Goal: Information Seeking & Learning: Learn about a topic

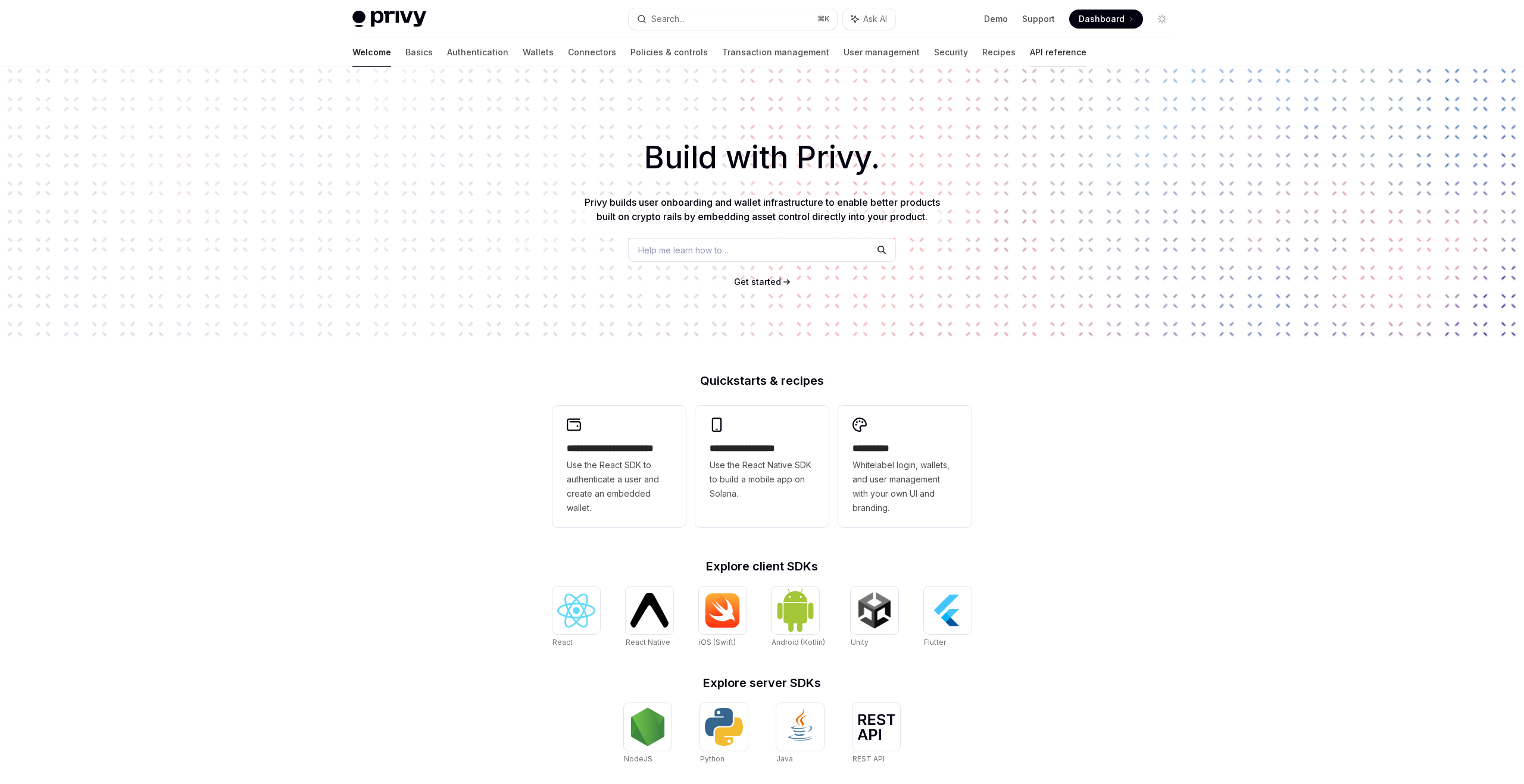
click at [1030, 51] on link "API reference" at bounding box center [1058, 52] width 56 height 29
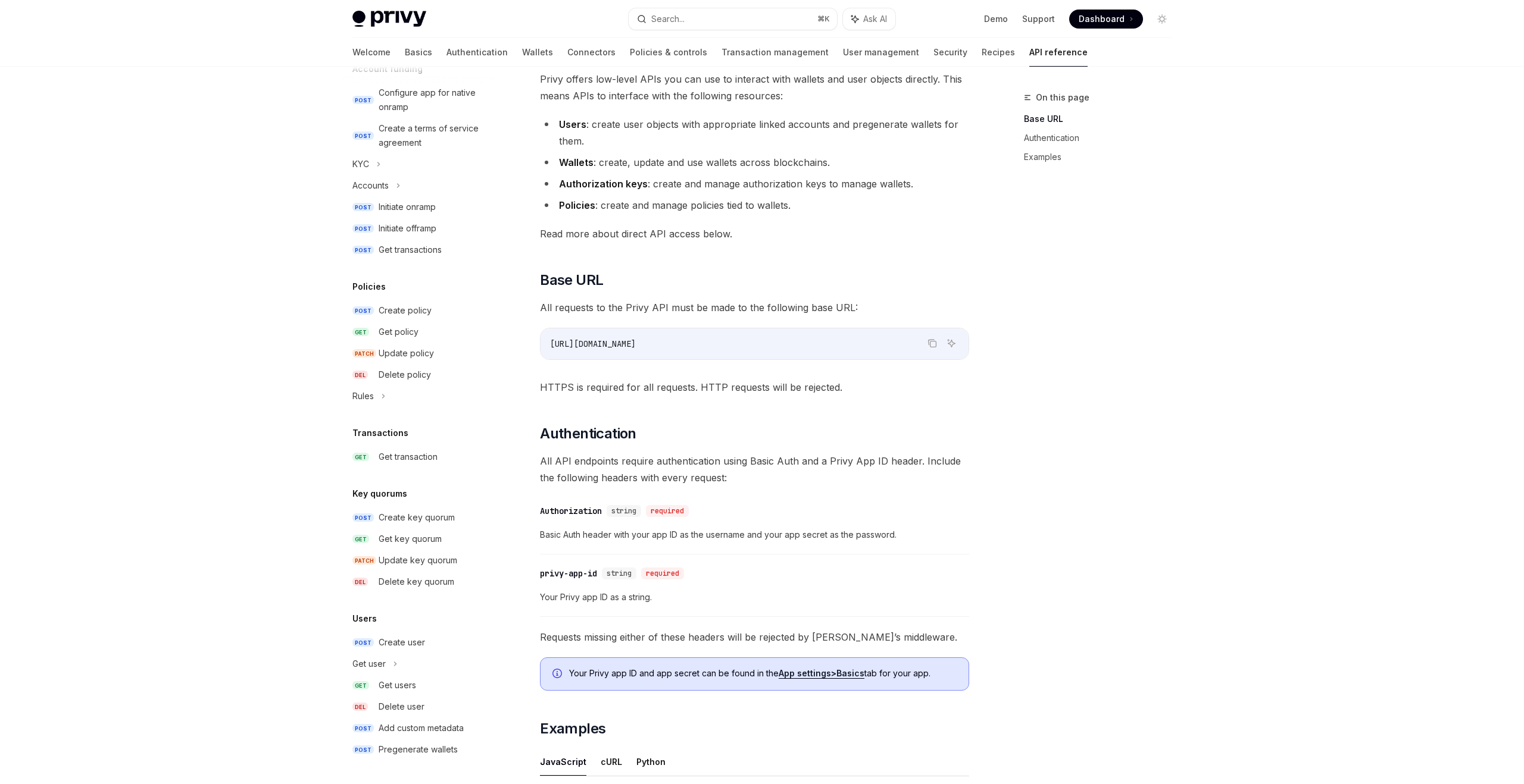
scroll to position [436, 0]
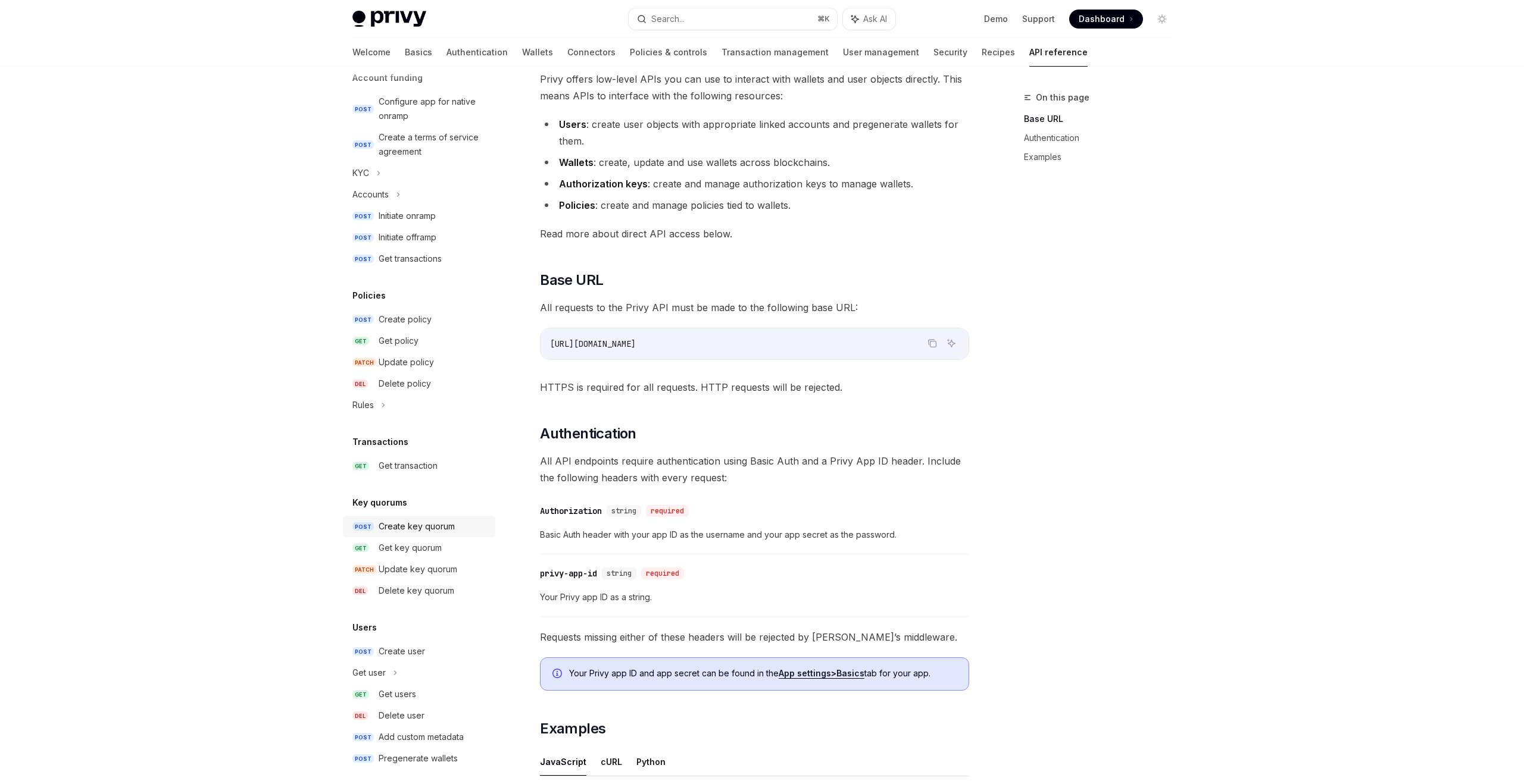
click at [383, 525] on div "Create key quorum" at bounding box center [416, 526] width 76 height 14
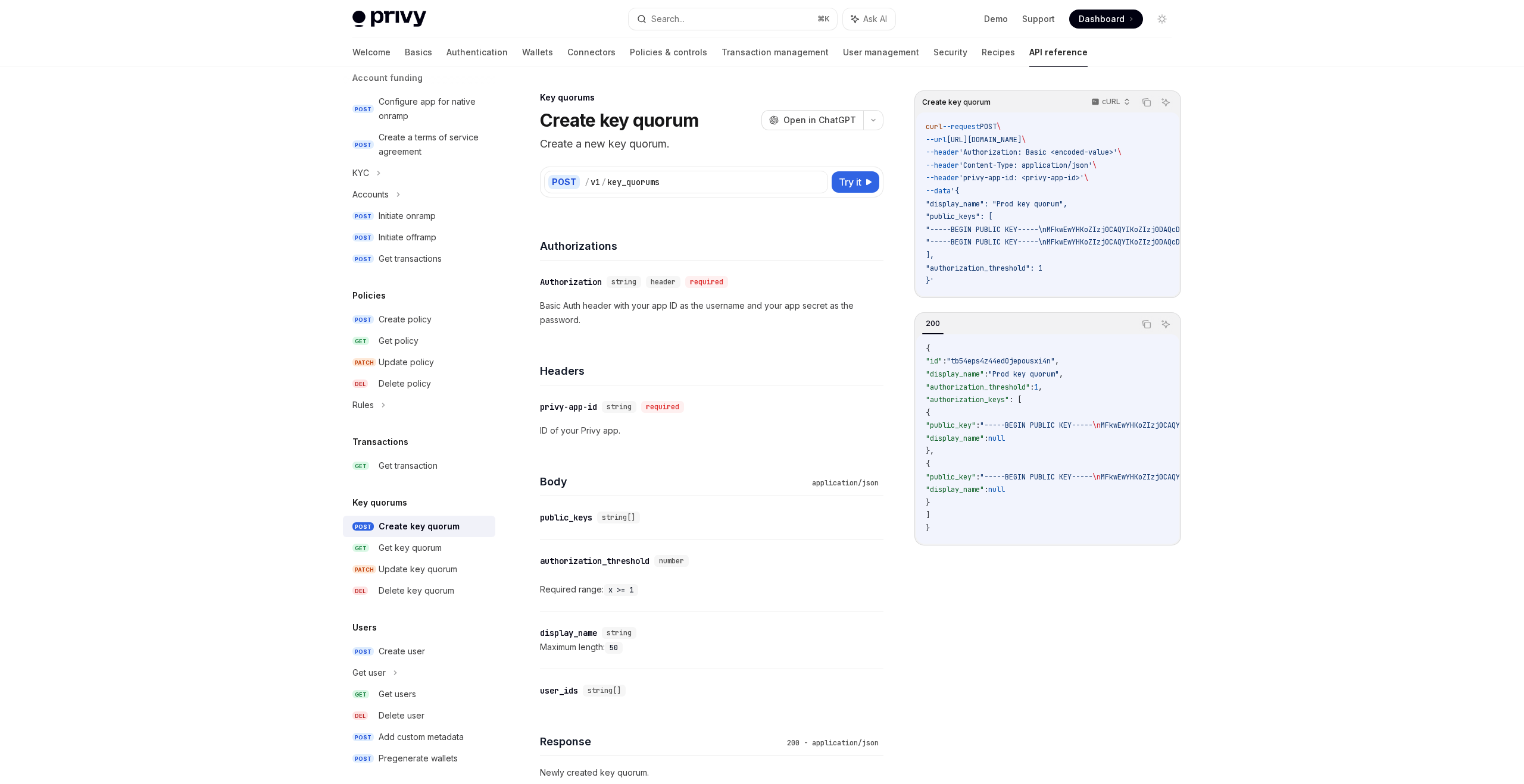
click at [679, 314] on p "Basic Auth header with your app ID as the username and your app secret as the p…" at bounding box center [712, 313] width 343 height 29
click at [411, 543] on div "Get key quorum" at bounding box center [409, 547] width 63 height 14
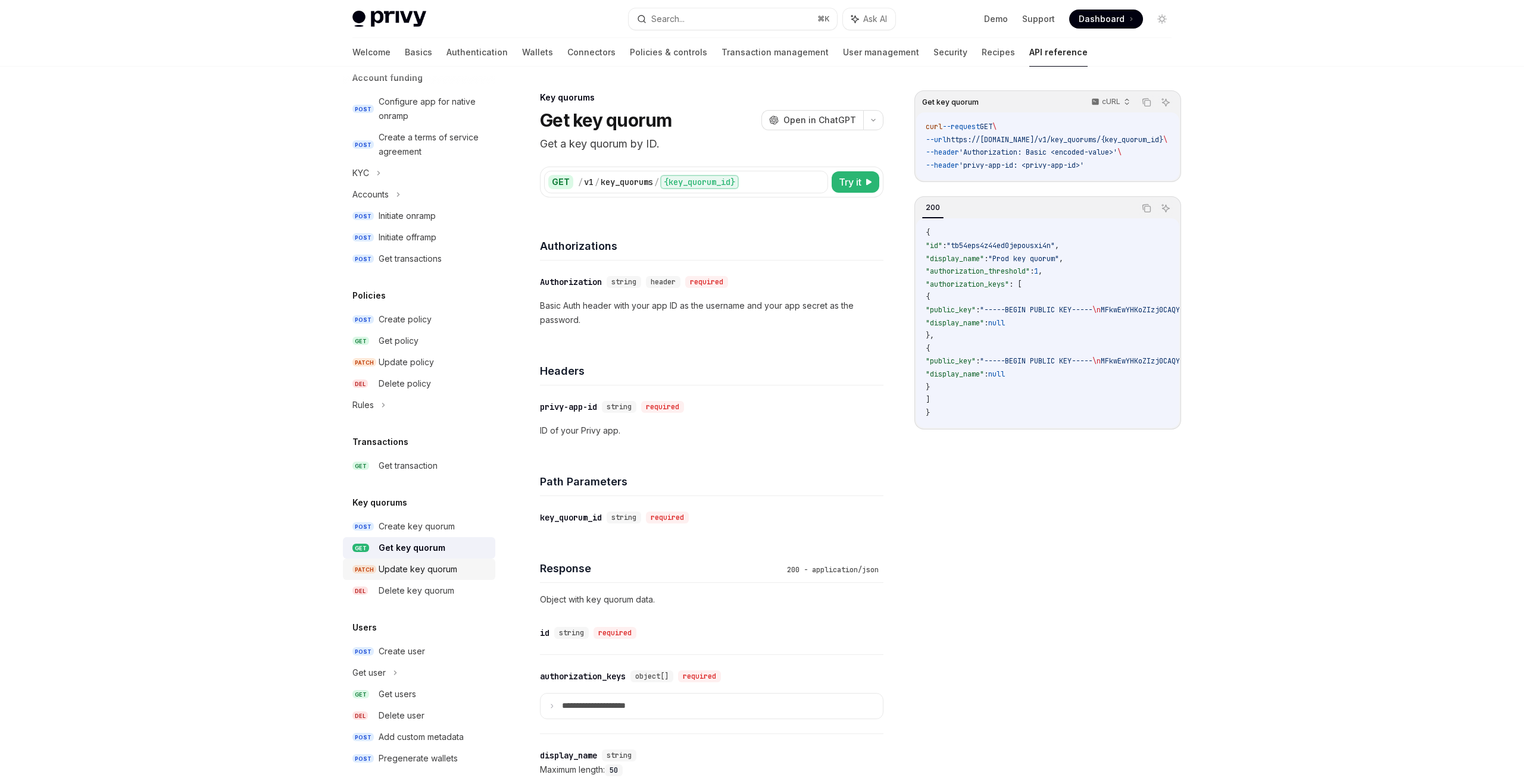
click at [395, 564] on div "Update key quorum" at bounding box center [418, 569] width 78 height 14
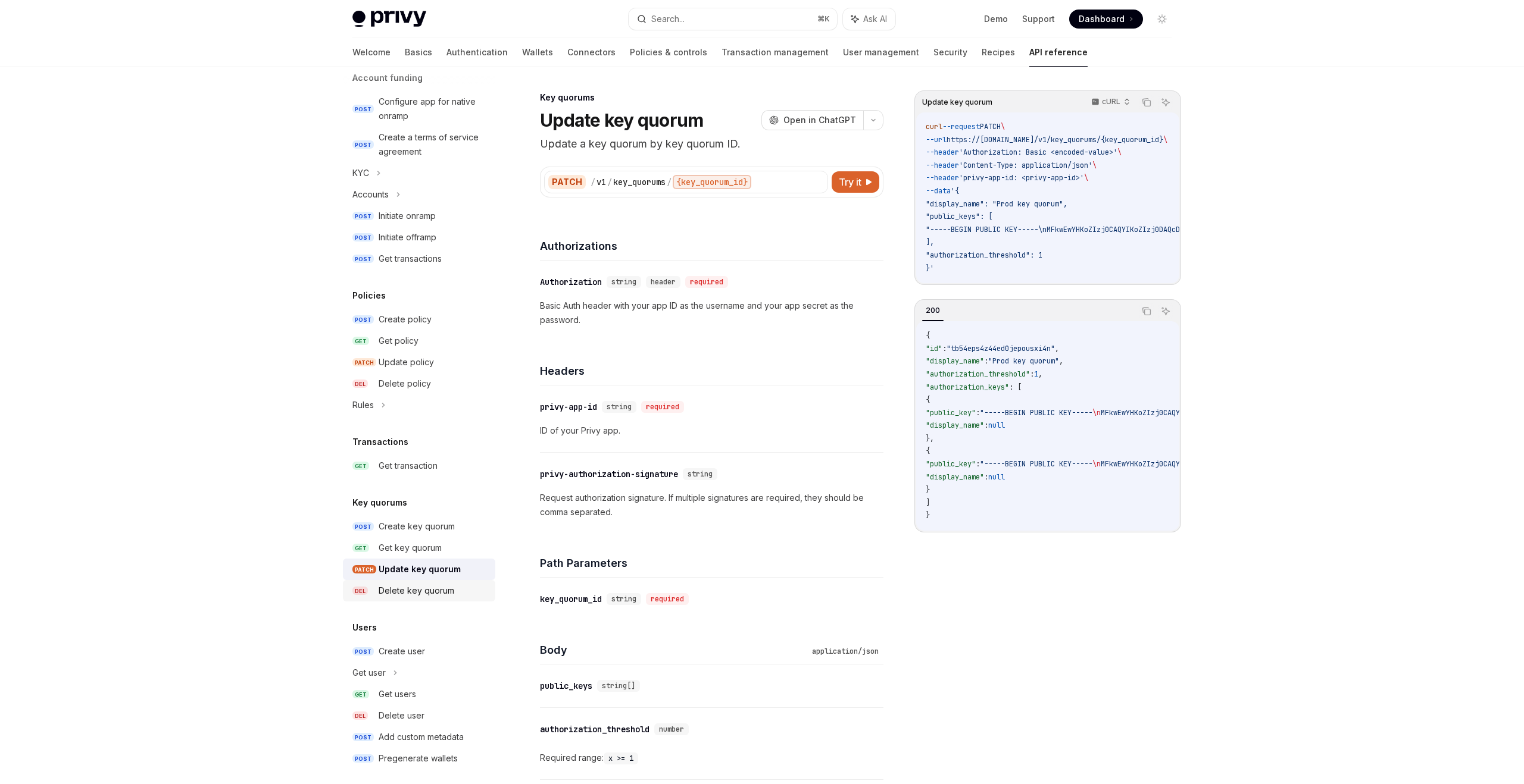
click at [416, 590] on div "Delete key quorum" at bounding box center [416, 590] width 76 height 14
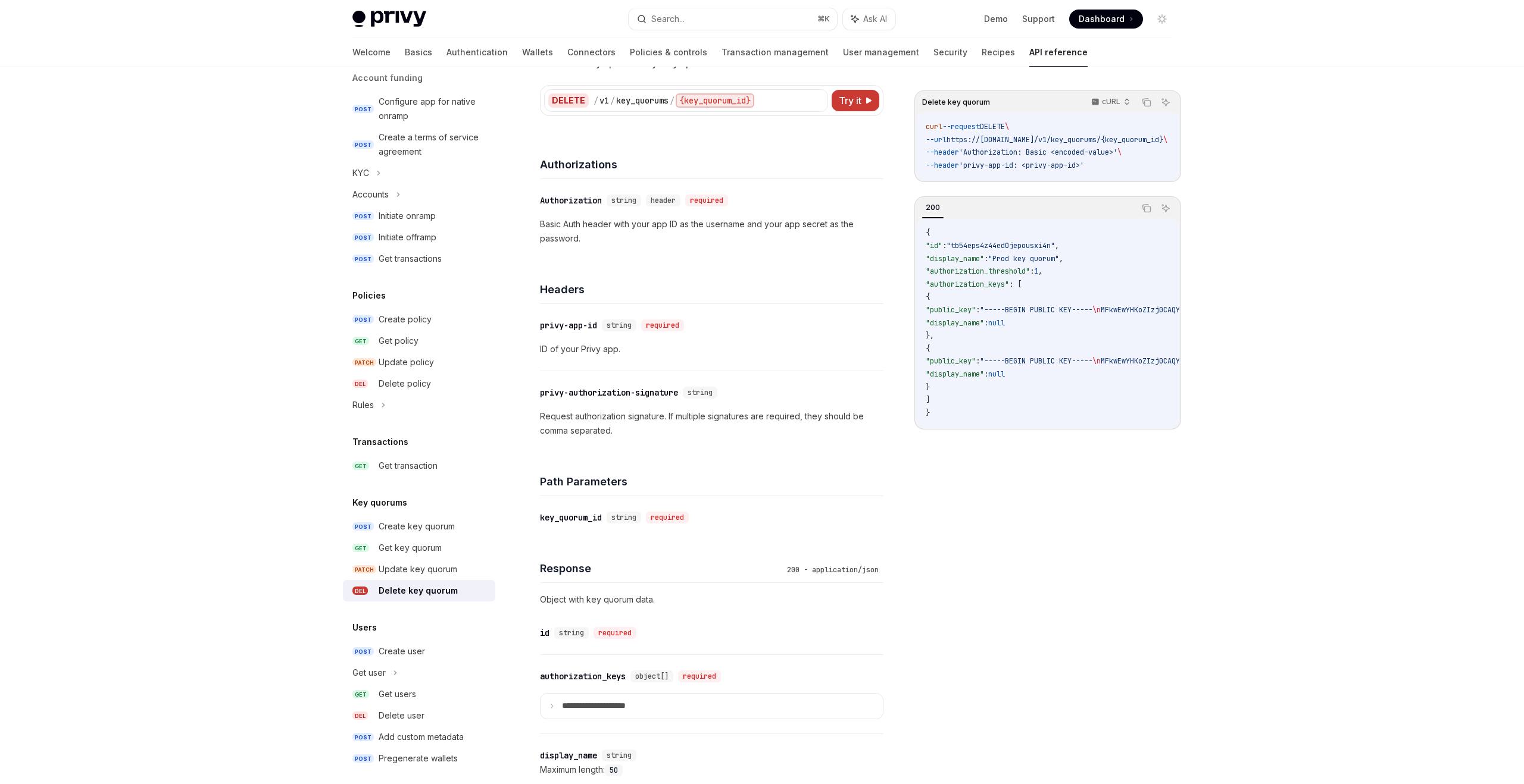
scroll to position [82, 0]
click at [398, 521] on div "Create key quorum" at bounding box center [416, 526] width 76 height 14
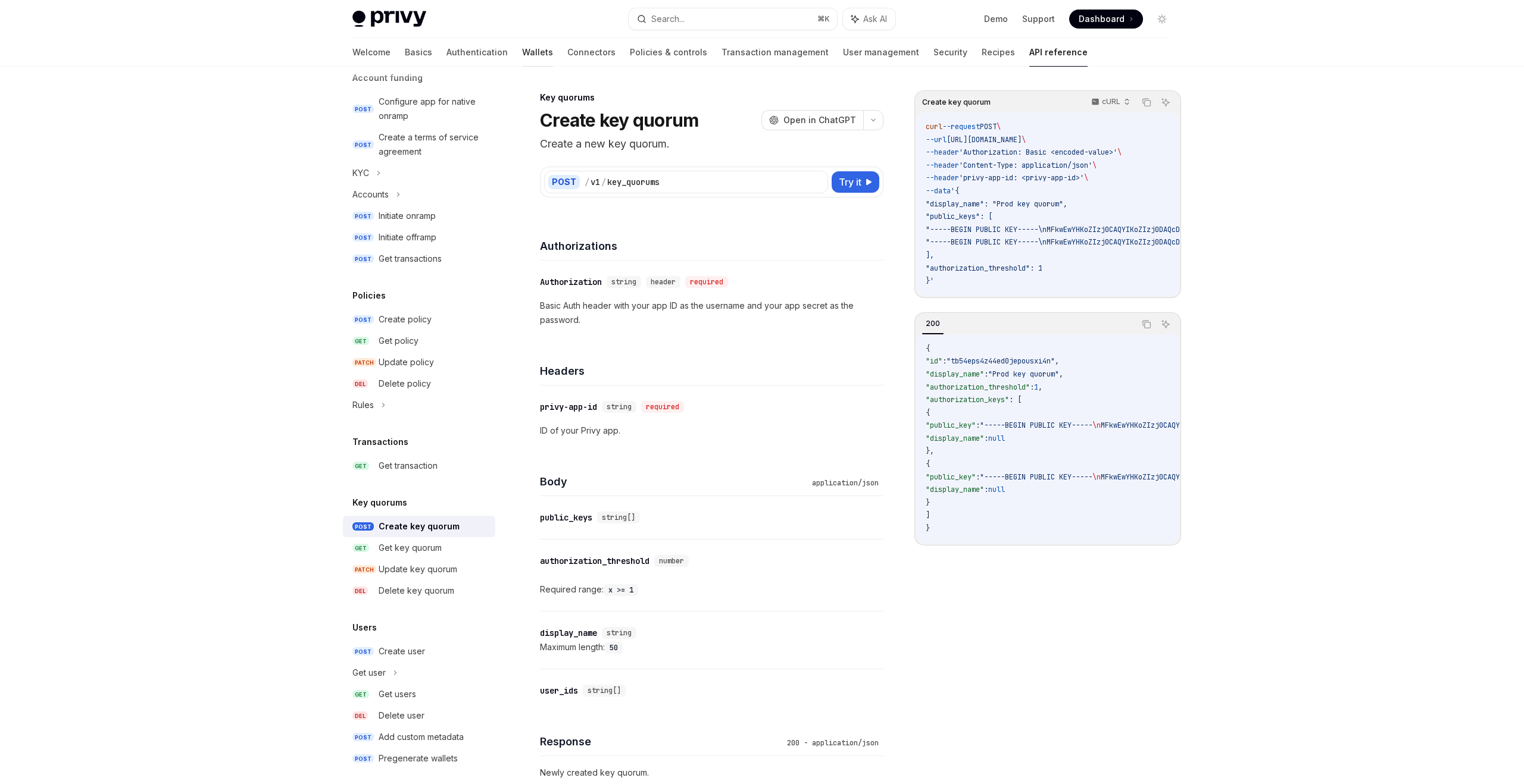
click at [522, 45] on link "Wallets" at bounding box center [538, 52] width 31 height 29
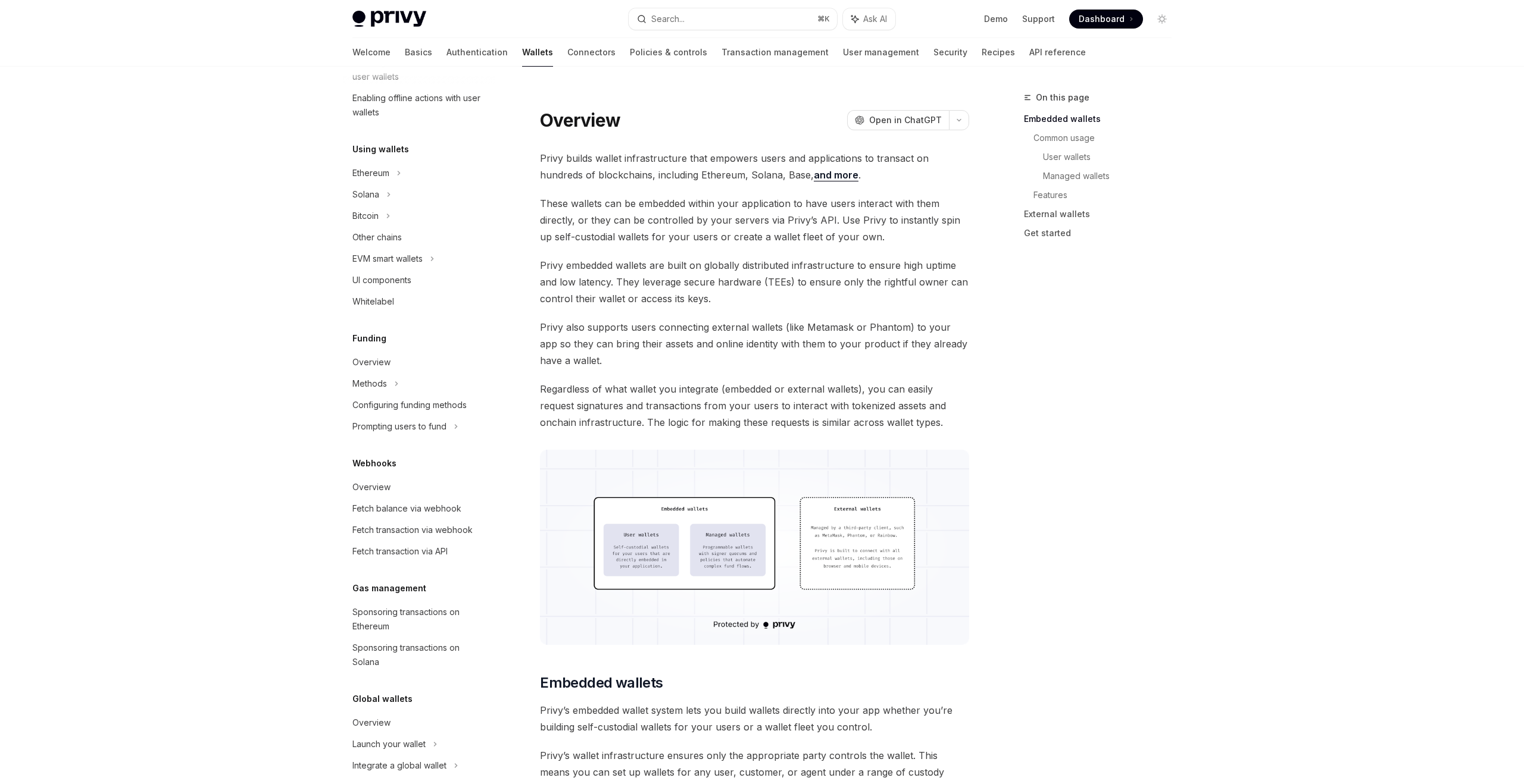
scroll to position [225, 0]
click at [396, 518] on div "Fetch balance via webhook" at bounding box center [406, 512] width 109 height 14
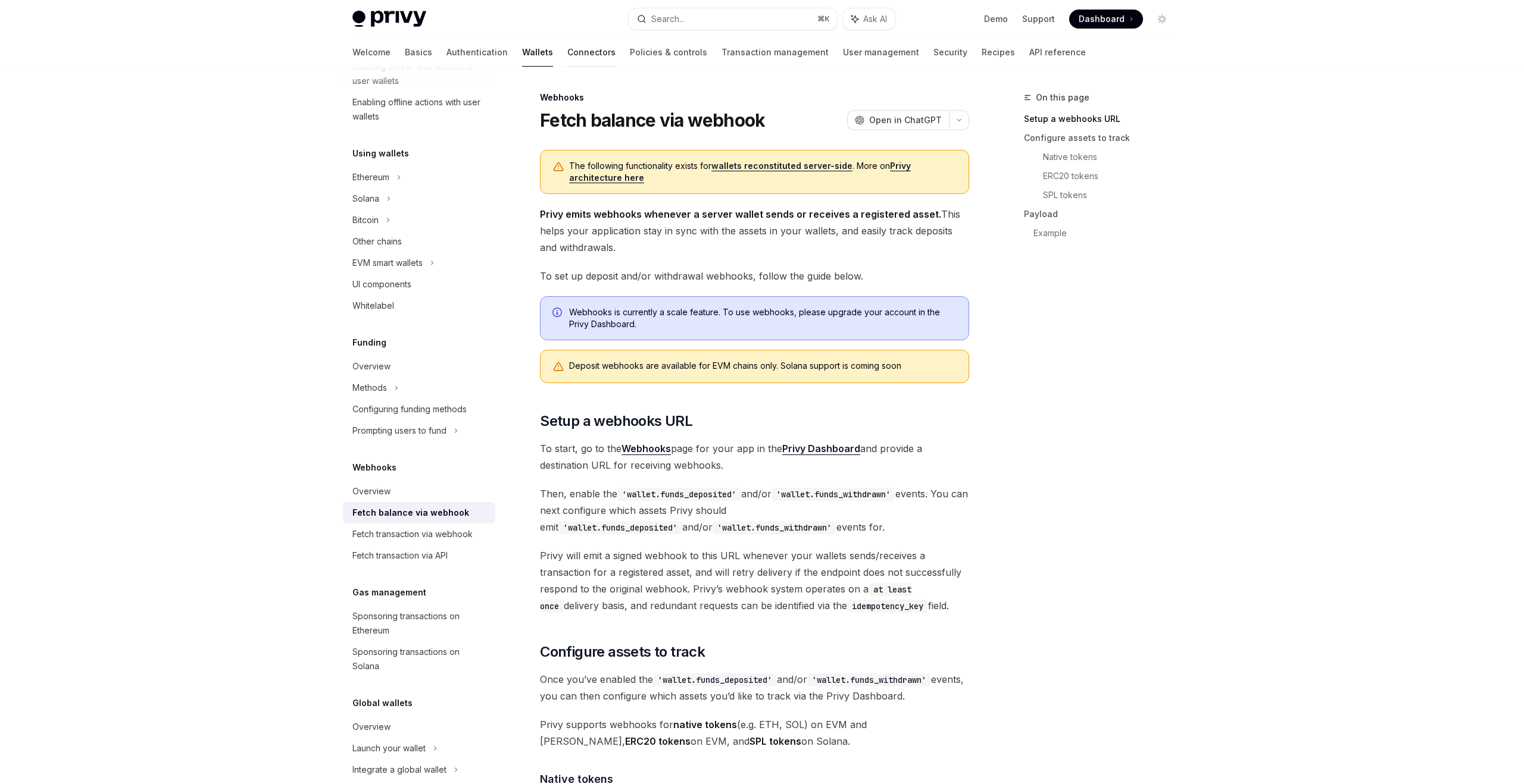
click at [567, 56] on link "Connectors" at bounding box center [591, 52] width 48 height 29
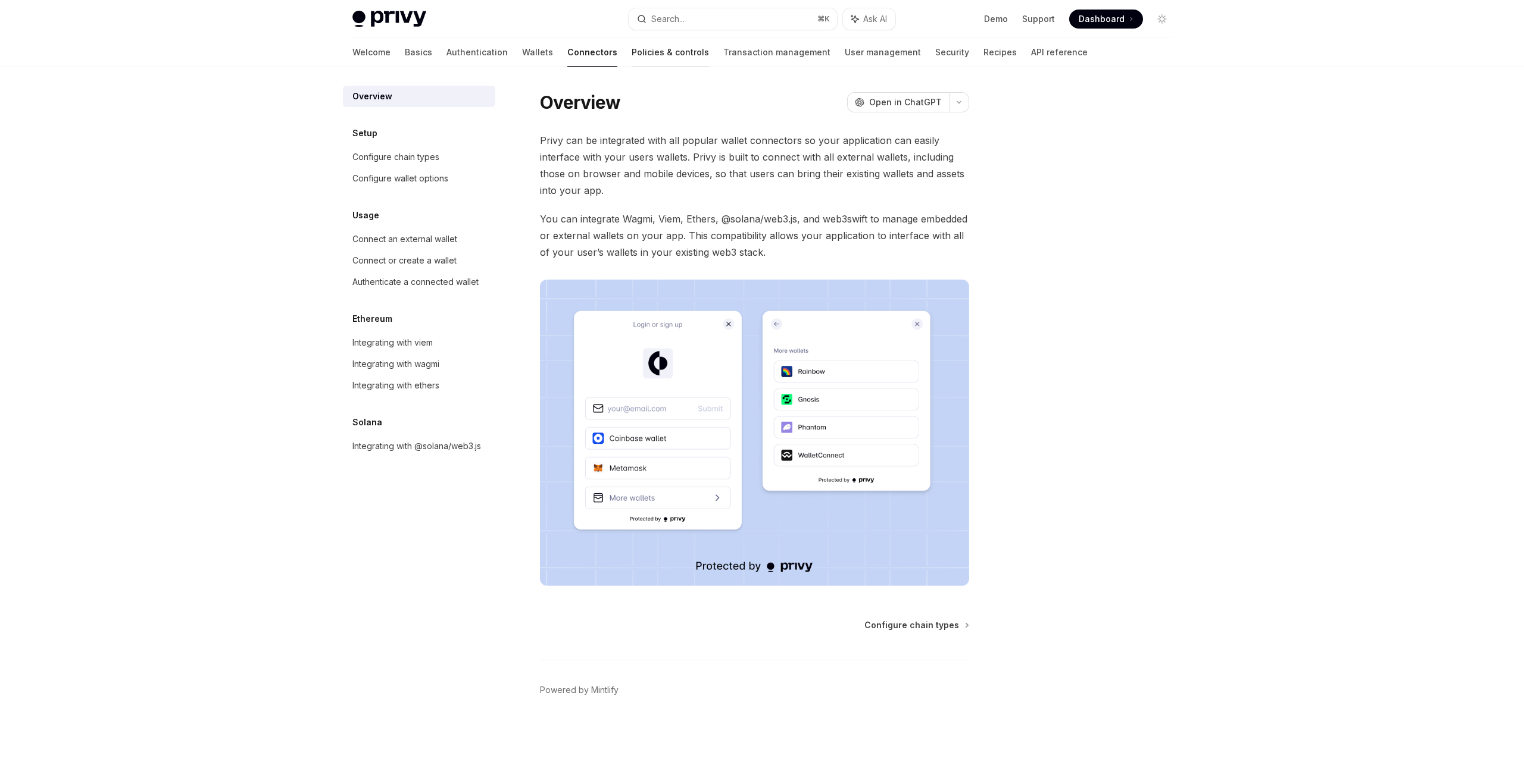
click at [632, 58] on link "Policies & controls" at bounding box center [670, 52] width 78 height 29
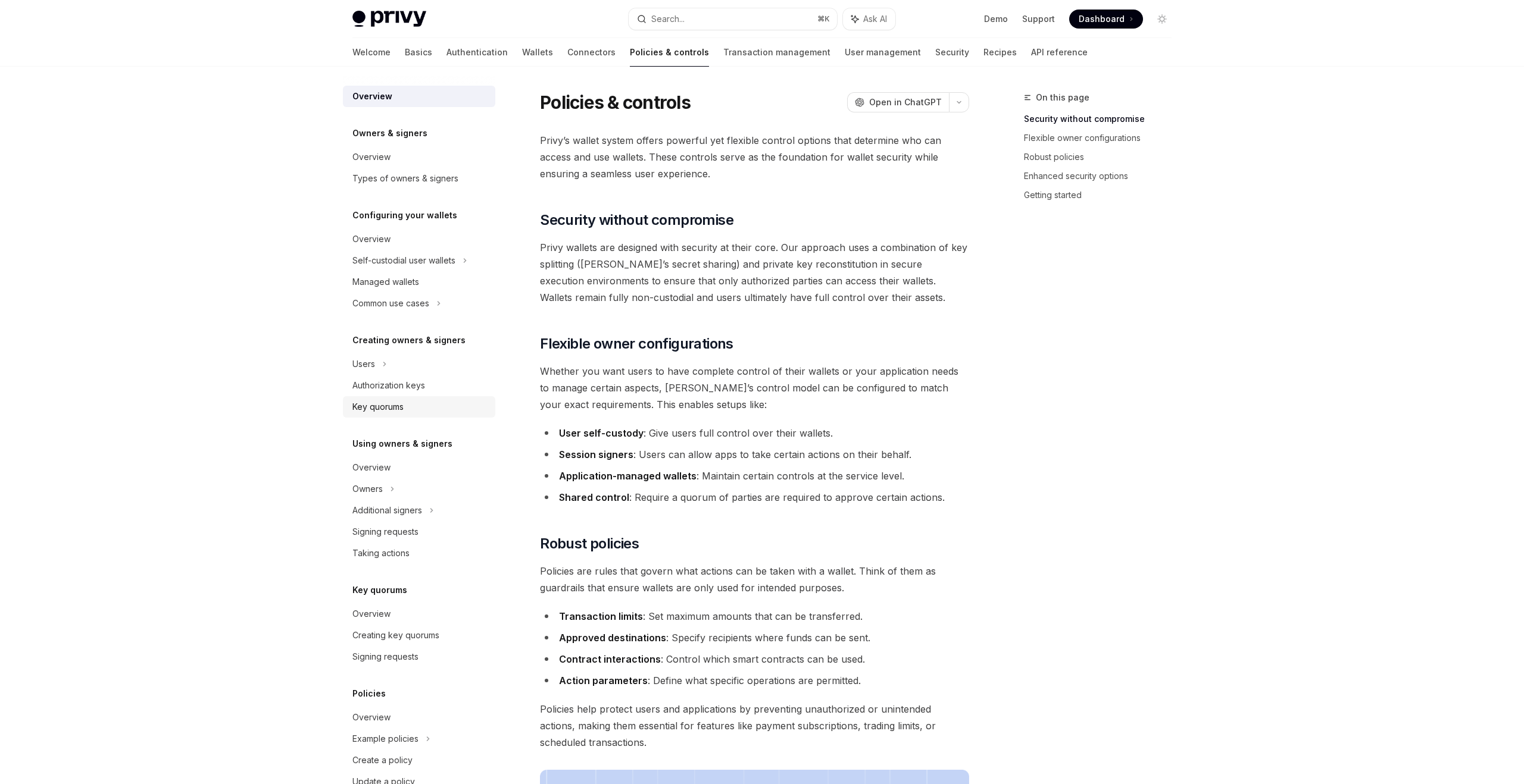
click at [396, 400] on div "Key quorums" at bounding box center [378, 407] width 51 height 14
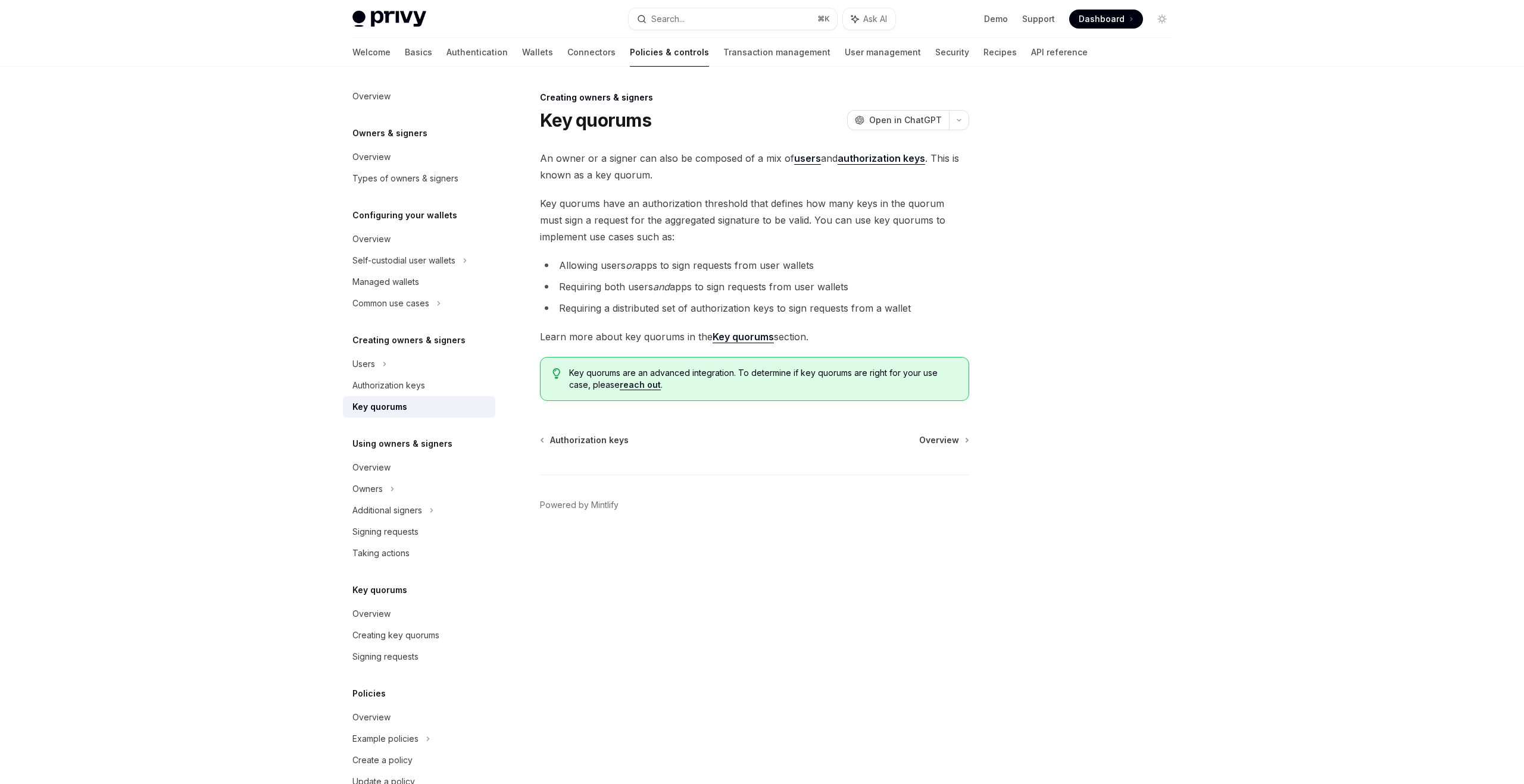
click at [543, 155] on span "An owner or a signer can also be composed of a mix of users and authorization k…" at bounding box center [754, 167] width 429 height 33
drag, startPoint x: 543, startPoint y: 155, endPoint x: 708, endPoint y: 154, distance: 165.0
click at [710, 154] on span "An owner or a signer can also be composed of a mix of users and authorization k…" at bounding box center [754, 167] width 429 height 33
click at [731, 154] on span "An owner or a signer can also be composed of a mix of users and authorization k…" at bounding box center [754, 167] width 429 height 33
drag, startPoint x: 545, startPoint y: 222, endPoint x: 683, endPoint y: 222, distance: 138.0
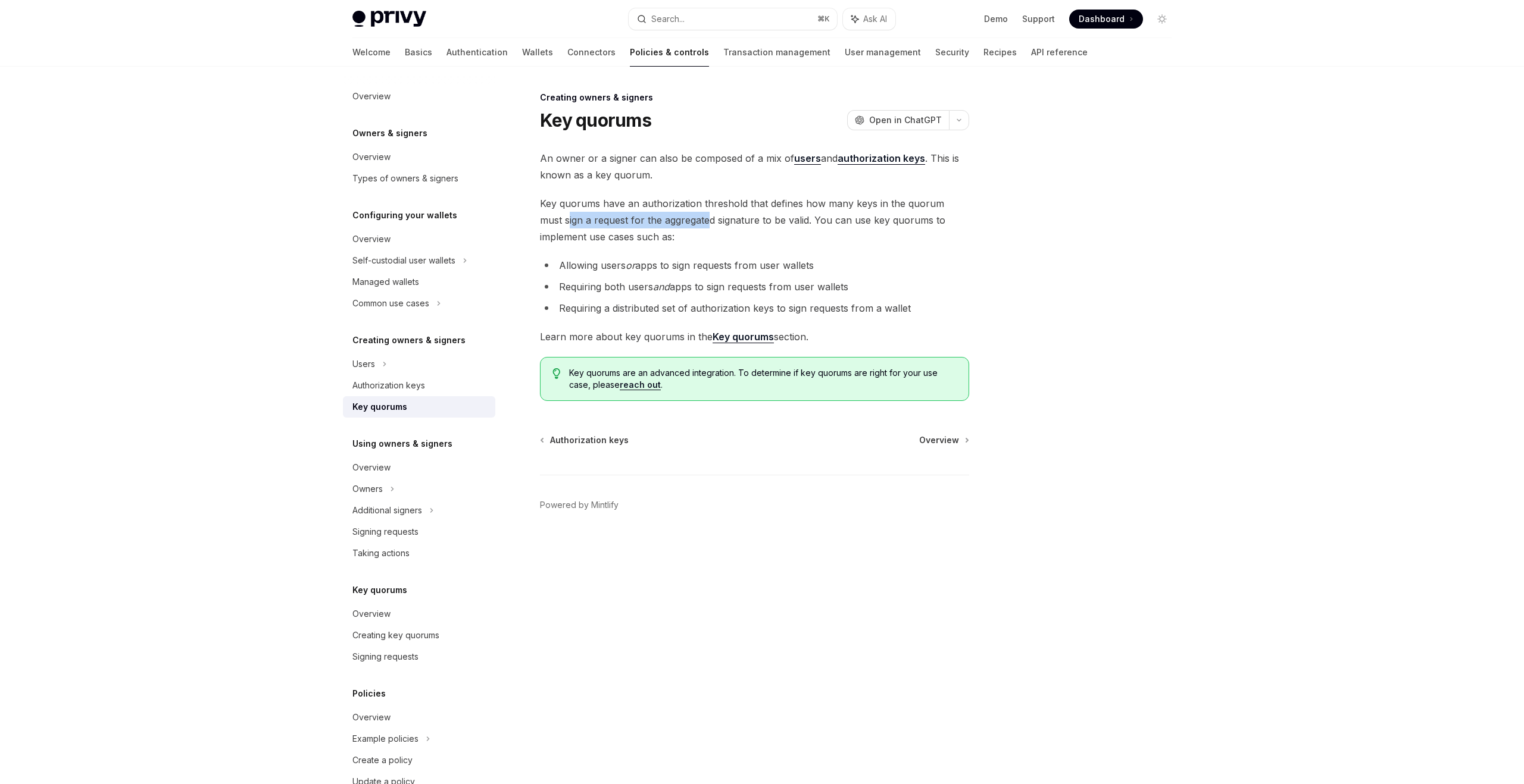
click at [683, 222] on span "Key quorums have an authorization threshold that defines how many keys in the q…" at bounding box center [754, 220] width 429 height 50
click at [771, 225] on span "Key quorums have an authorization threshold that defines how many keys in the q…" at bounding box center [754, 220] width 429 height 50
drag, startPoint x: 622, startPoint y: 210, endPoint x: 807, endPoint y: 212, distance: 185.0
click at [807, 211] on span "Key quorums have an authorization threshold that defines how many keys in the q…" at bounding box center [754, 220] width 429 height 50
click at [666, 220] on span "Key quorums have an authorization threshold that defines how many keys in the q…" at bounding box center [754, 220] width 429 height 50
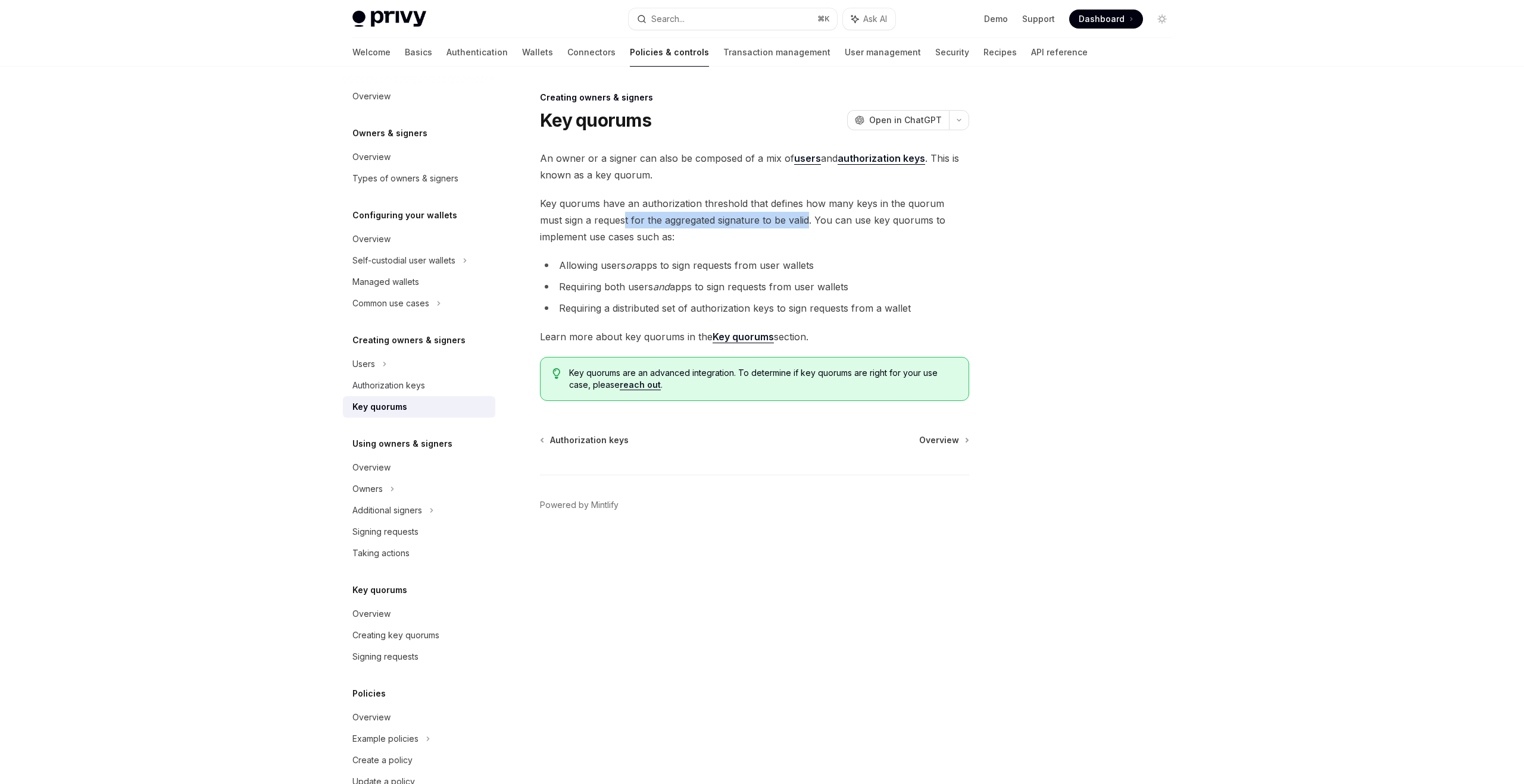
drag, startPoint x: 599, startPoint y: 216, endPoint x: 789, endPoint y: 216, distance: 190.0
click at [789, 216] on span "Key quorums have an authorization threshold that defines how many keys in the q…" at bounding box center [754, 220] width 429 height 50
click at [894, 214] on span "Key quorums have an authorization threshold that defines how many keys in the q…" at bounding box center [754, 220] width 429 height 50
drag, startPoint x: 572, startPoint y: 265, endPoint x: 713, endPoint y: 265, distance: 141.0
click at [713, 265] on li "Allowing users or apps to sign requests from user wallets" at bounding box center [754, 265] width 429 height 16
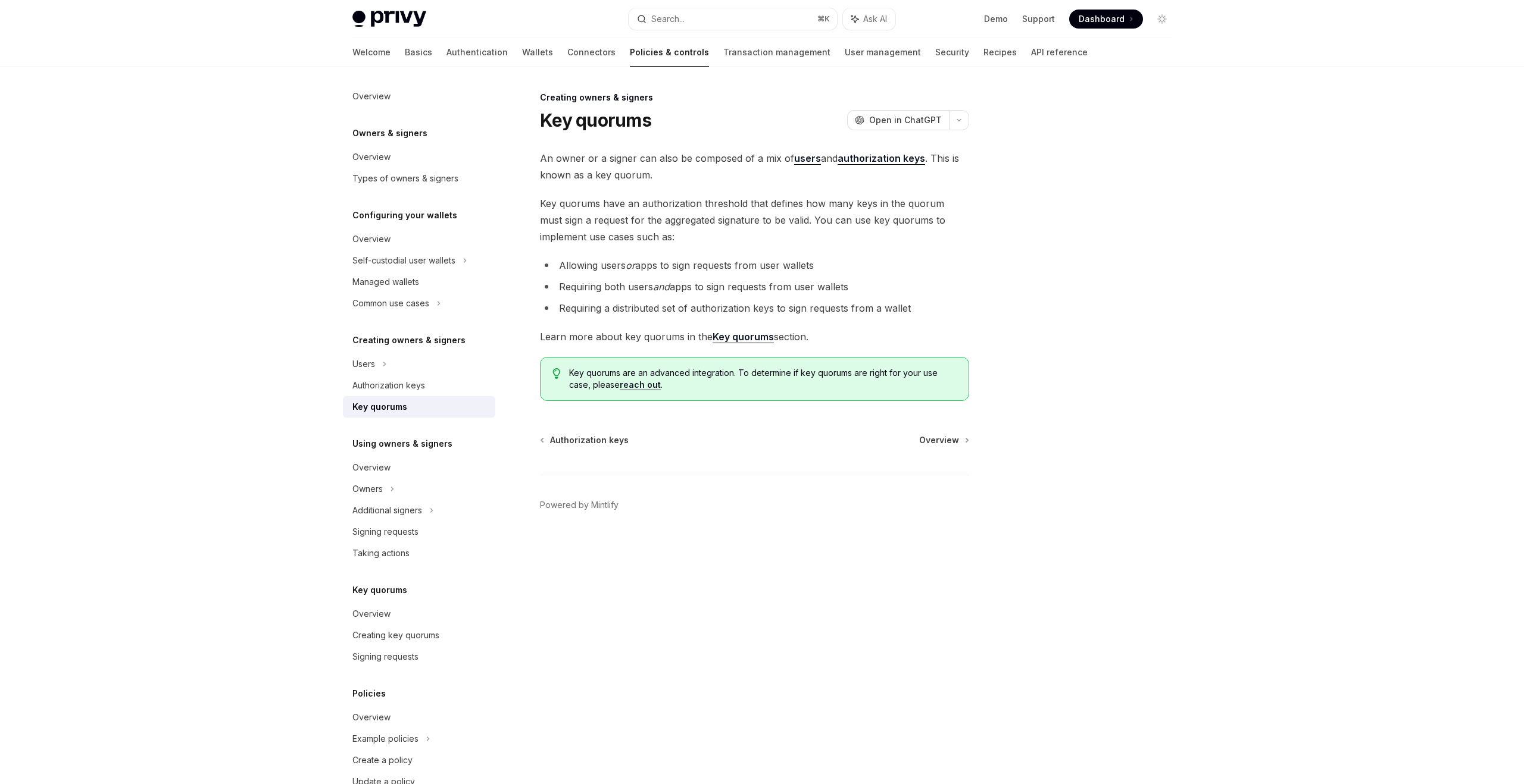
click at [758, 259] on li "Allowing users or apps to sign requests from user wallets" at bounding box center [754, 265] width 429 height 16
click at [644, 263] on li "Allowing users or apps to sign requests from user wallets" at bounding box center [754, 265] width 429 height 16
click at [579, 274] on ul "Allowing users or apps to sign requests from user wallets Requiring both users …" at bounding box center [754, 287] width 429 height 60
drag, startPoint x: 570, startPoint y: 285, endPoint x: 667, endPoint y: 285, distance: 97.0
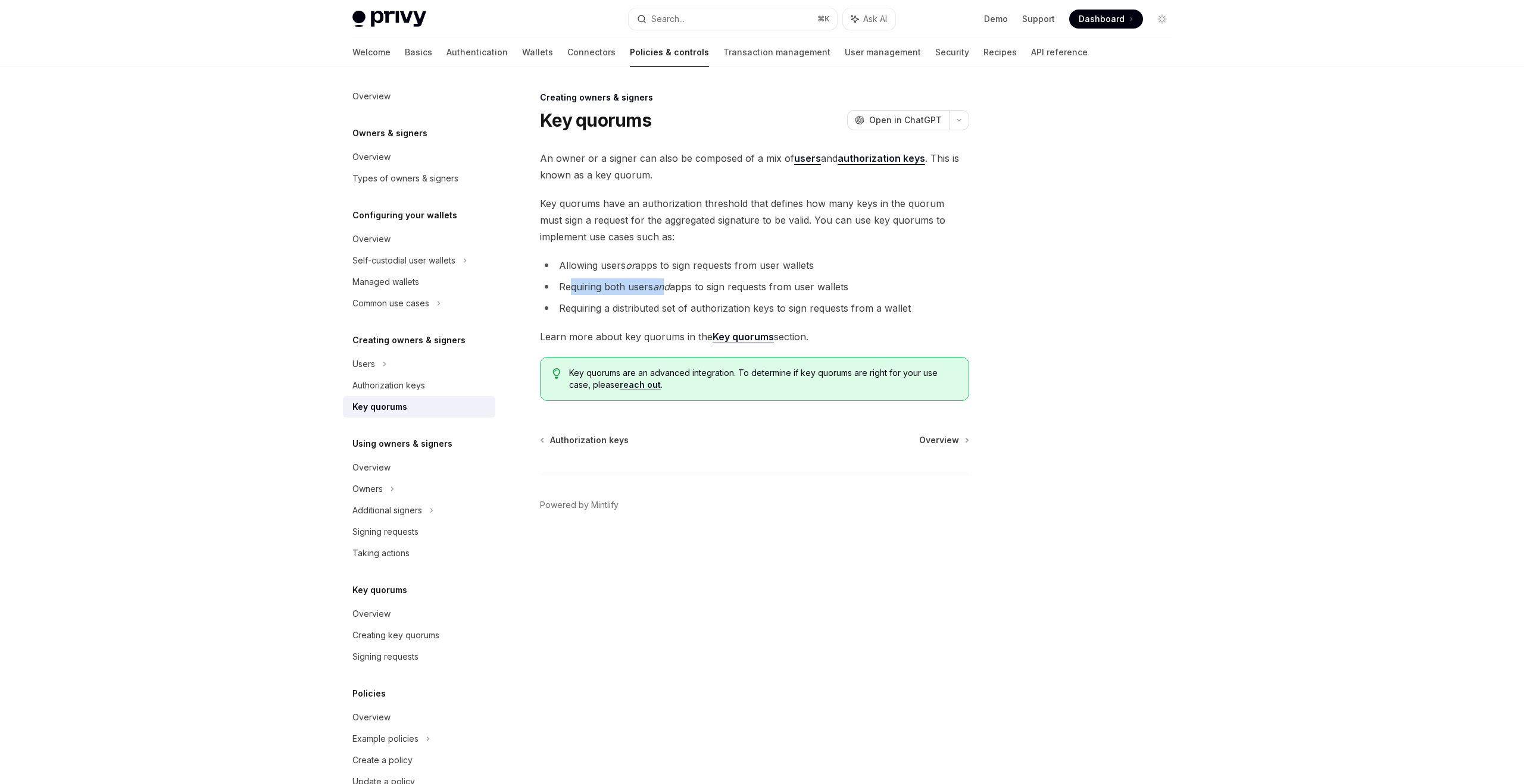
click at [668, 285] on li "Requiring both users and apps to sign requests from user wallets" at bounding box center [754, 287] width 429 height 16
click at [744, 288] on li "Requiring both users and apps to sign requests from user wallets" at bounding box center [754, 287] width 429 height 16
click at [558, 285] on li "Requiring both users and apps to sign requests from user wallets" at bounding box center [754, 287] width 429 height 16
drag, startPoint x: 562, startPoint y: 286, endPoint x: 727, endPoint y: 286, distance: 165.0
click at [727, 286] on li "Requiring both users and apps to sign requests from user wallets" at bounding box center [754, 287] width 429 height 16
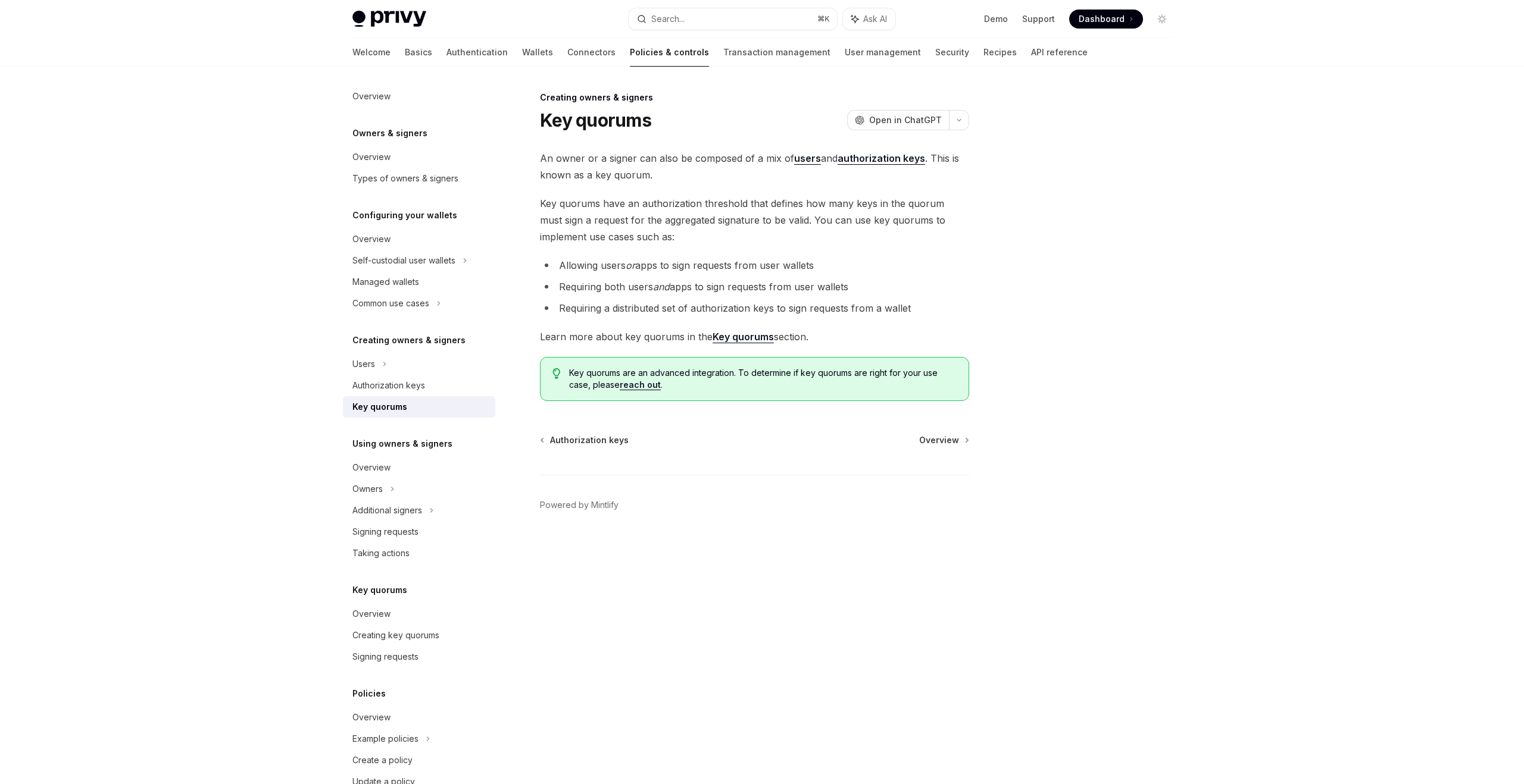
click at [789, 291] on li "Requiring both users and apps to sign requests from user wallets" at bounding box center [754, 287] width 429 height 16
drag, startPoint x: 561, startPoint y: 310, endPoint x: 694, endPoint y: 310, distance: 133.0
click at [694, 310] on li "Requiring a distributed set of authorization keys to sign requests from a wallet" at bounding box center [754, 308] width 429 height 16
click at [753, 310] on li "Requiring a distributed set of authorization keys to sign requests from a wallet" at bounding box center [754, 308] width 429 height 16
drag, startPoint x: 615, startPoint y: 303, endPoint x: 747, endPoint y: 306, distance: 132.0
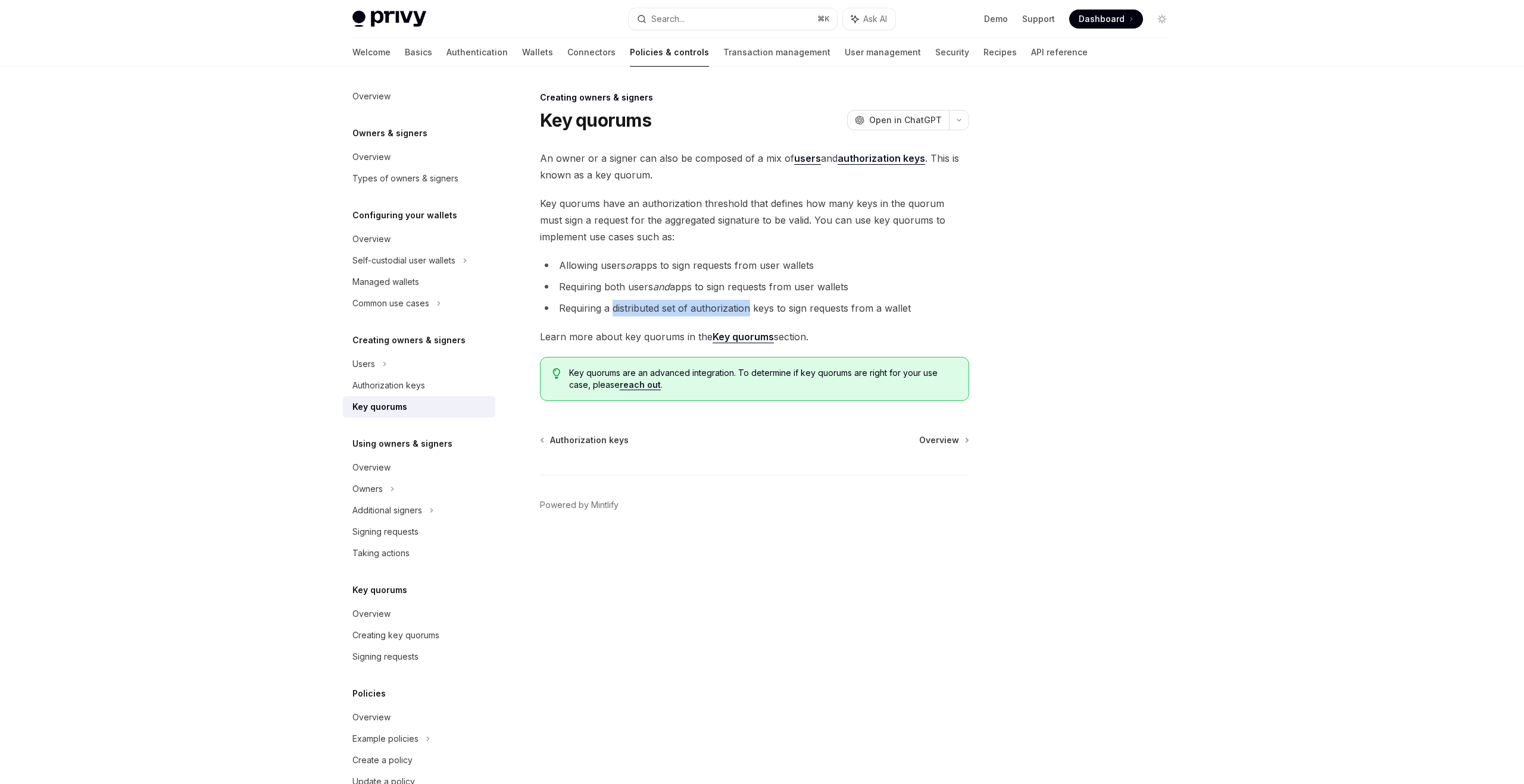
click at [748, 306] on li "Requiring a distributed set of authorization keys to sign requests from a wallet" at bounding box center [754, 308] width 429 height 16
click at [839, 308] on li "Requiring a distributed set of authorization keys to sign requests from a wallet" at bounding box center [754, 308] width 429 height 16
drag, startPoint x: 565, startPoint y: 331, endPoint x: 638, endPoint y: 330, distance: 73.0
click at [636, 331] on span "Learn more about key quorums in the Key quorums section." at bounding box center [754, 336] width 429 height 16
click at [740, 334] on strong "Key quorums" at bounding box center [743, 336] width 61 height 12
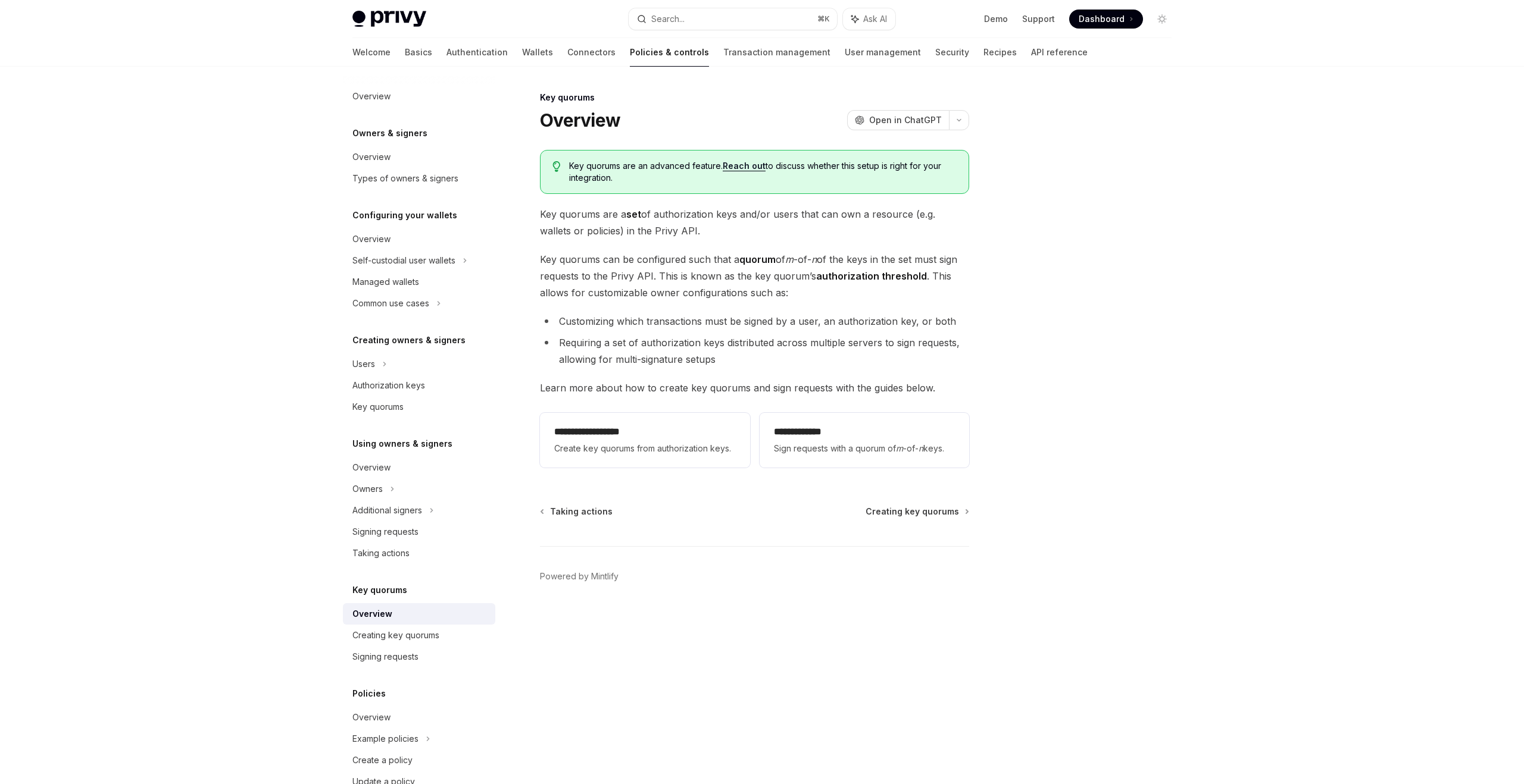
click at [585, 342] on li "Requiring a set of authorization keys distributed across multiple servers to si…" at bounding box center [754, 351] width 429 height 33
drag, startPoint x: 572, startPoint y: 342, endPoint x: 832, endPoint y: 356, distance: 260.4
click at [832, 356] on li "Requiring a set of authorization keys distributed across multiple servers to si…" at bounding box center [754, 351] width 429 height 33
click at [901, 350] on li "Requiring a set of authorization keys distributed across multiple servers to si…" at bounding box center [754, 351] width 429 height 33
drag, startPoint x: 567, startPoint y: 359, endPoint x: 686, endPoint y: 359, distance: 119.0
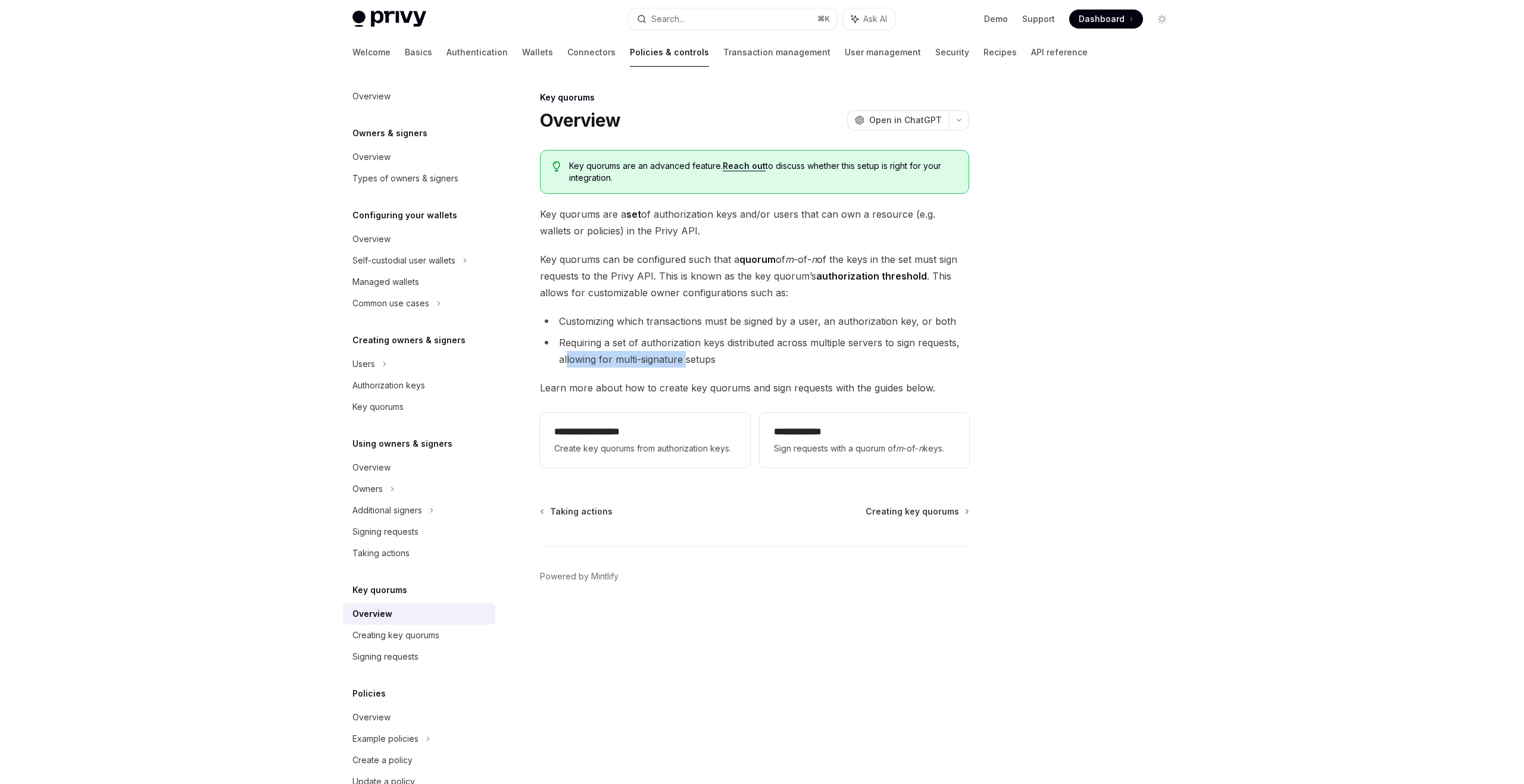
click at [686, 359] on li "Requiring a set of authorization keys distributed across multiple servers to si…" at bounding box center [754, 351] width 429 height 33
click at [749, 355] on li "Requiring a set of authorization keys distributed across multiple servers to si…" at bounding box center [754, 351] width 429 height 33
click at [653, 404] on div "**********" at bounding box center [754, 311] width 429 height 323
click at [646, 429] on h2 "**********" at bounding box center [645, 431] width 181 height 14
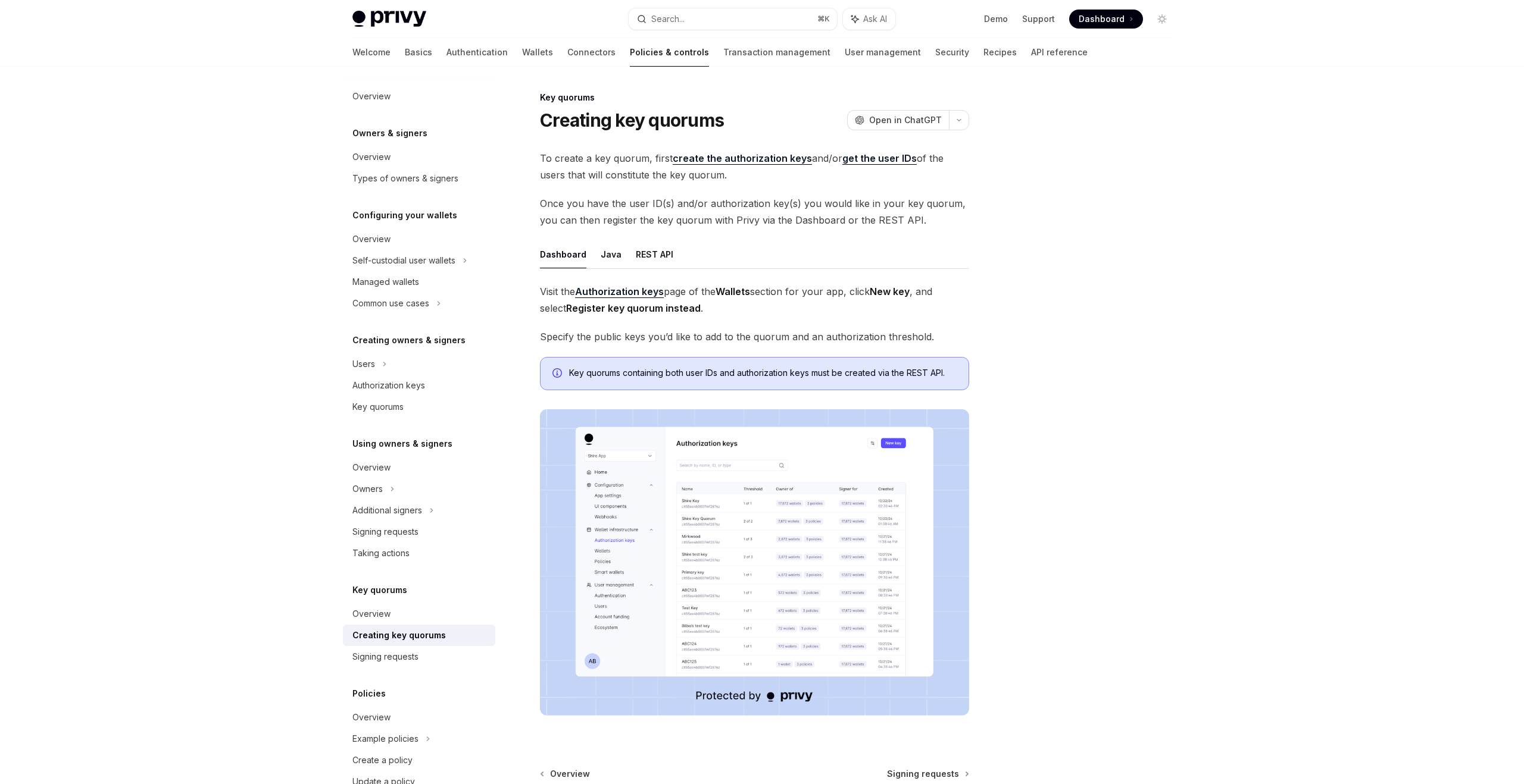
click at [750, 555] on img at bounding box center [754, 562] width 429 height 306
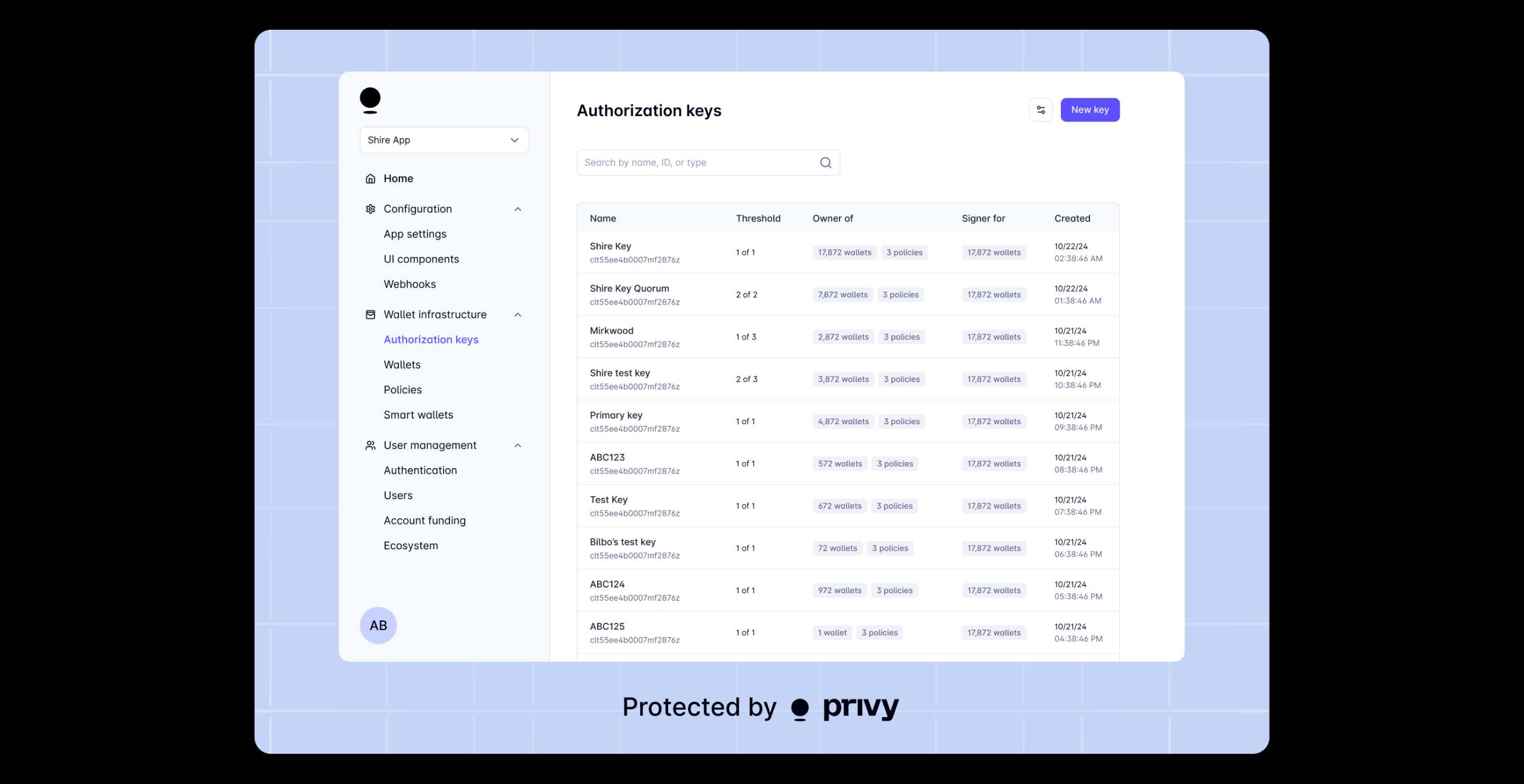
click at [194, 430] on div at bounding box center [762, 392] width 1524 height 784
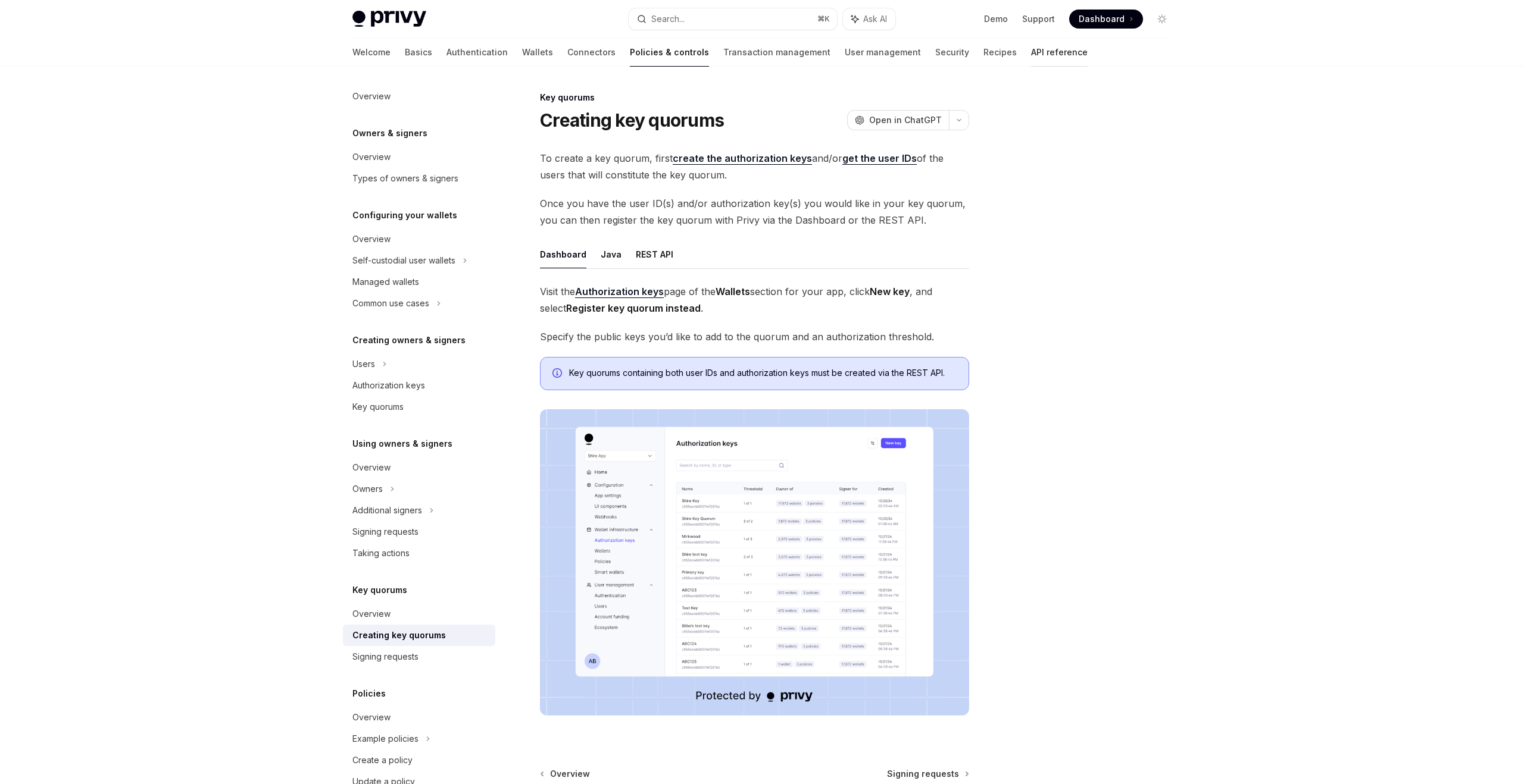
click at [1031, 54] on link "API reference" at bounding box center [1059, 52] width 56 height 29
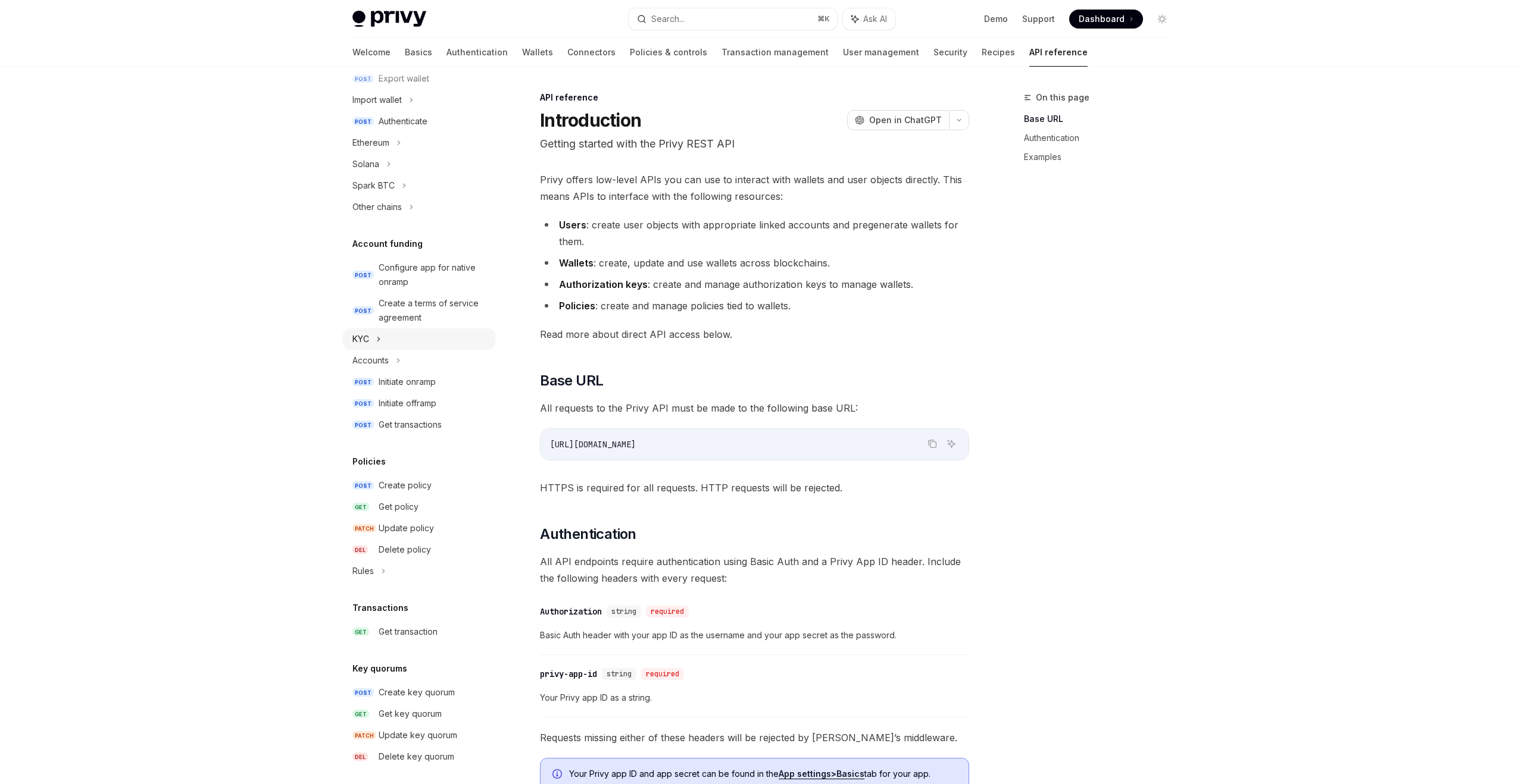
scroll to position [445, 0]
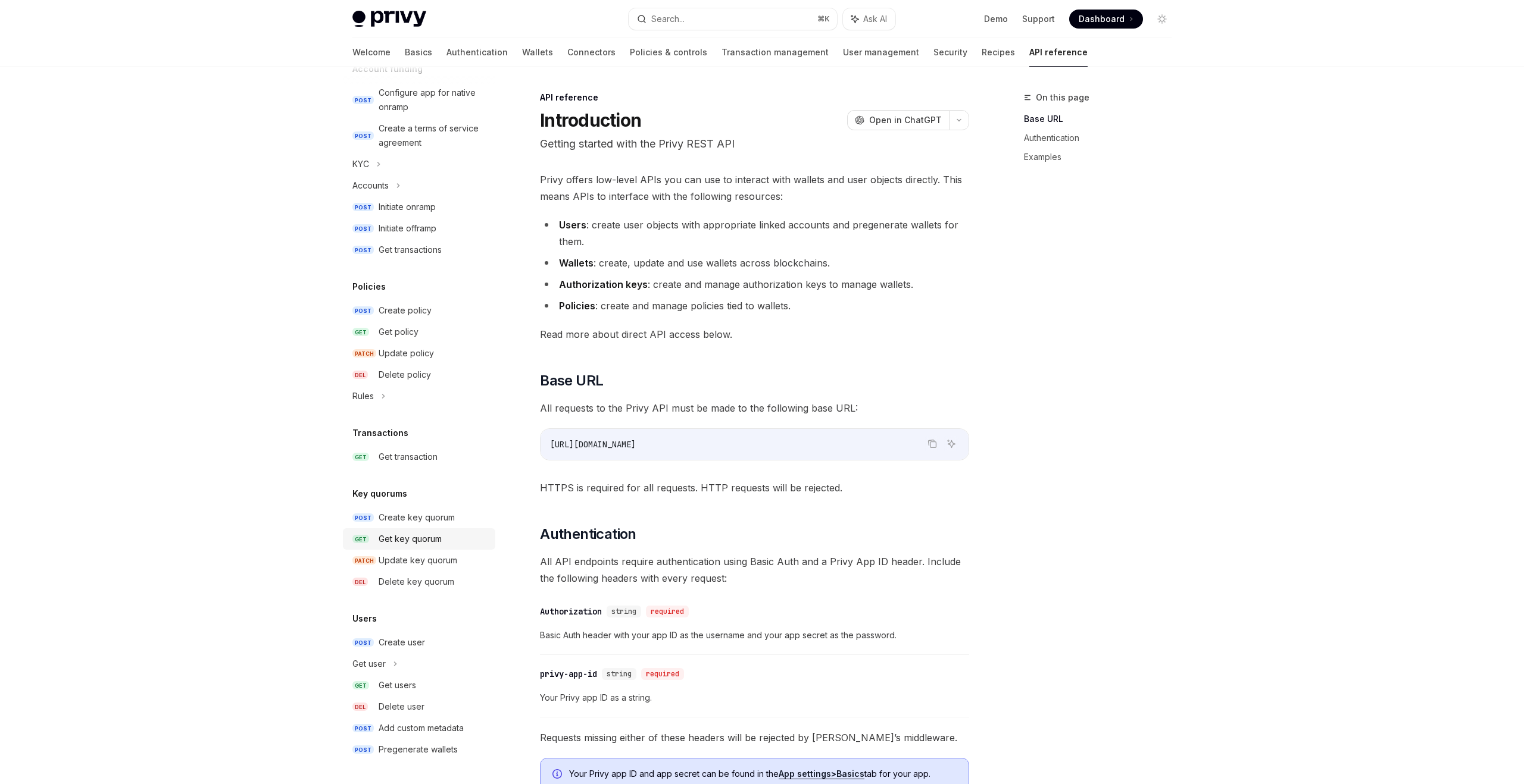
click at [422, 539] on div "Get key quorum" at bounding box center [409, 538] width 63 height 14
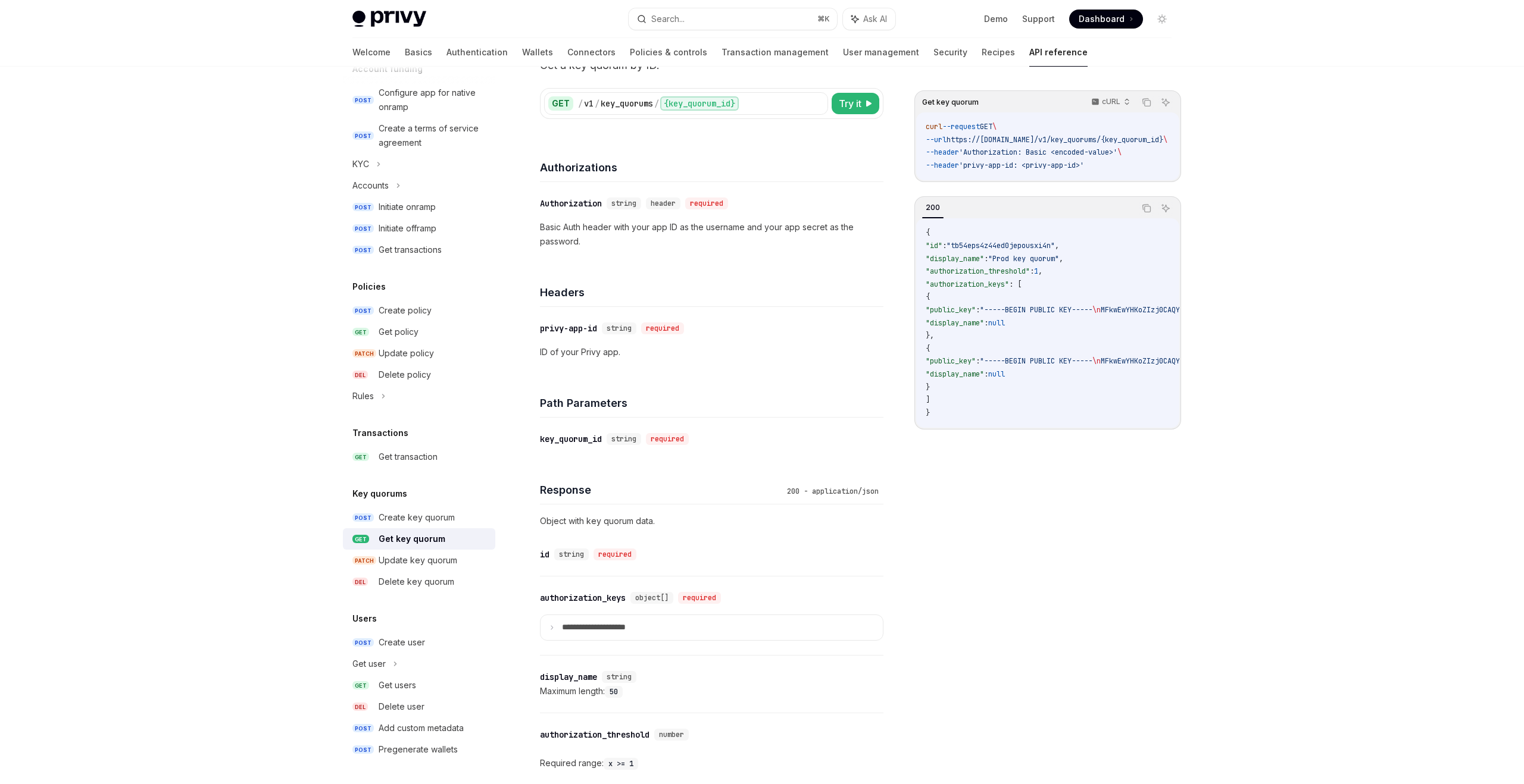
scroll to position [86, 0]
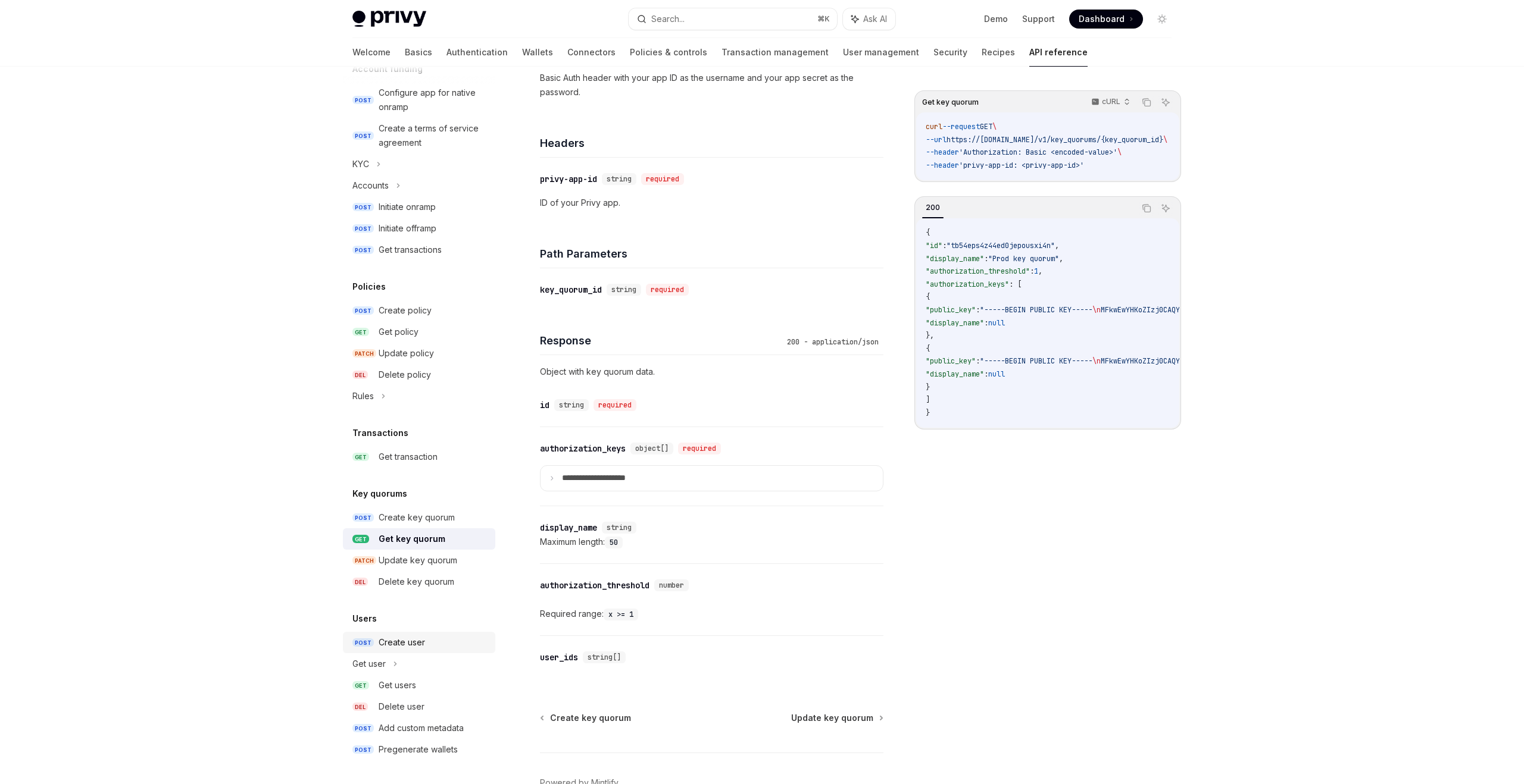
click at [397, 644] on div "Create user" at bounding box center [401, 642] width 47 height 14
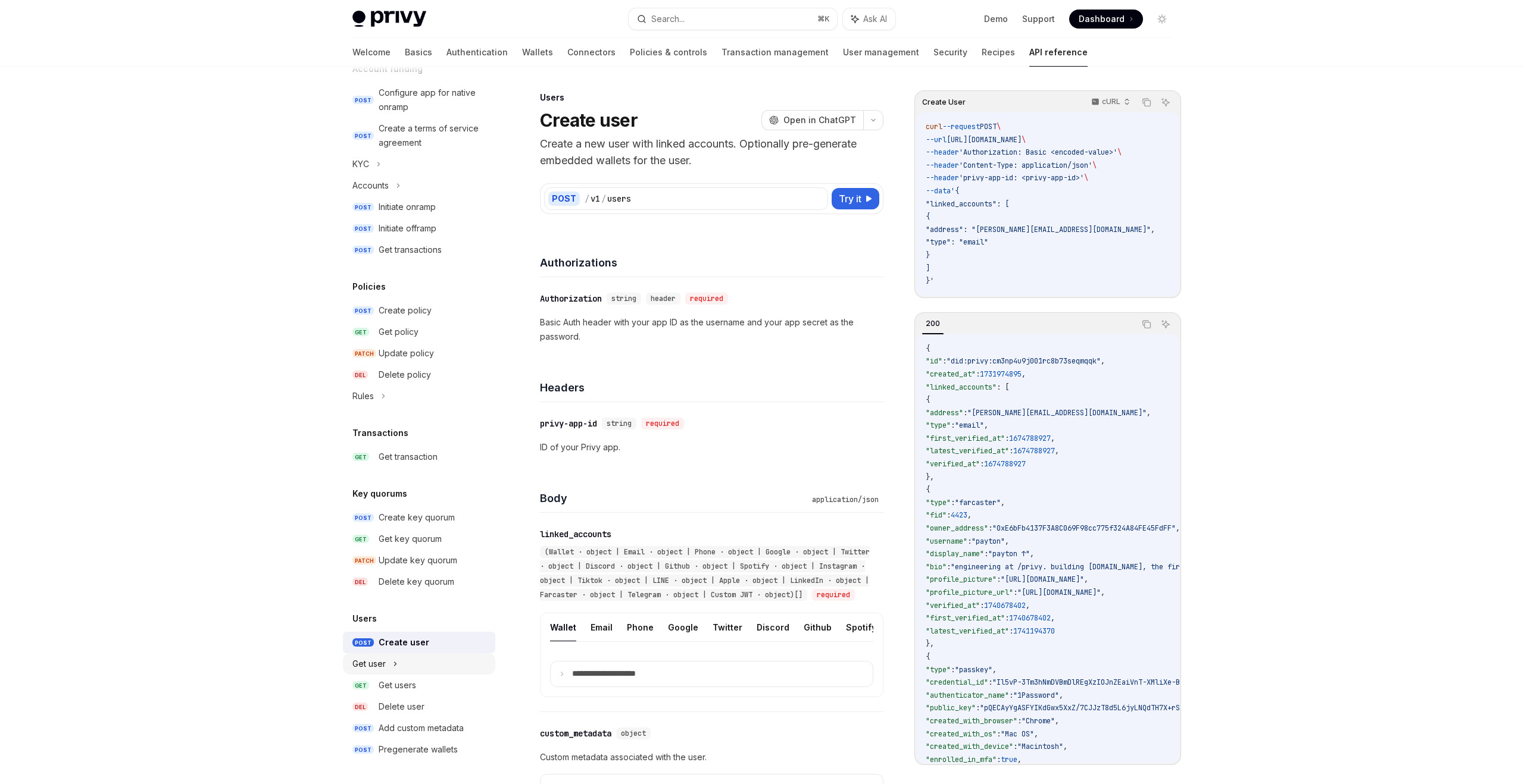
click at [368, 666] on div "Get user" at bounding box center [369, 663] width 34 height 14
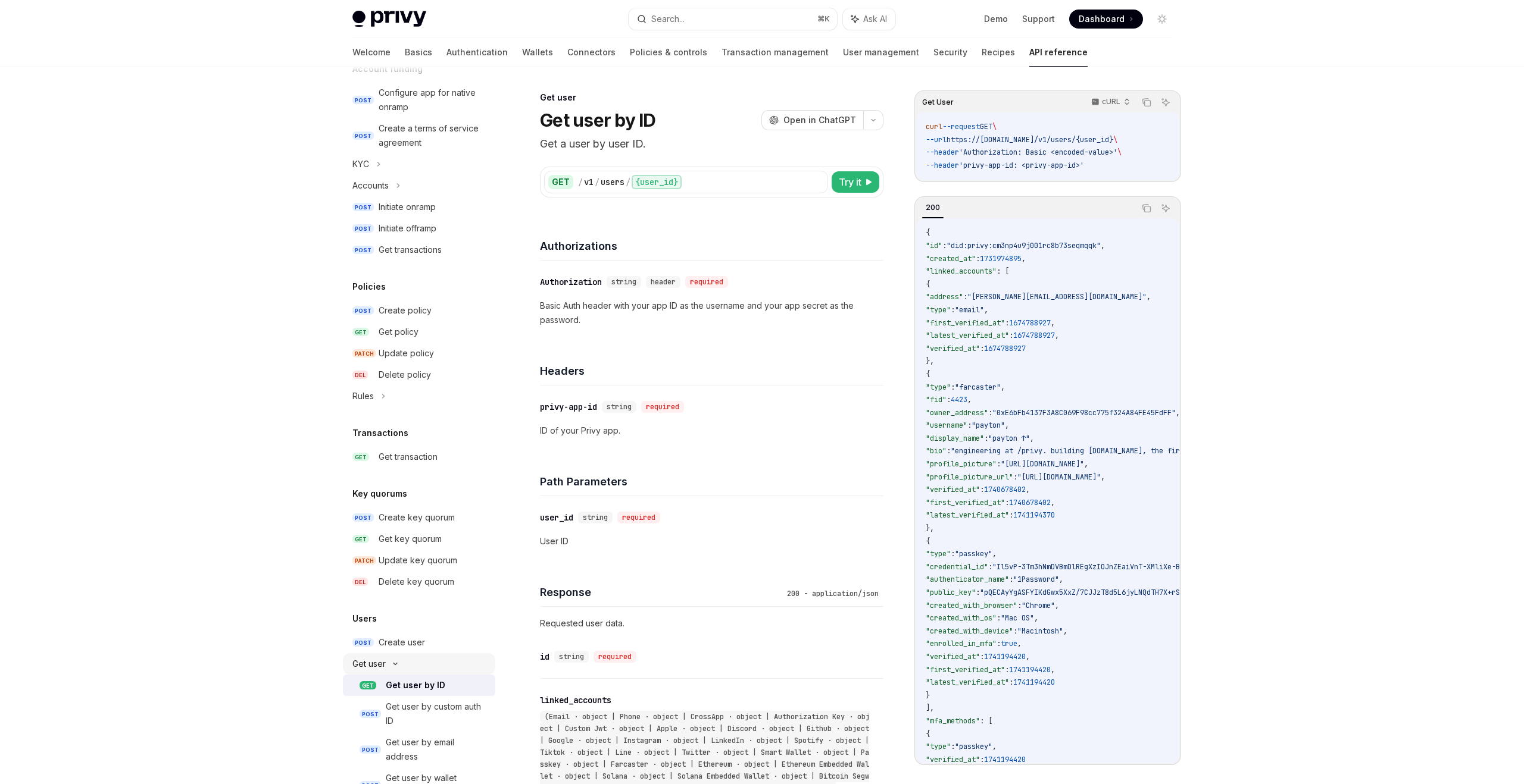
click at [368, 666] on div "Get user" at bounding box center [369, 663] width 34 height 14
click at [378, 665] on div "Get user" at bounding box center [369, 663] width 34 height 14
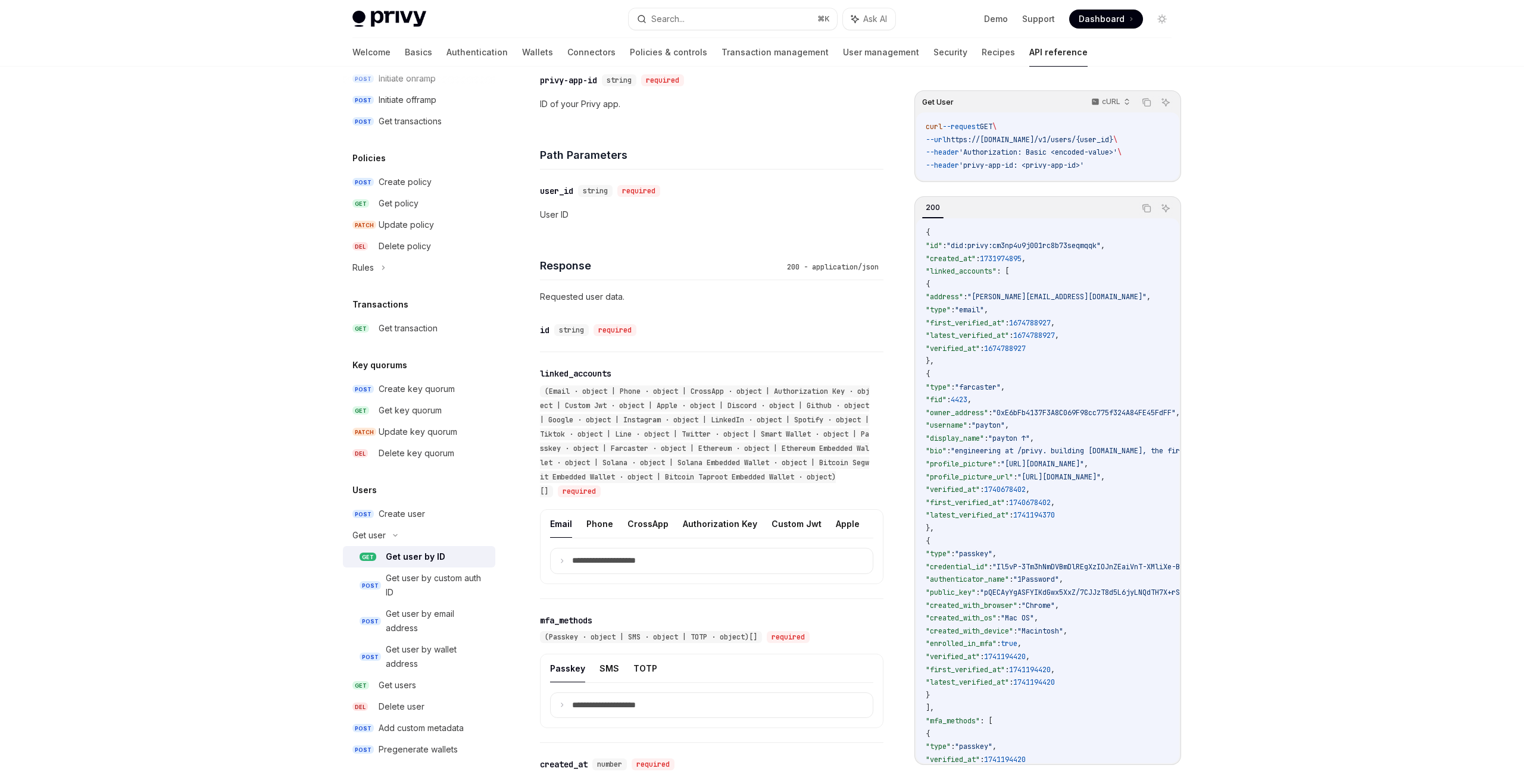
scroll to position [354, 0]
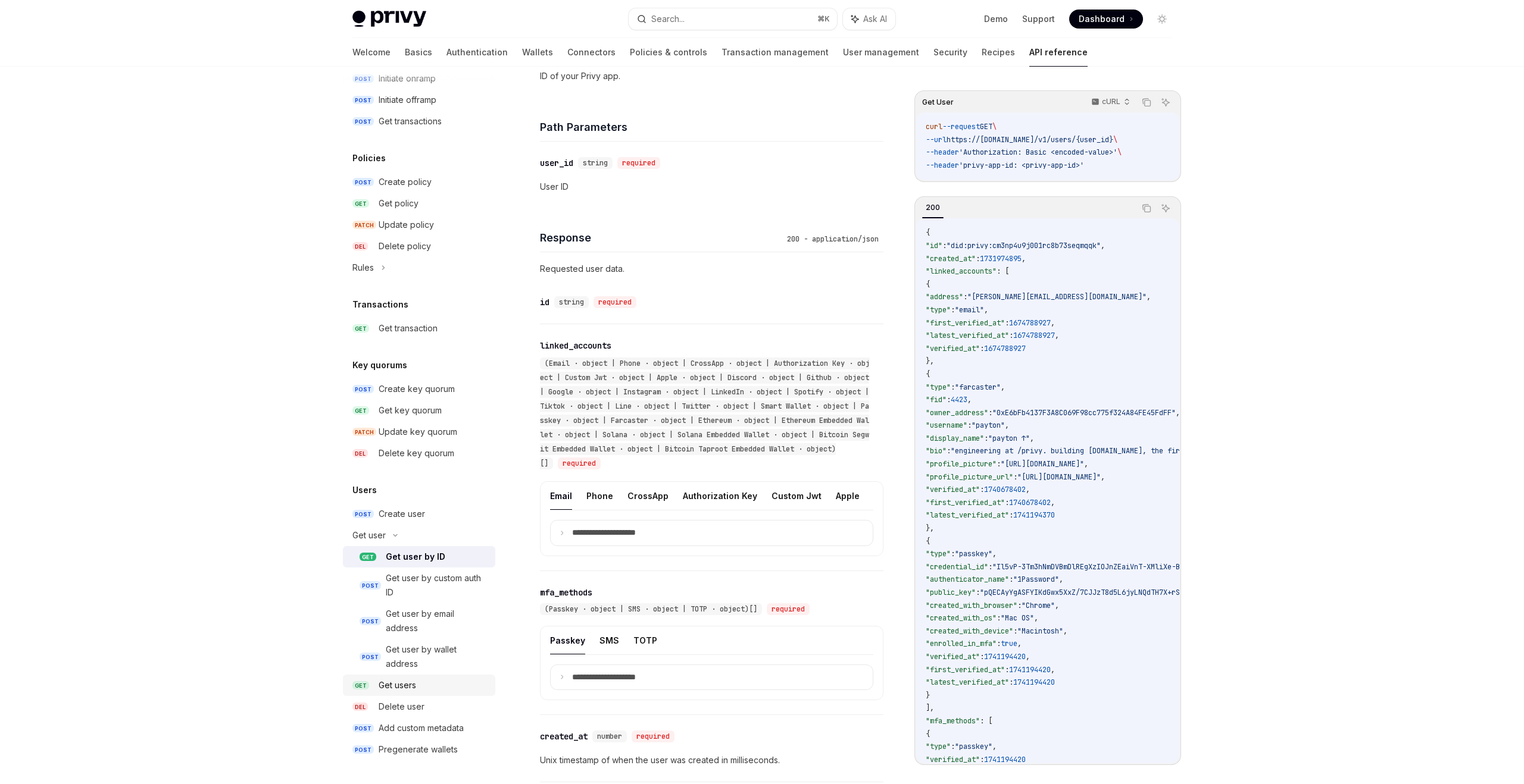
click at [397, 685] on div "Get users" at bounding box center [397, 685] width 38 height 14
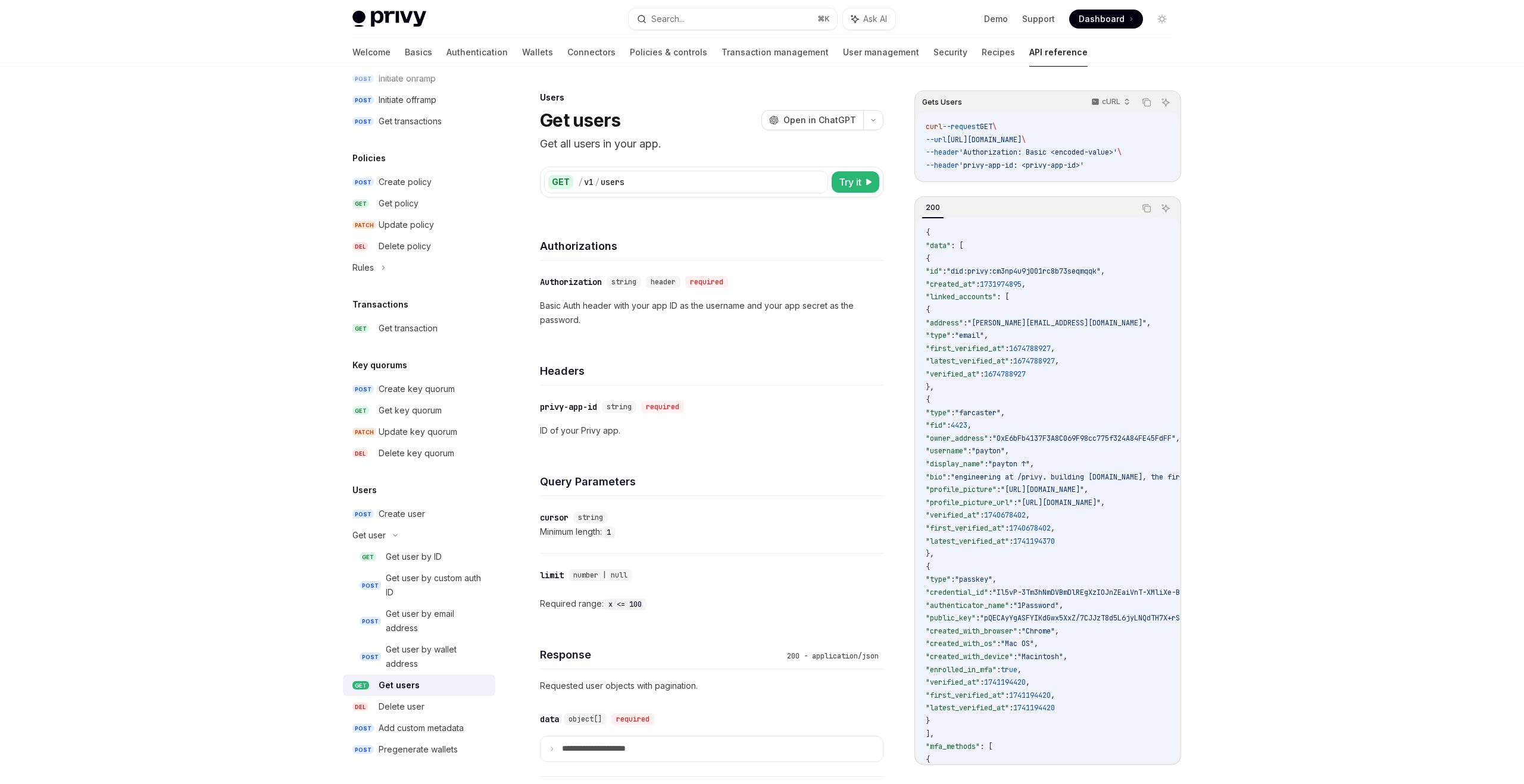
scroll to position [70, 0]
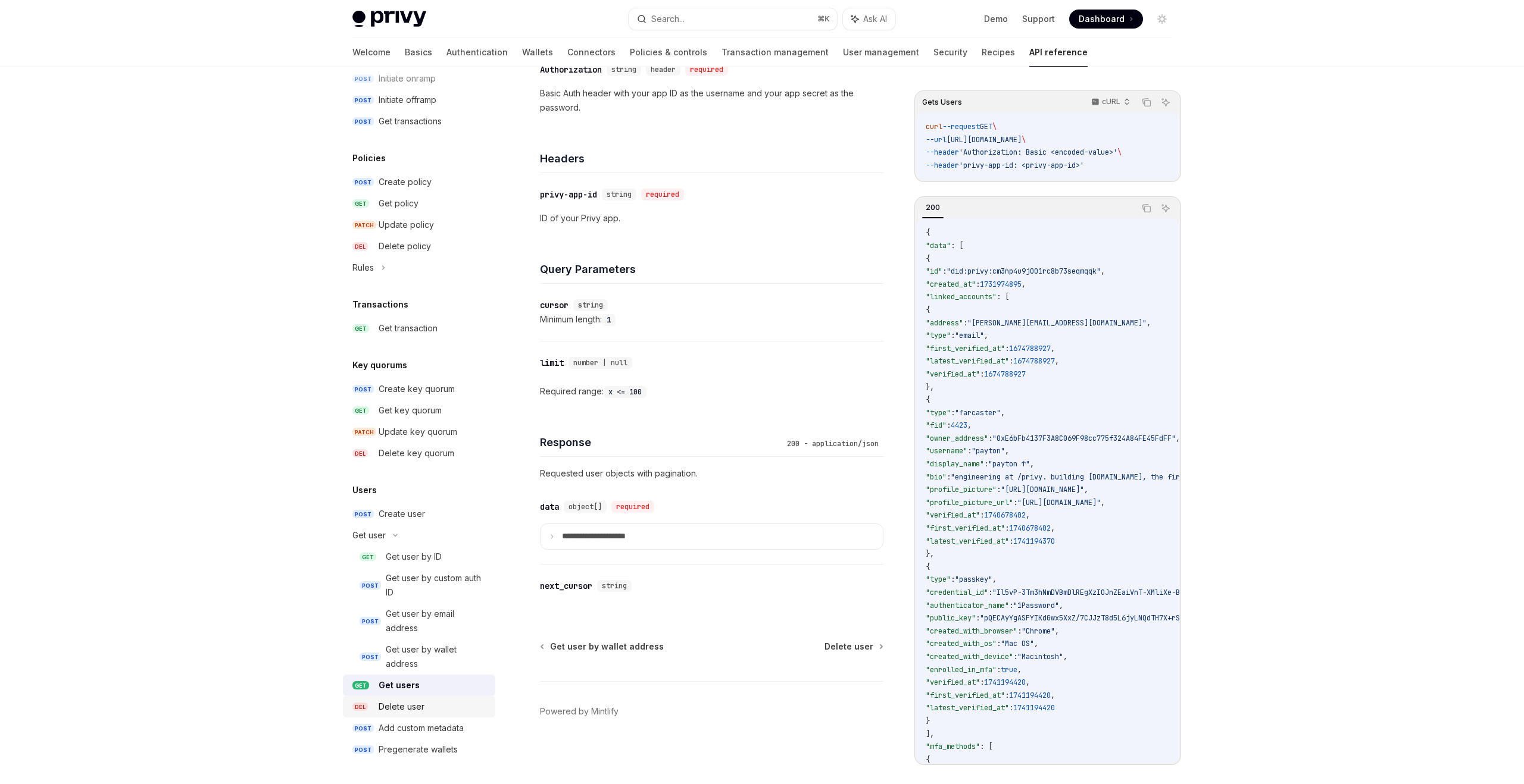
click at [415, 710] on div "Delete user" at bounding box center [401, 706] width 46 height 14
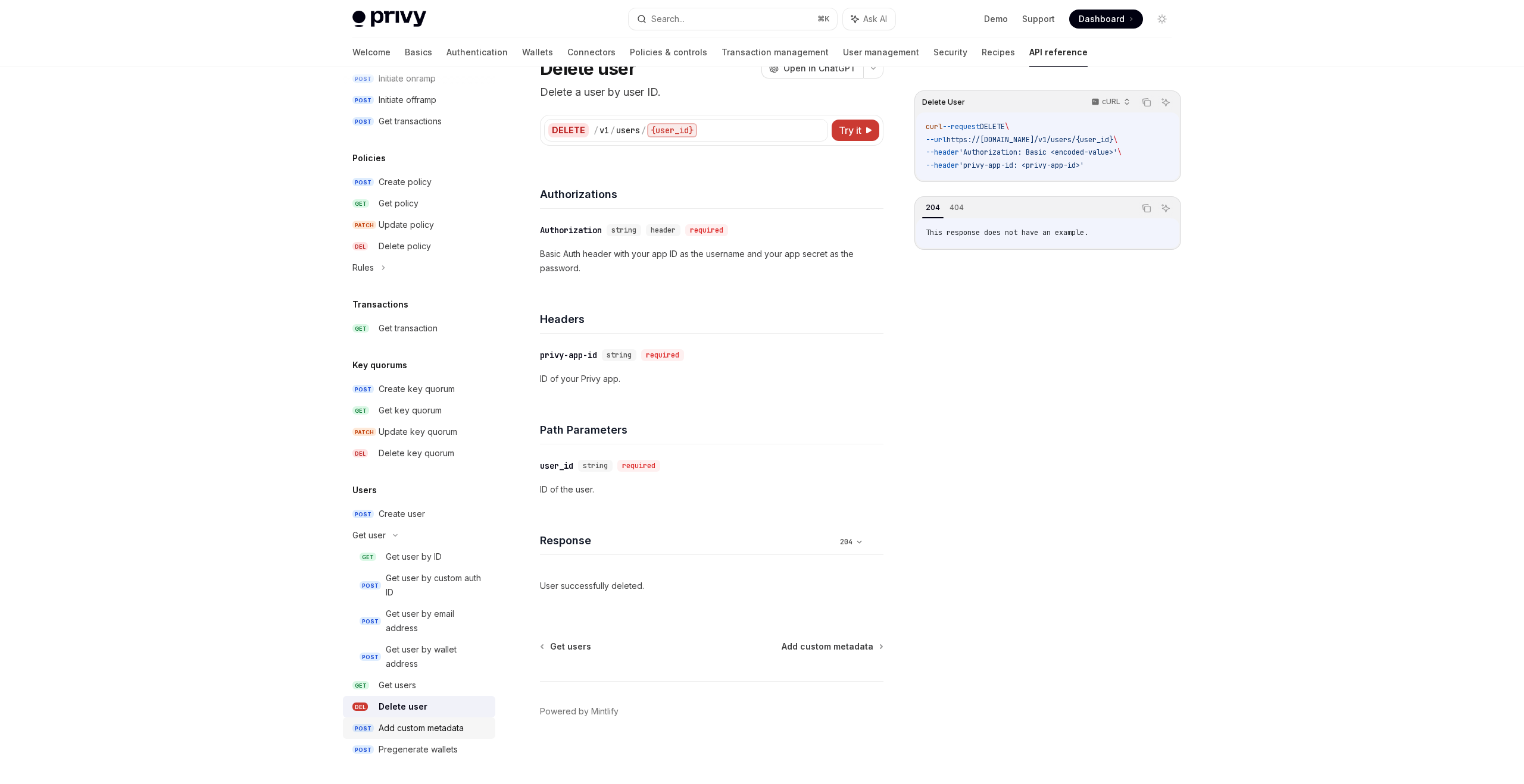
click at [422, 724] on div "Add custom metadata" at bounding box center [421, 728] width 85 height 14
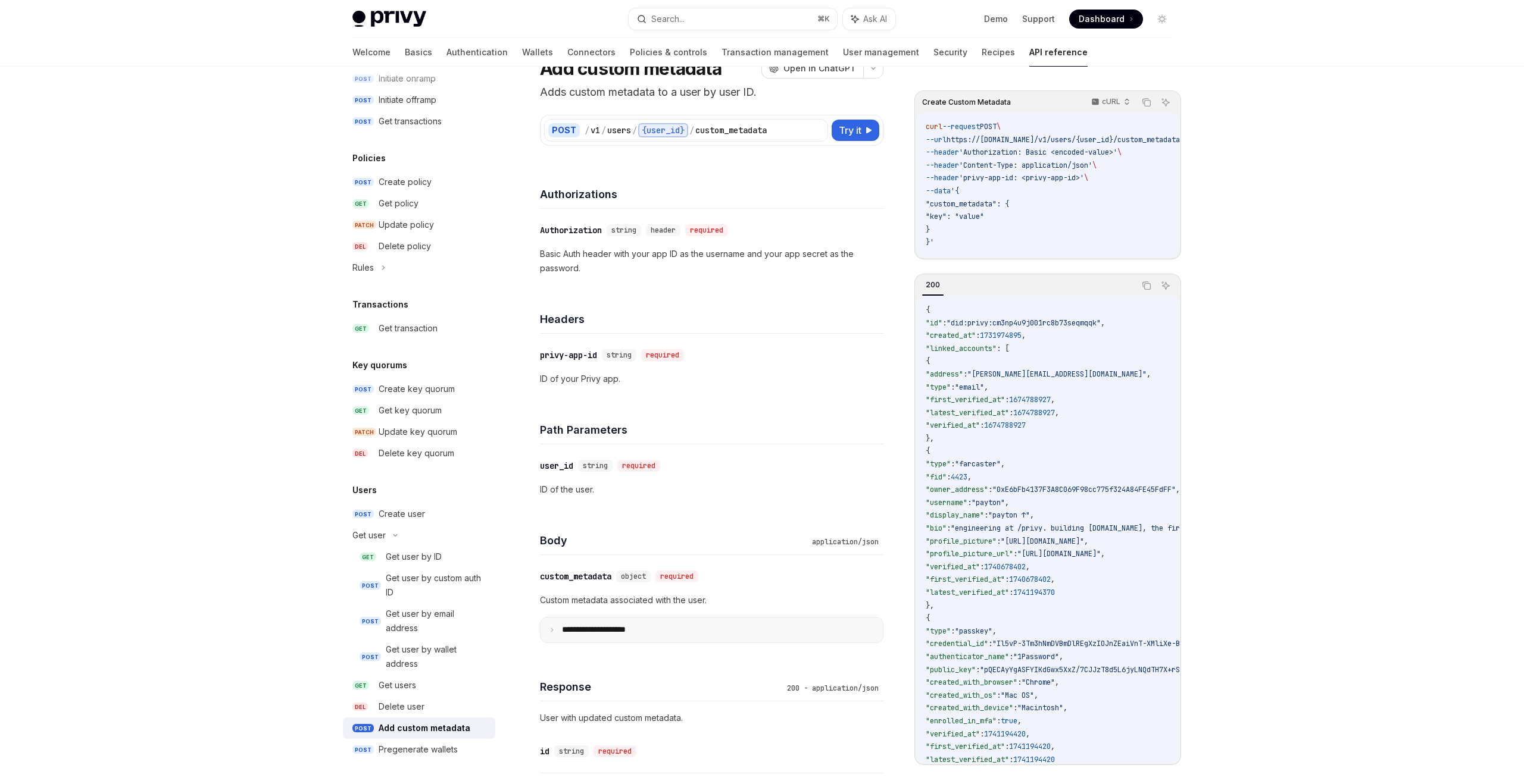
click at [556, 631] on summary "**********" at bounding box center [712, 630] width 342 height 25
click at [552, 626] on summary "**********" at bounding box center [712, 630] width 342 height 25
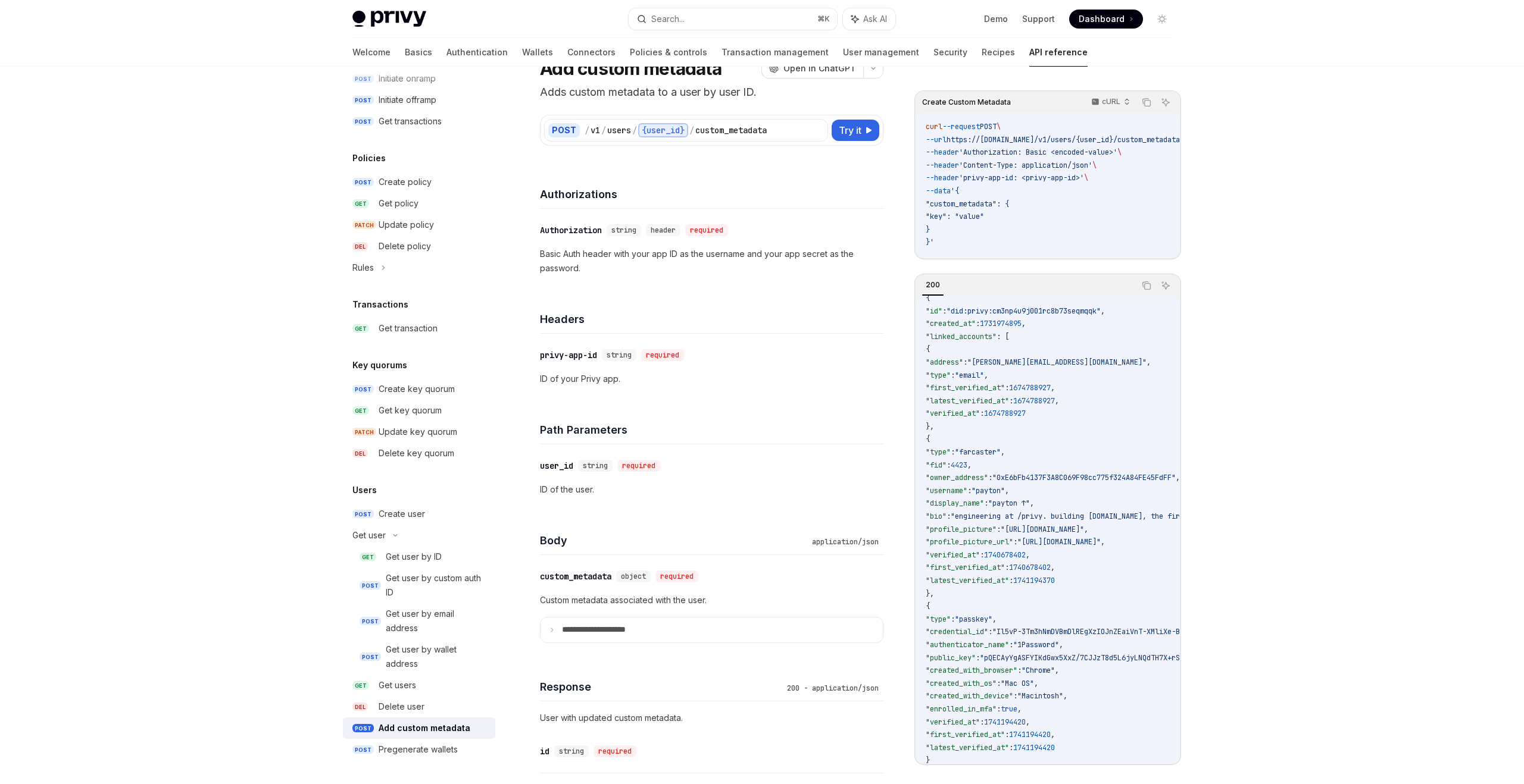
scroll to position [154, 0]
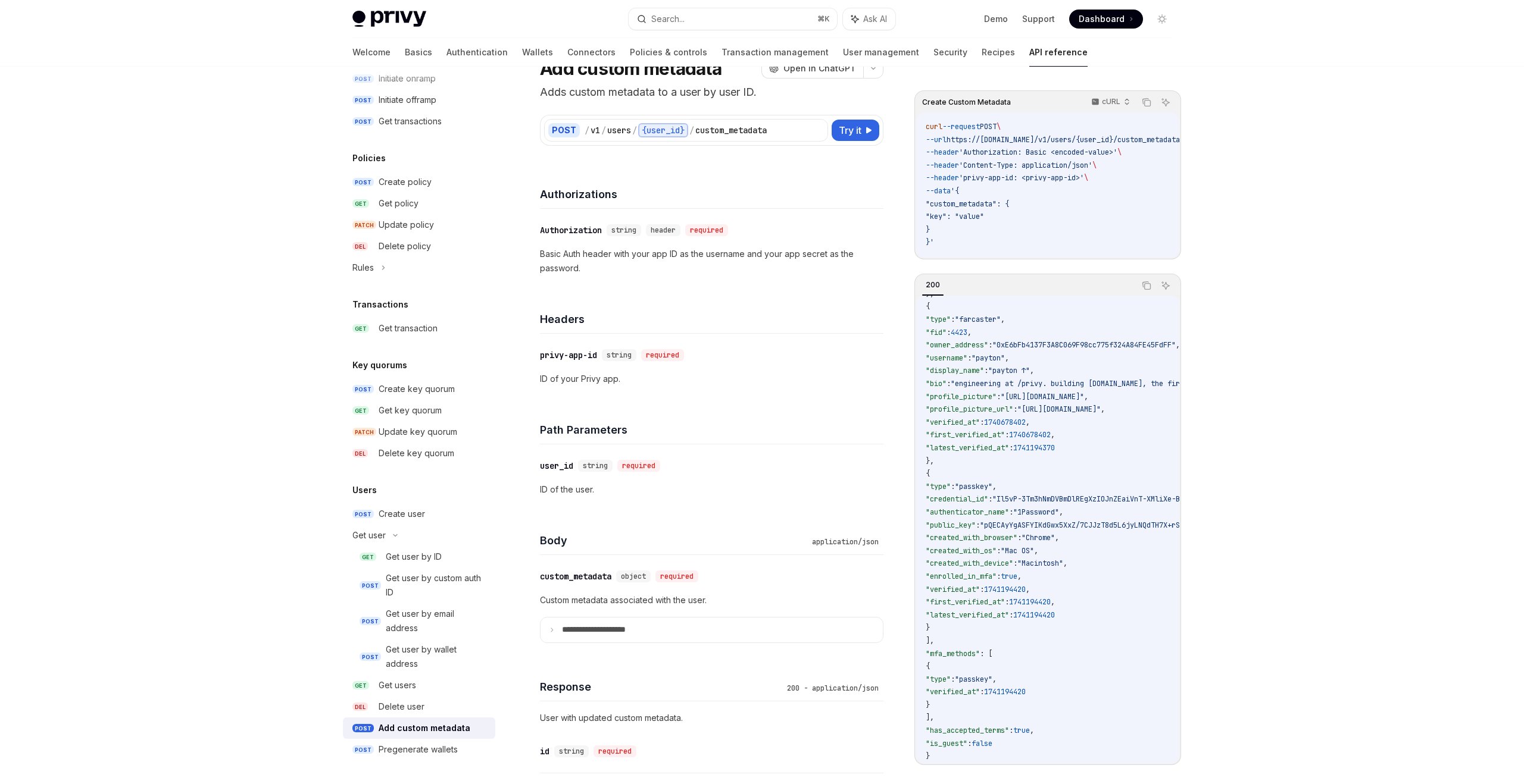
click at [1002, 591] on code "{ "id" : "did:privy:cm3np4u9j001rc8b73seqmqqk" , "created_at" : 1731974895 , "l…" at bounding box center [1220, 461] width 589 height 604
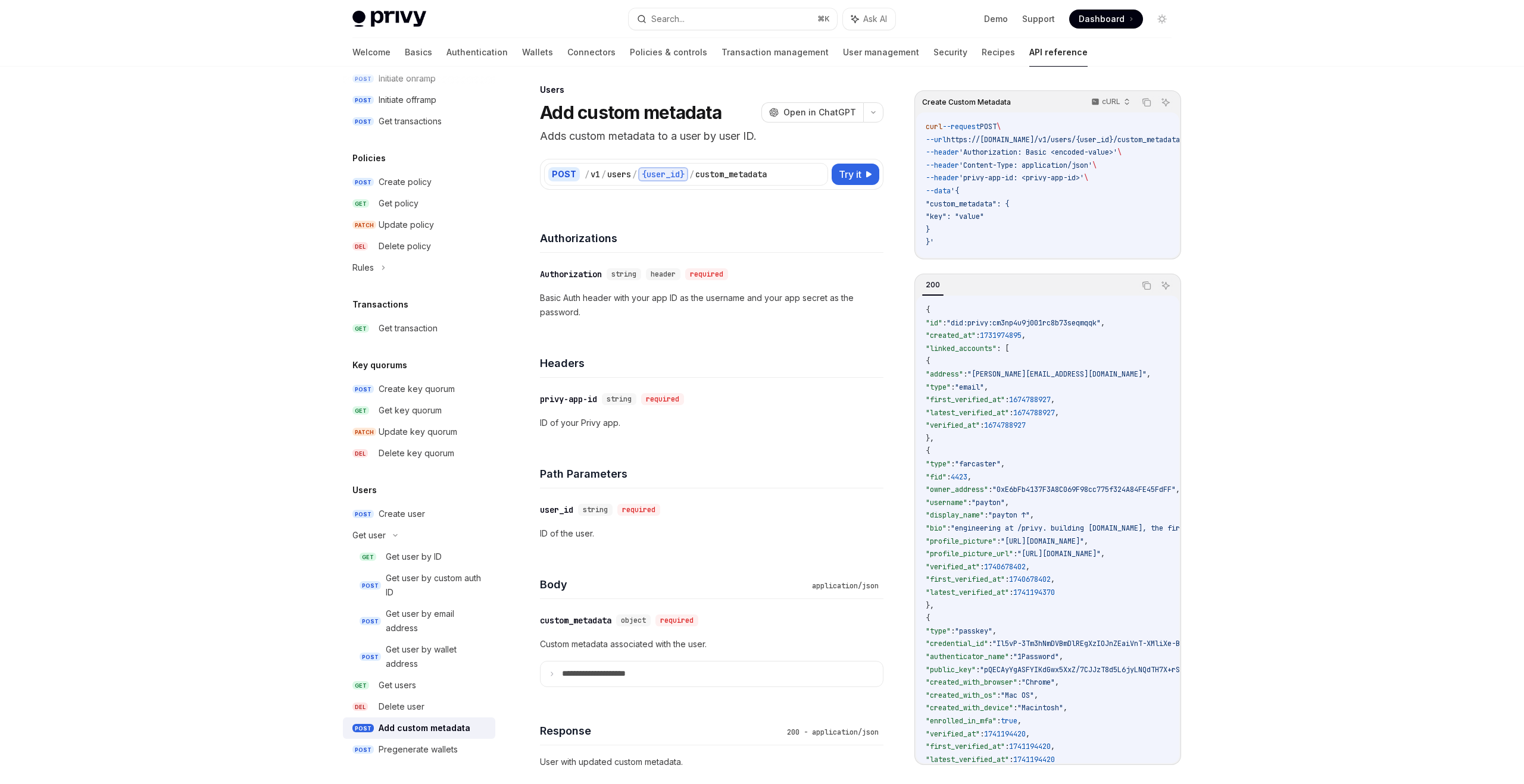
scroll to position [0, 0]
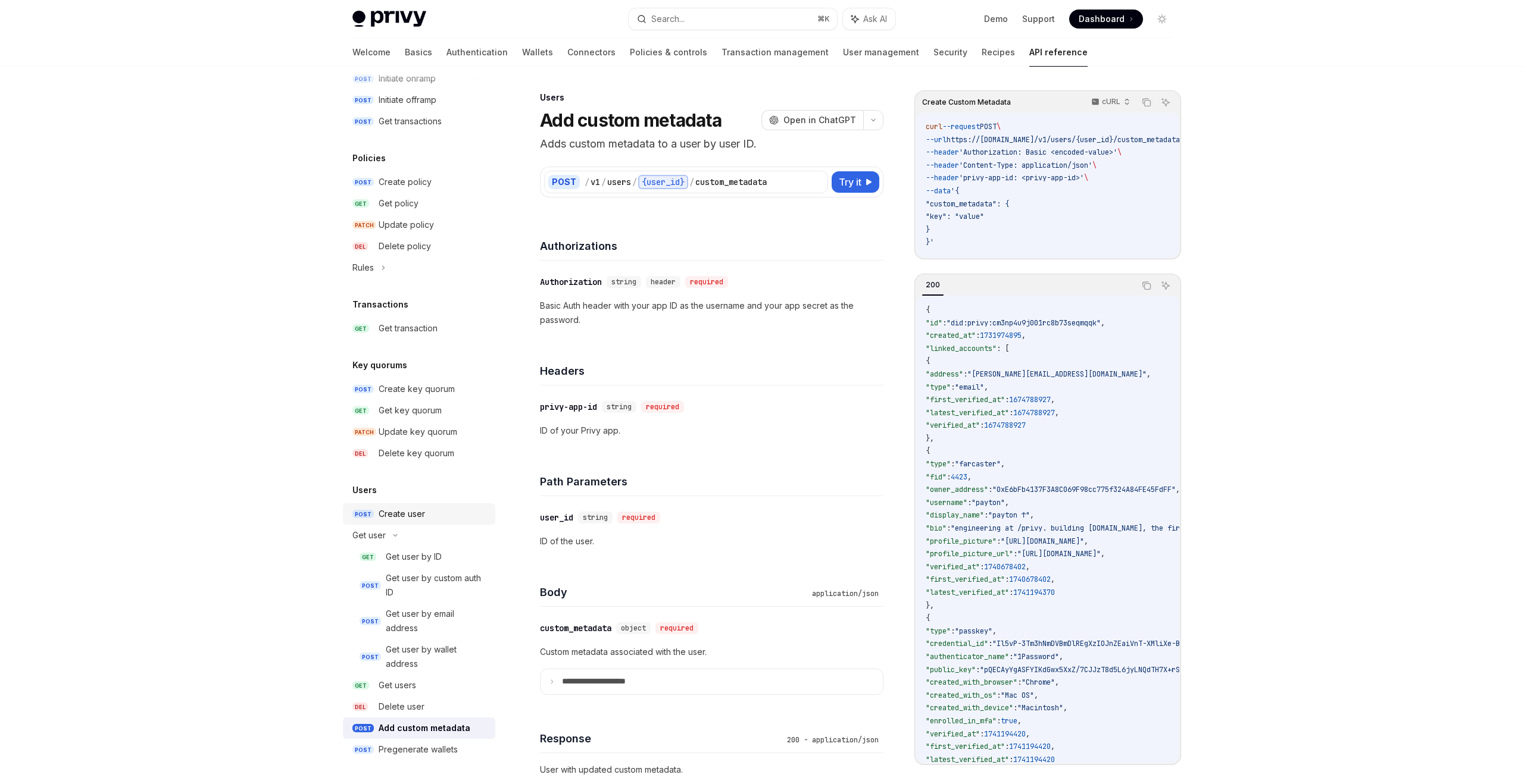
click at [415, 514] on div "Create user" at bounding box center [401, 514] width 47 height 14
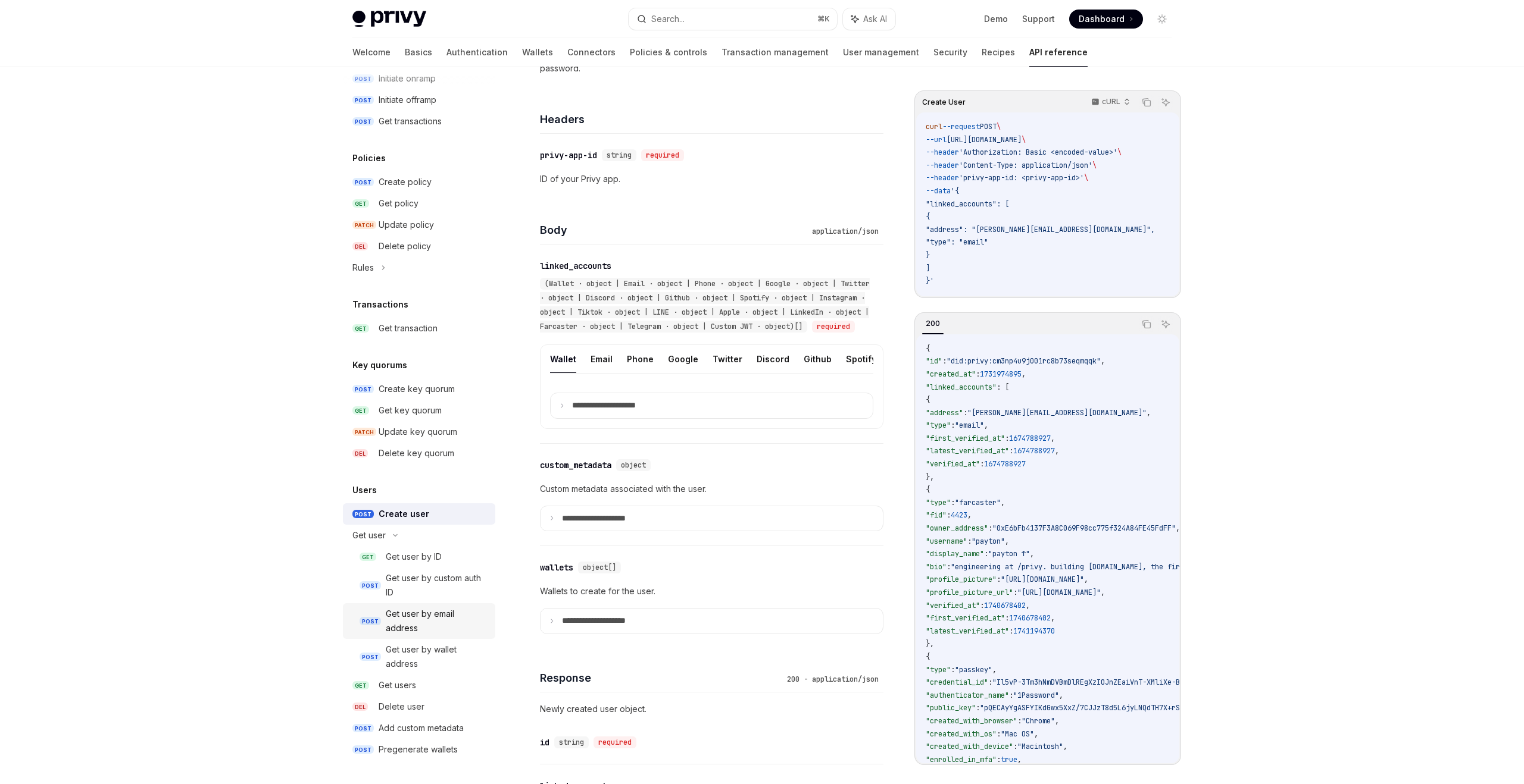
scroll to position [275, 0]
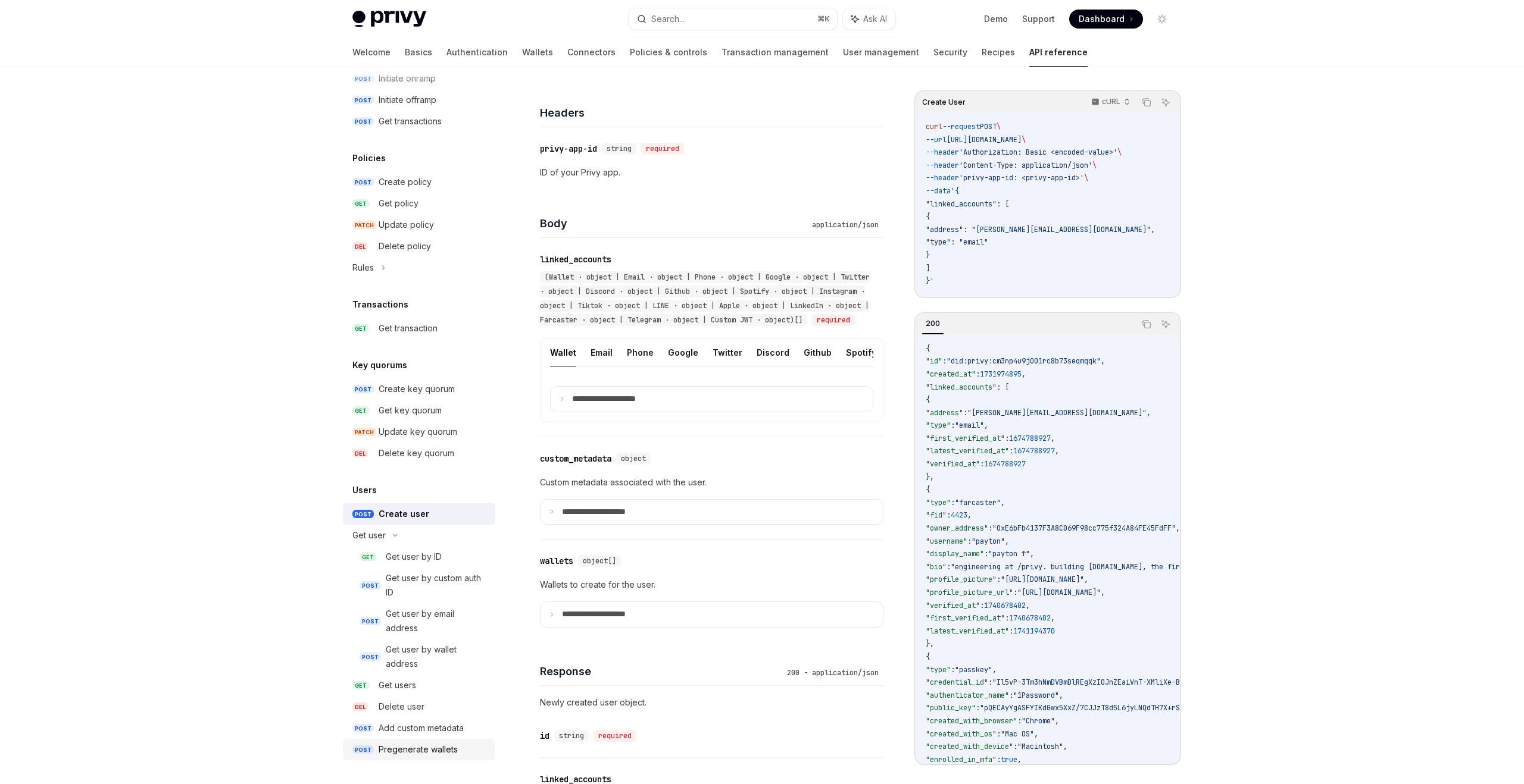
click at [411, 742] on div "Pregenerate wallets" at bounding box center [418, 749] width 79 height 14
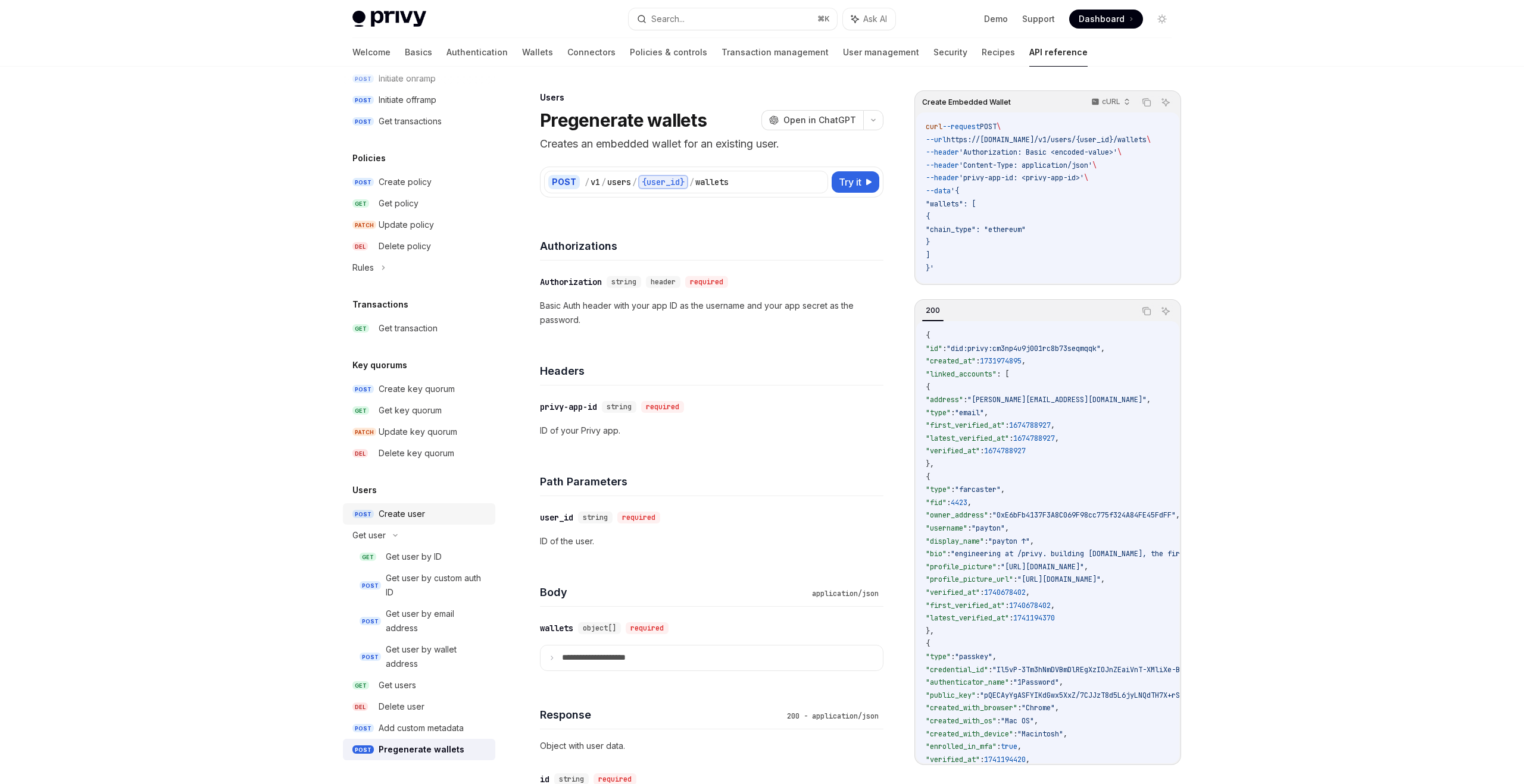
click at [404, 507] on div "Create user" at bounding box center [401, 514] width 47 height 14
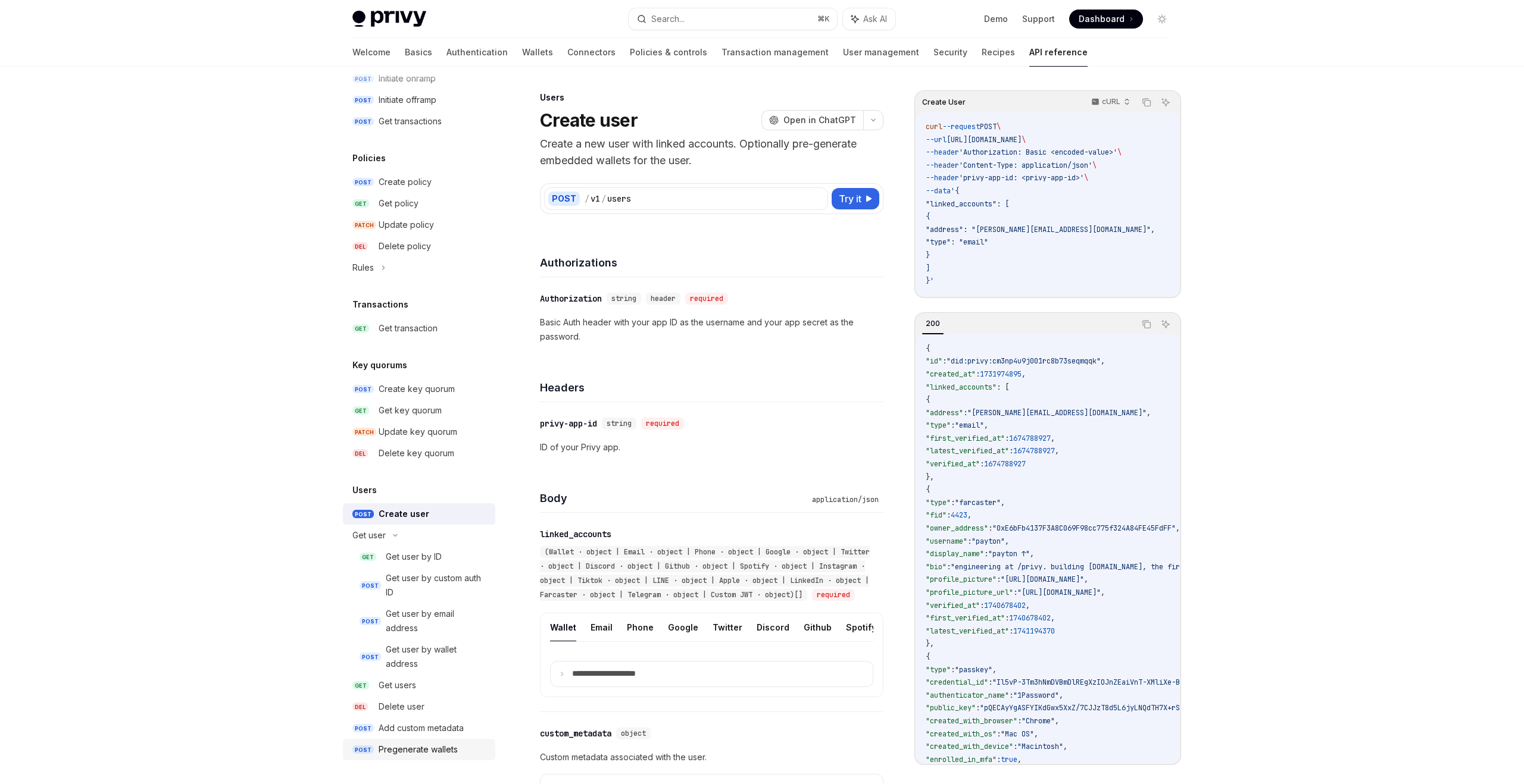
click at [413, 747] on div "Pregenerate wallets" at bounding box center [418, 749] width 79 height 14
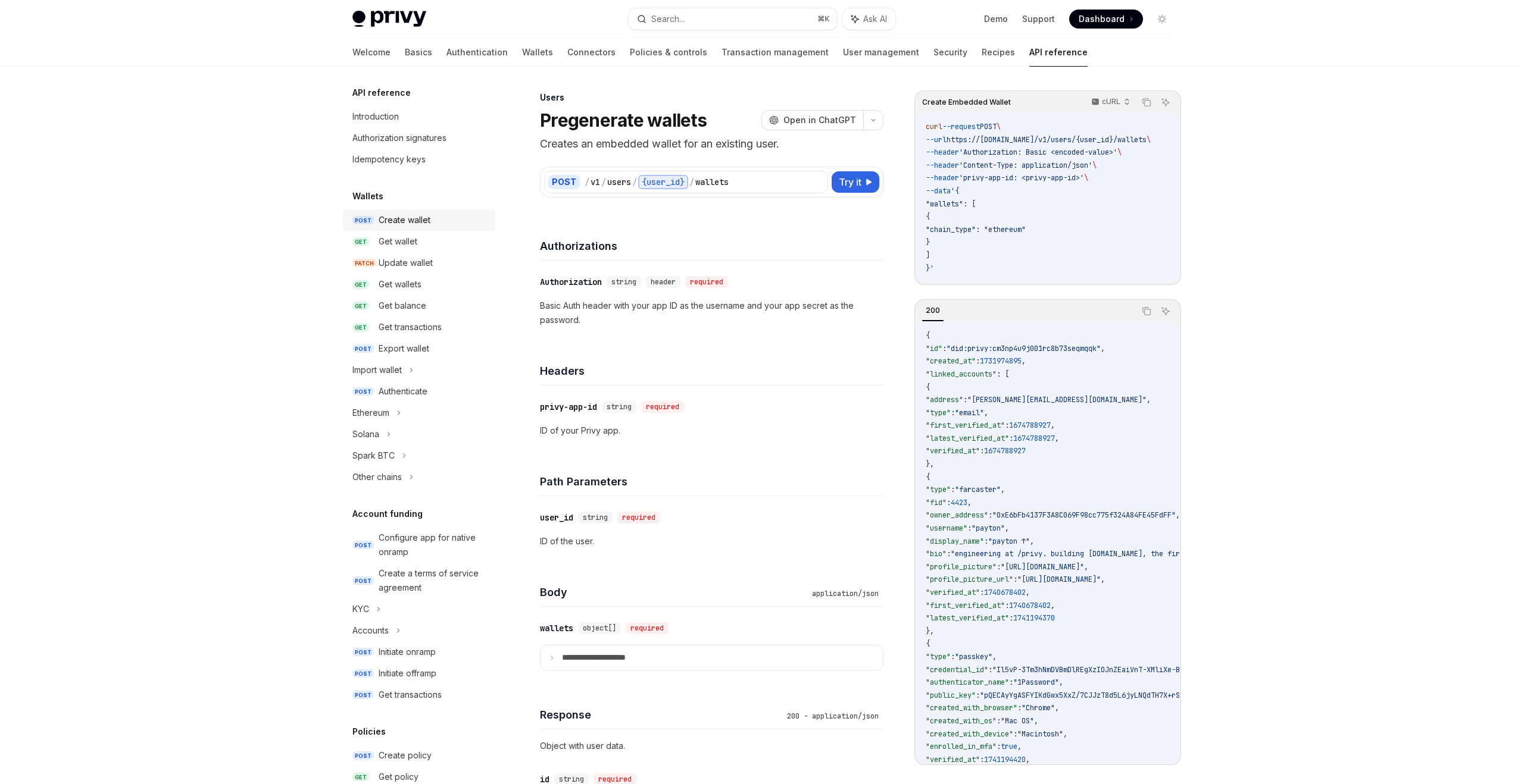
click at [404, 228] on link "POST Create wallet" at bounding box center [419, 220] width 153 height 21
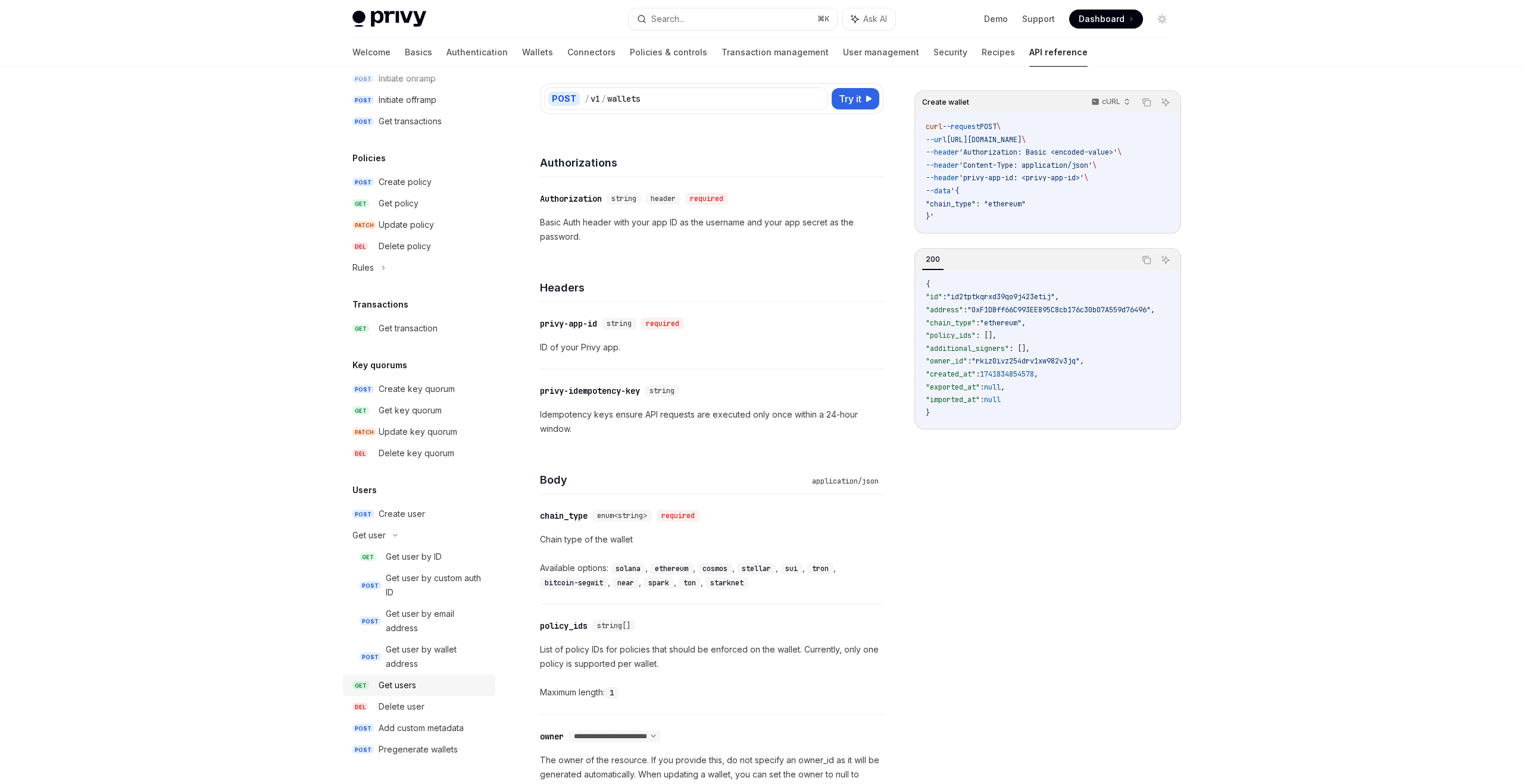
scroll to position [89, 0]
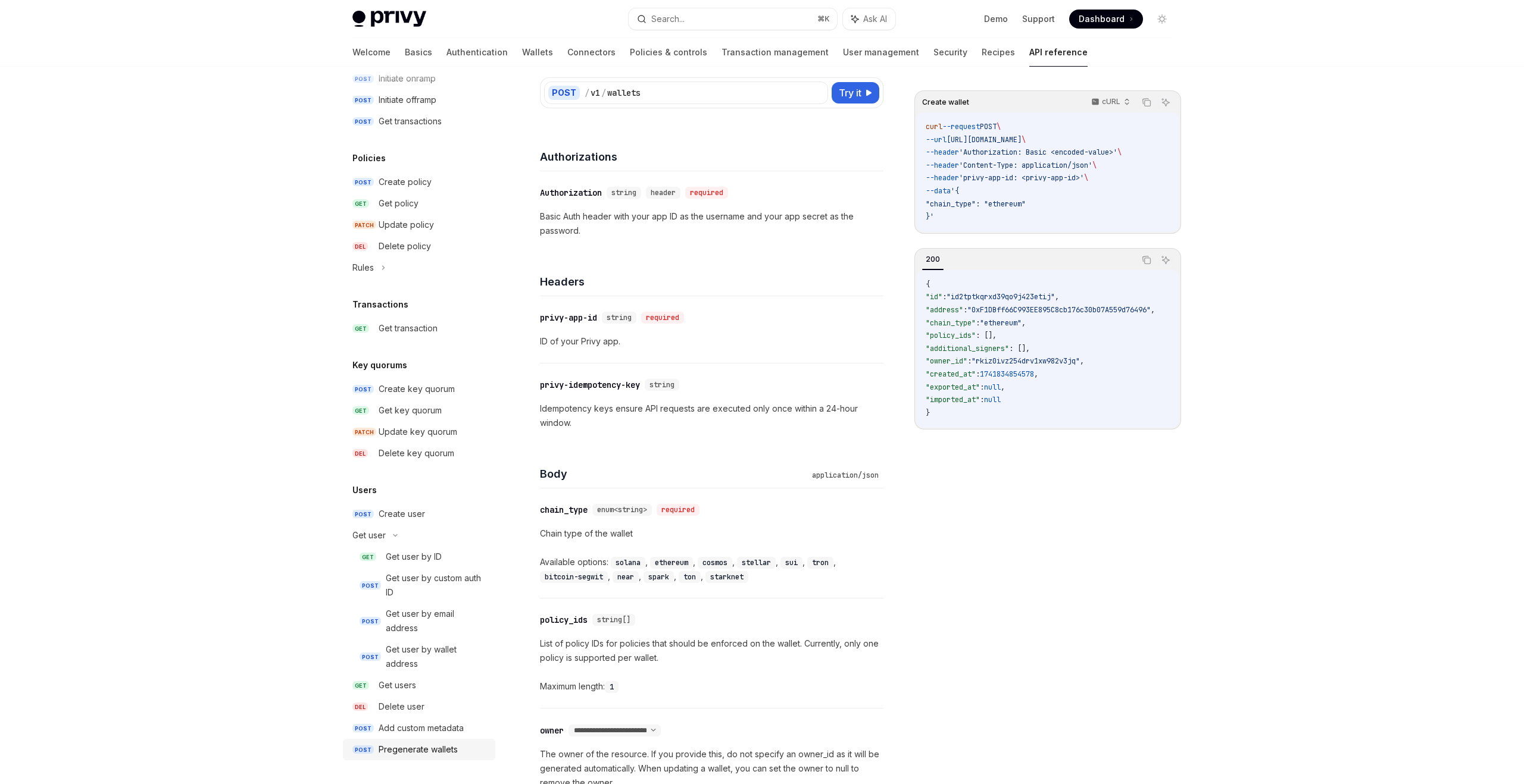
click at [391, 744] on div "Pregenerate wallets" at bounding box center [418, 749] width 79 height 14
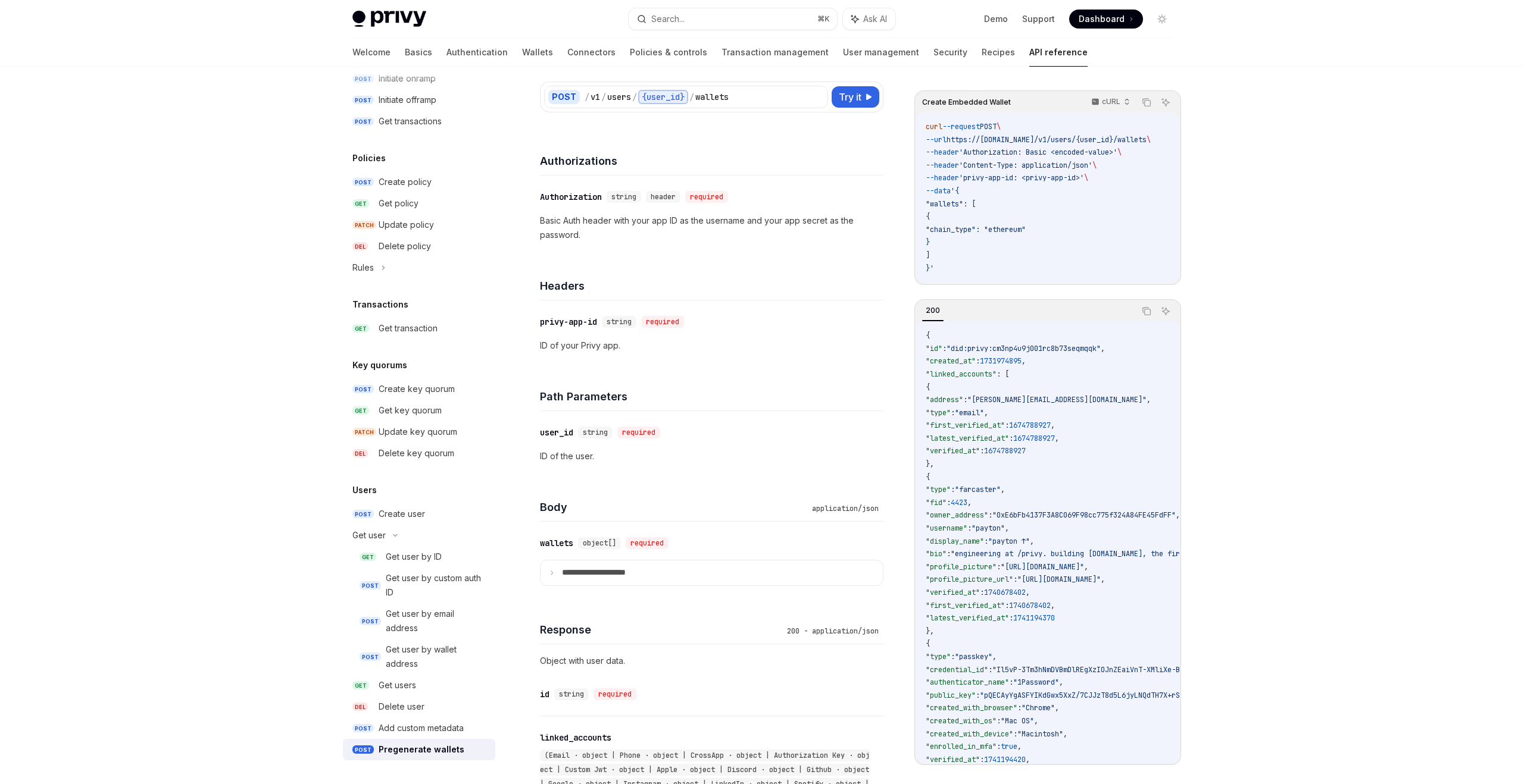
scroll to position [90, 0]
click at [555, 576] on summary "**********" at bounding box center [712, 568] width 342 height 25
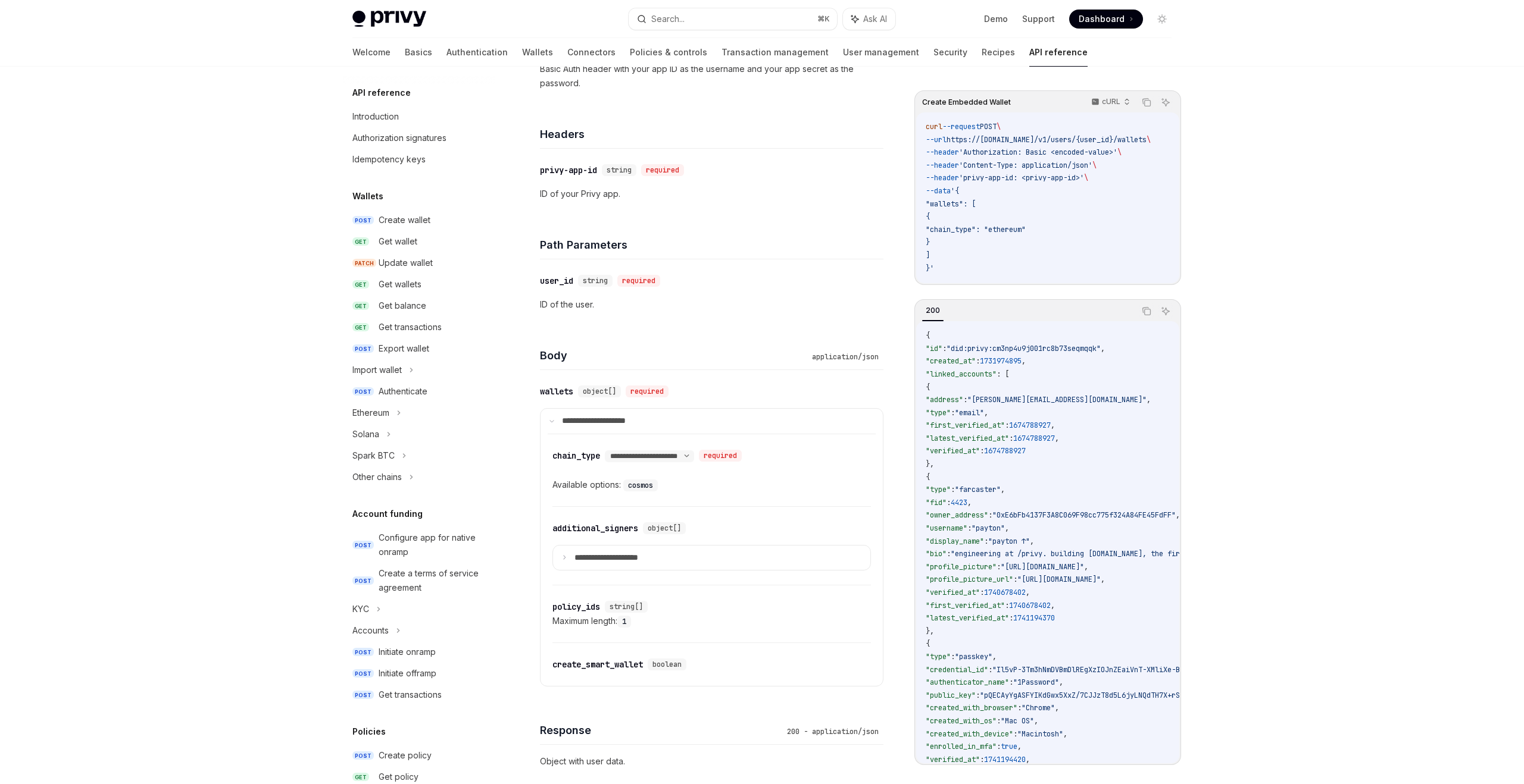
scroll to position [0, 0]
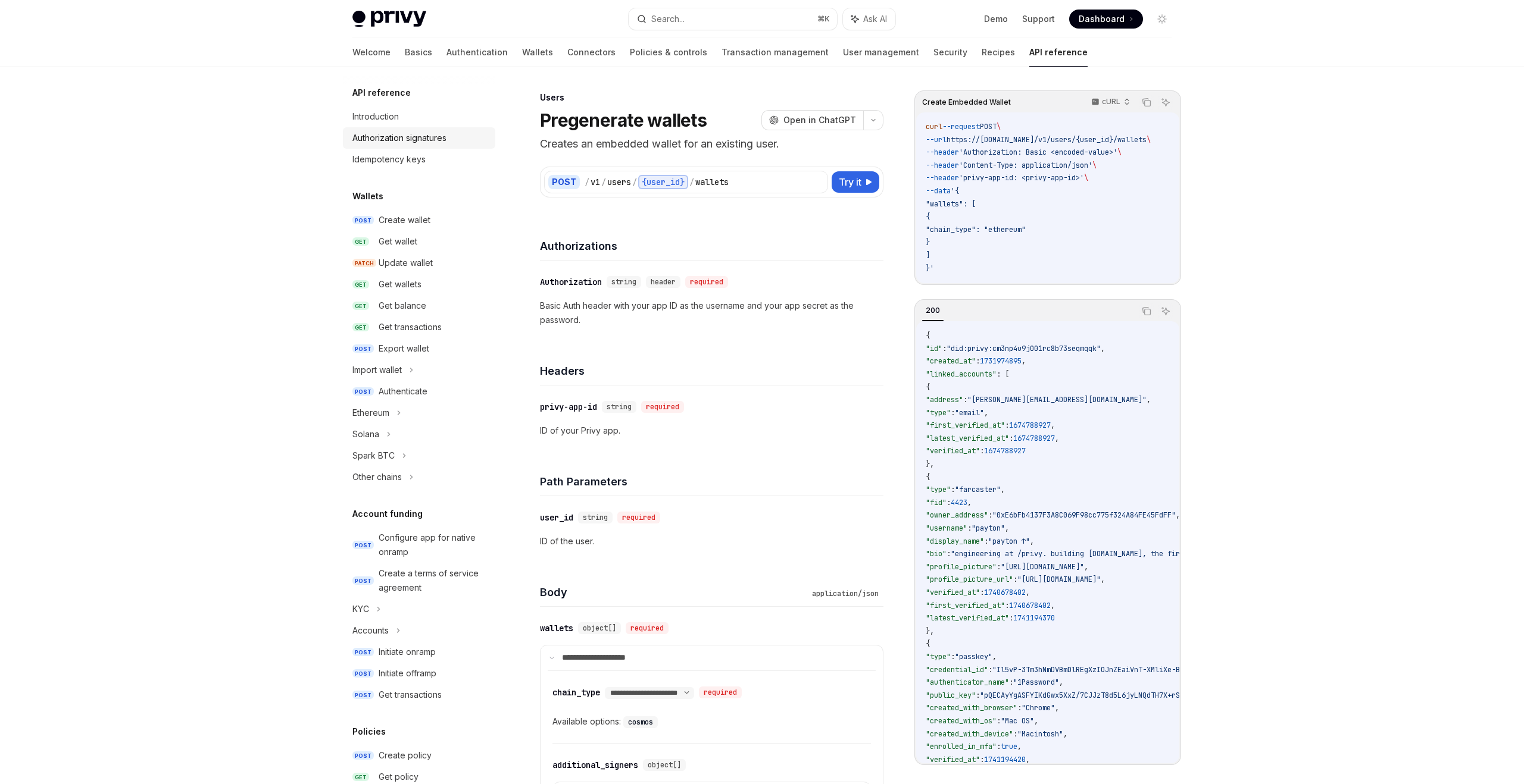
click at [422, 138] on div "Authorization signatures" at bounding box center [399, 137] width 94 height 14
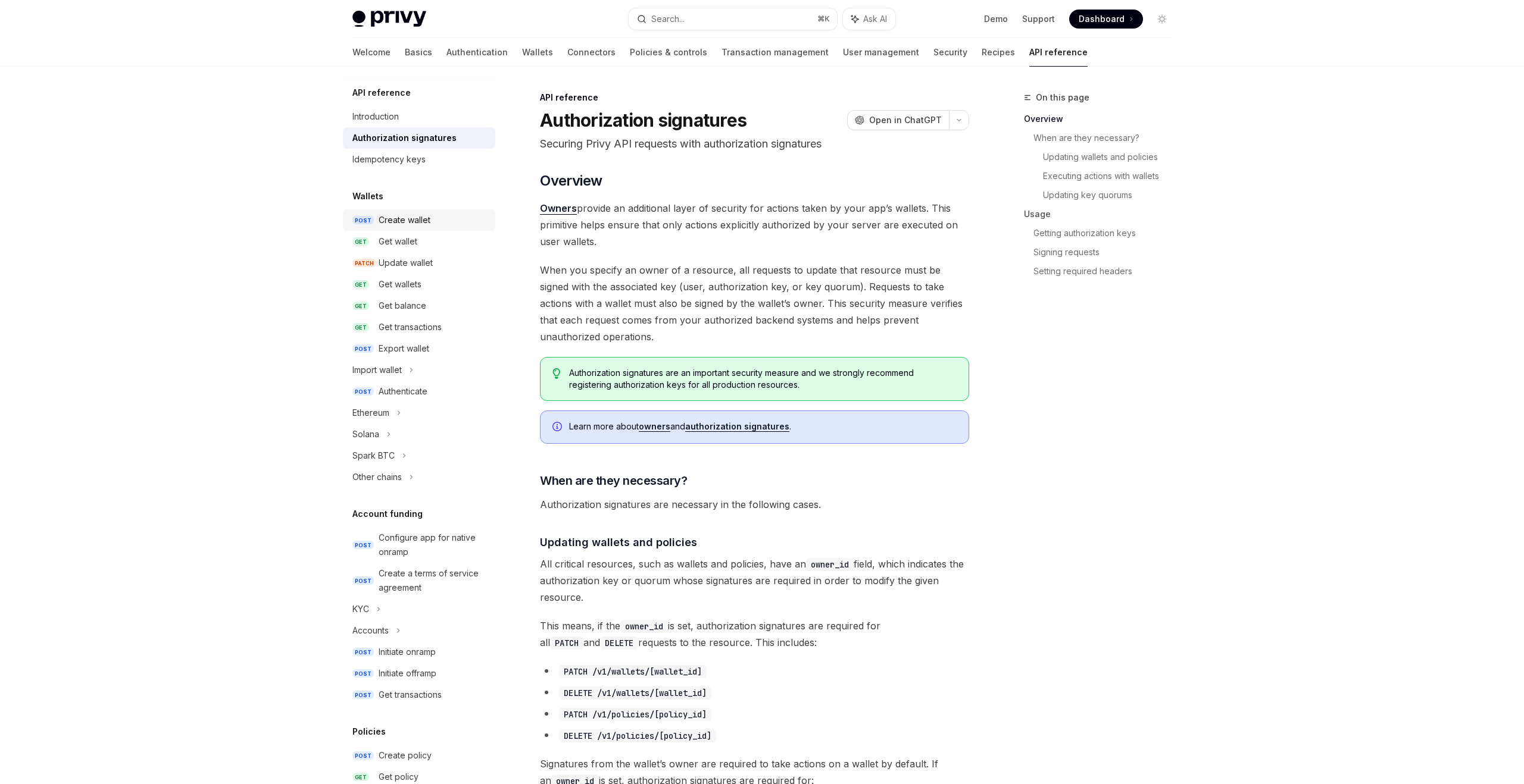
click at [400, 227] on div "Create wallet" at bounding box center [404, 220] width 51 height 14
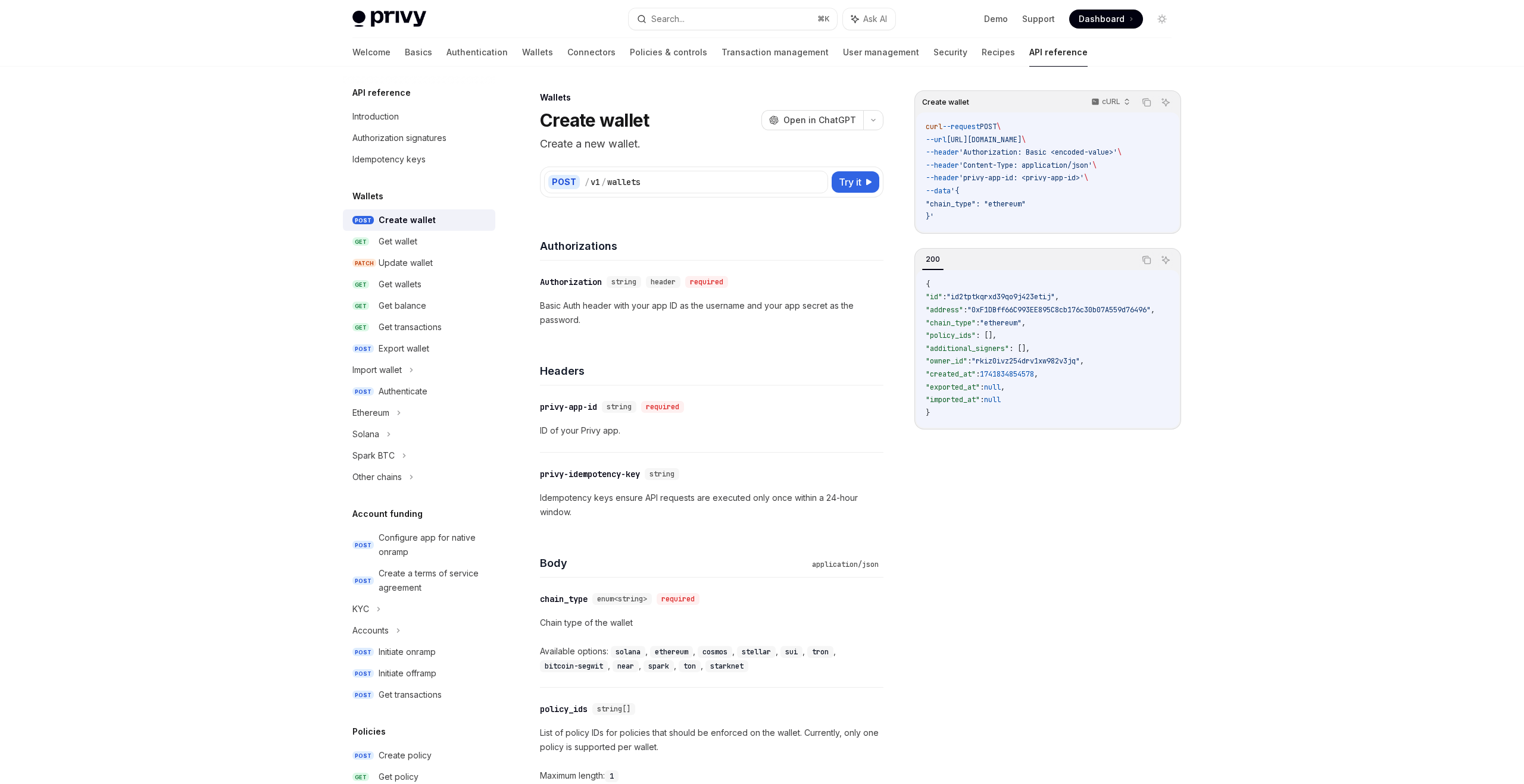
type textarea "*"
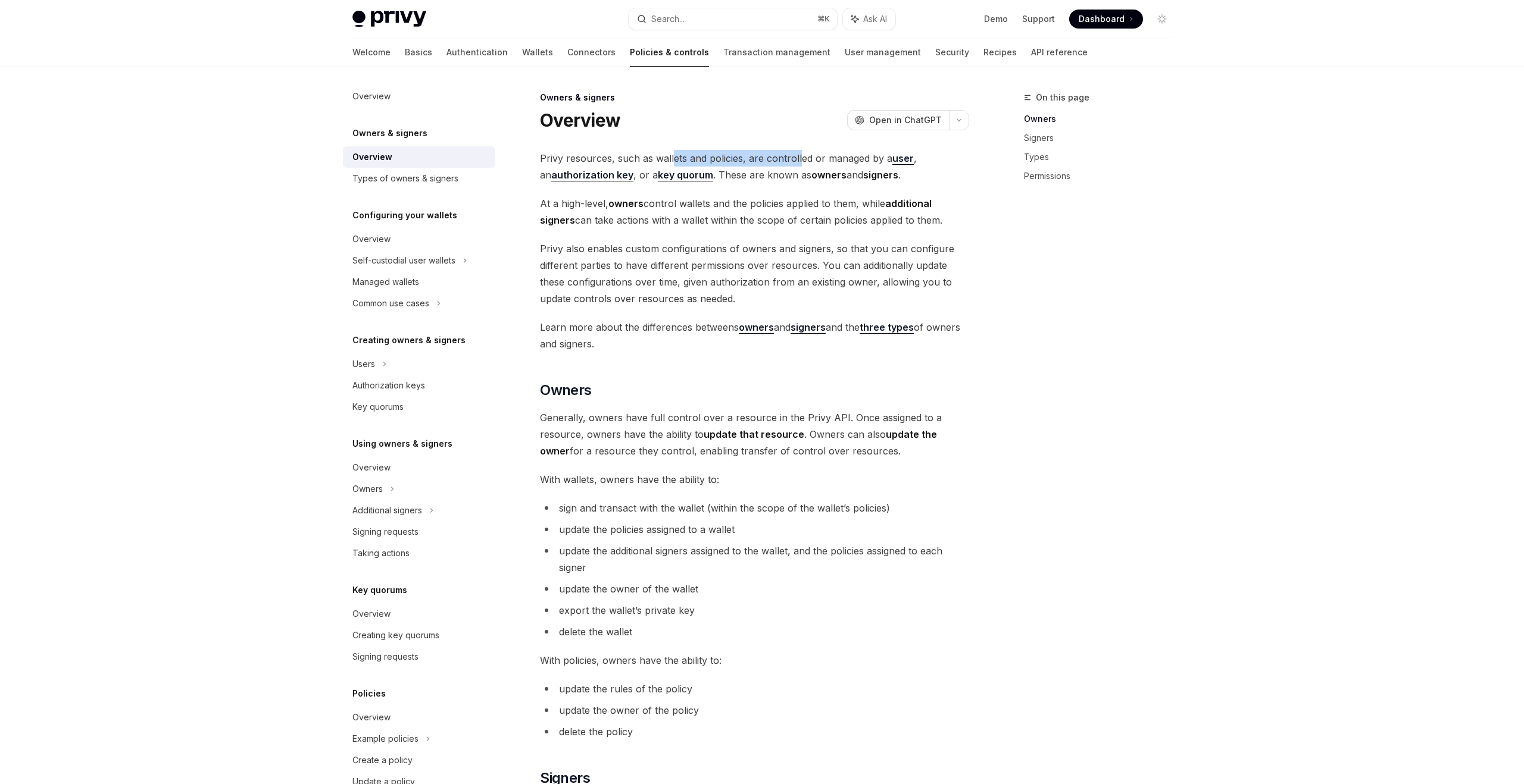
drag, startPoint x: 673, startPoint y: 157, endPoint x: 798, endPoint y: 158, distance: 125.0
click at [798, 158] on span "Privy resources, such as wallets and policies, are controlled or managed by a u…" at bounding box center [754, 167] width 429 height 33
click at [810, 158] on span "Privy resources, such as wallets and policies, are controlled or managed by a u…" at bounding box center [754, 167] width 429 height 33
drag, startPoint x: 548, startPoint y: 156, endPoint x: 683, endPoint y: 159, distance: 135.0
click at [683, 159] on span "Privy resources, such as wallets and policies, are controlled or managed by a u…" at bounding box center [754, 167] width 429 height 33
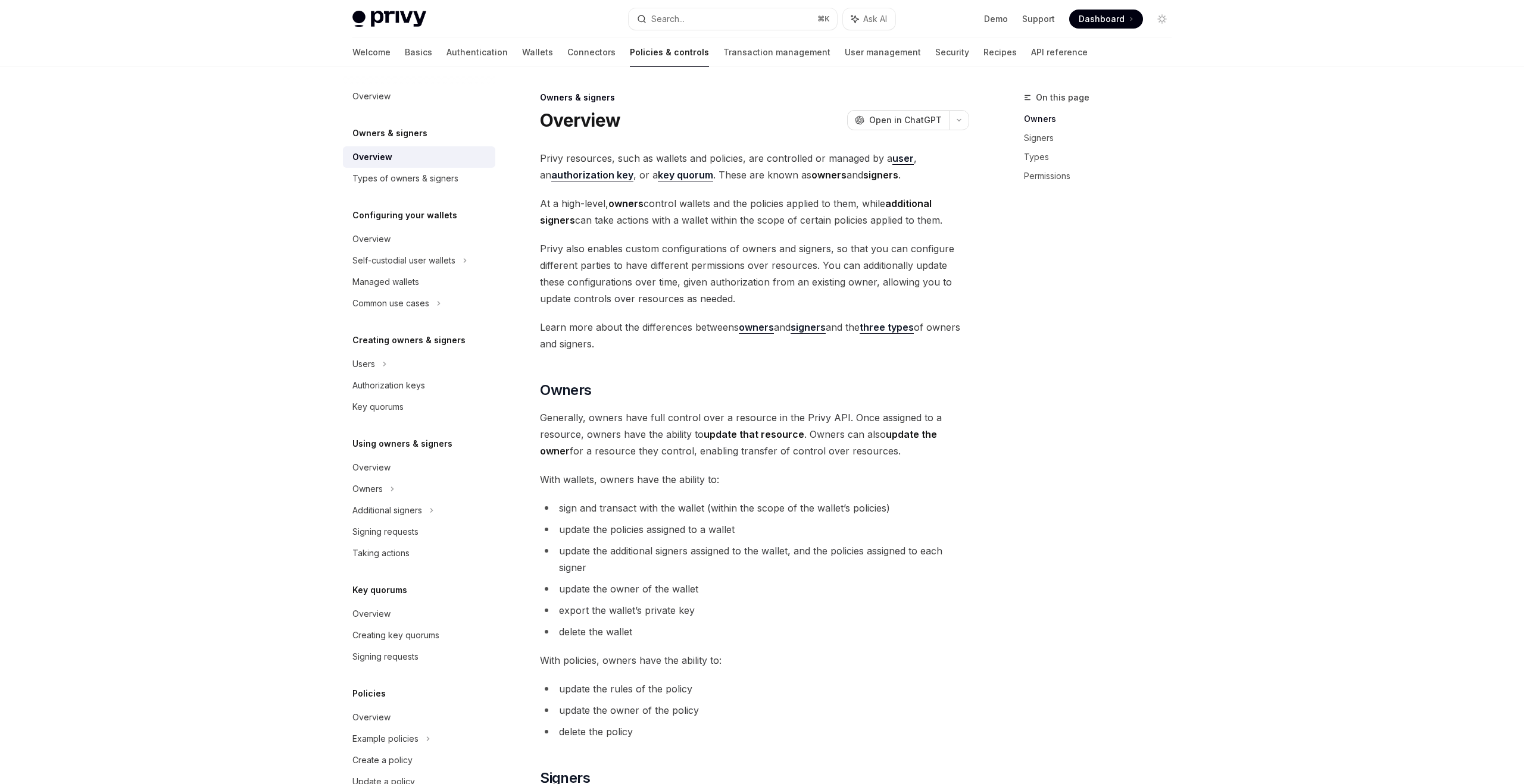
click at [726, 163] on span "Privy resources, such as wallets and policies, are controlled or managed by a u…" at bounding box center [754, 167] width 429 height 33
drag, startPoint x: 705, startPoint y: 176, endPoint x: 758, endPoint y: 176, distance: 53.0
click at [760, 176] on span "Privy resources, such as wallets and policies, are controlled or managed by a u…" at bounding box center [754, 167] width 429 height 33
click at [560, 198] on span "At a high-level, owners control wallets and the policies applied to them, while…" at bounding box center [754, 212] width 429 height 33
drag, startPoint x: 549, startPoint y: 201, endPoint x: 692, endPoint y: 201, distance: 143.0
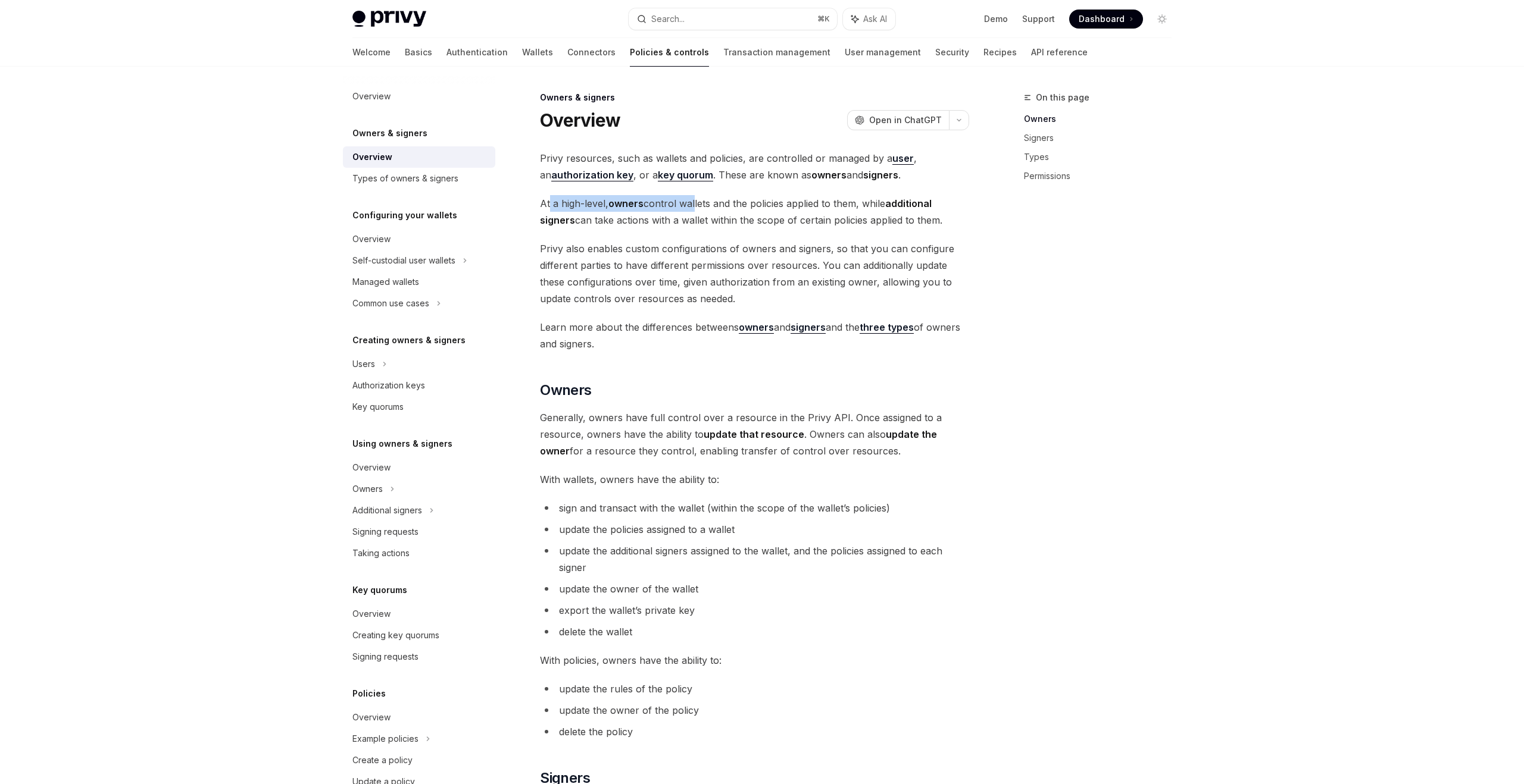
click at [693, 201] on span "At a high-level, owners control wallets and the policies applied to them, while…" at bounding box center [754, 212] width 429 height 33
click at [728, 203] on span "At a high-level, owners control wallets and the policies applied to them, while…" at bounding box center [754, 212] width 429 height 33
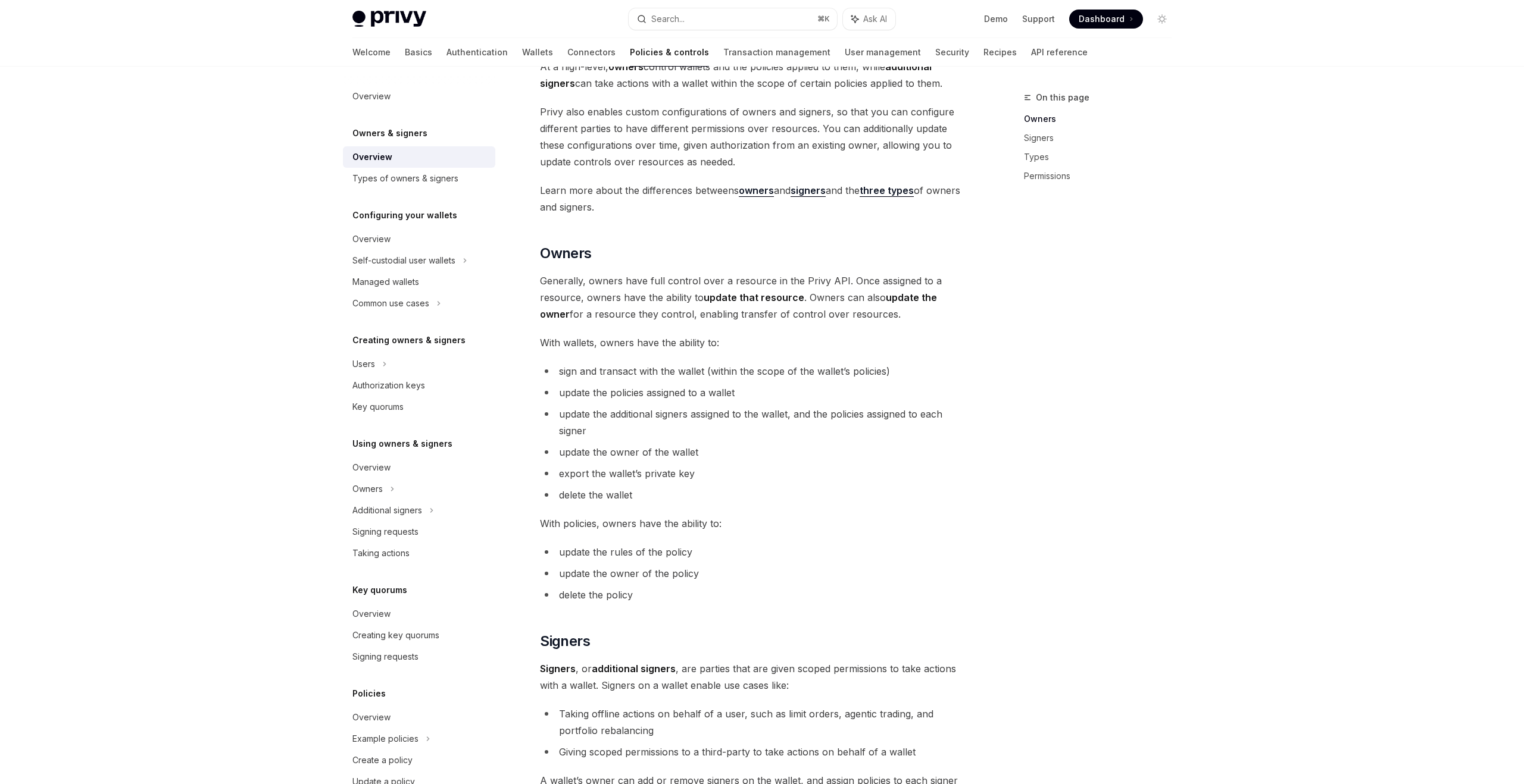
scroll to position [306, 0]
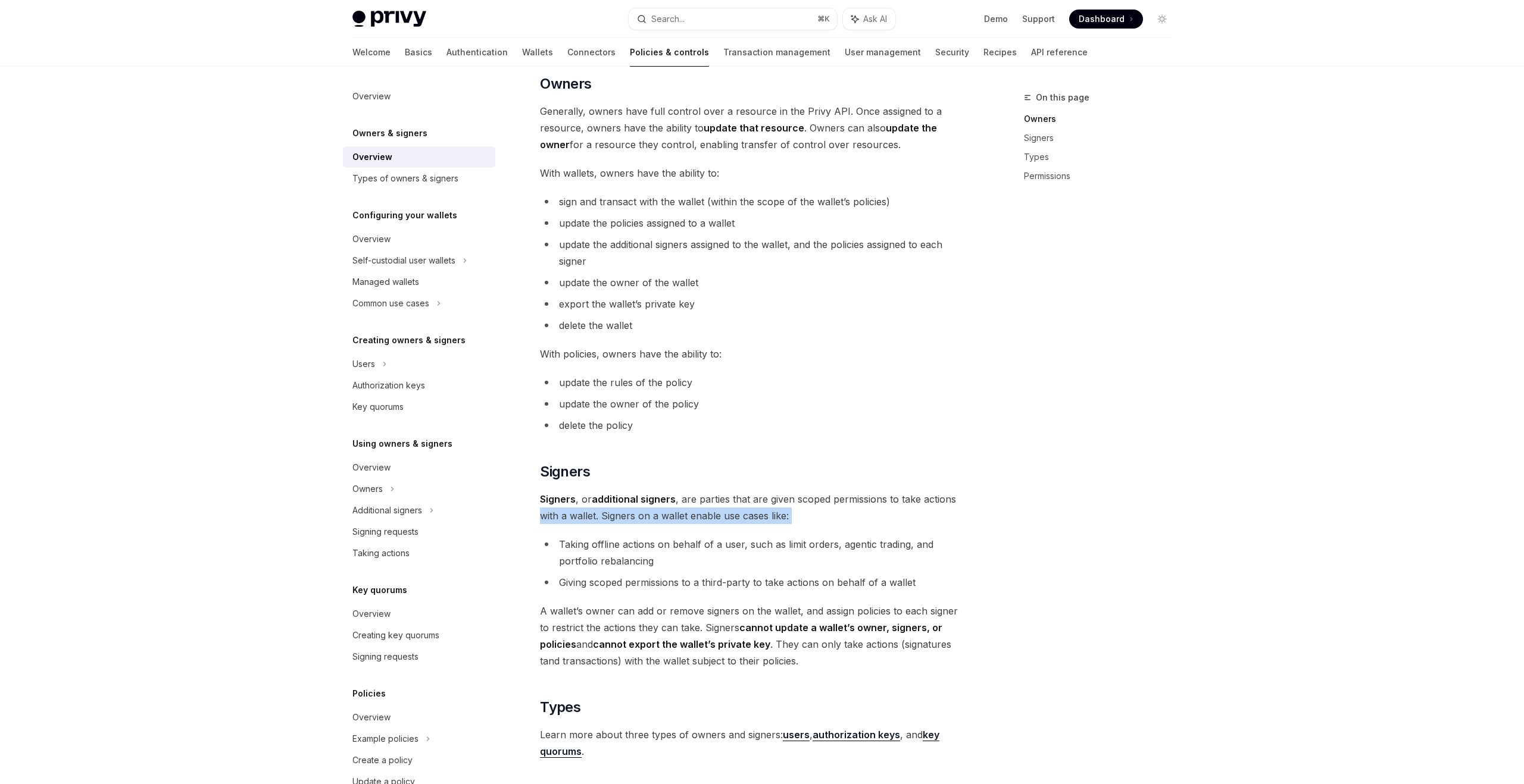
drag, startPoint x: 545, startPoint y: 519, endPoint x: 788, endPoint y: 525, distance: 243.1
click at [788, 525] on div "Privy resources, such as wallets and policies, are controlled or managed by a u…" at bounding box center [754, 432] width 429 height 1178
click at [860, 509] on span "Signers , or additional signers , are parties that are given scoped permissions…" at bounding box center [754, 507] width 429 height 33
drag, startPoint x: 550, startPoint y: 544, endPoint x: 752, endPoint y: 545, distance: 202.0
click at [752, 545] on li "Taking offline actions on behalf of a user, such as limit orders, agentic tradi…" at bounding box center [754, 553] width 429 height 33
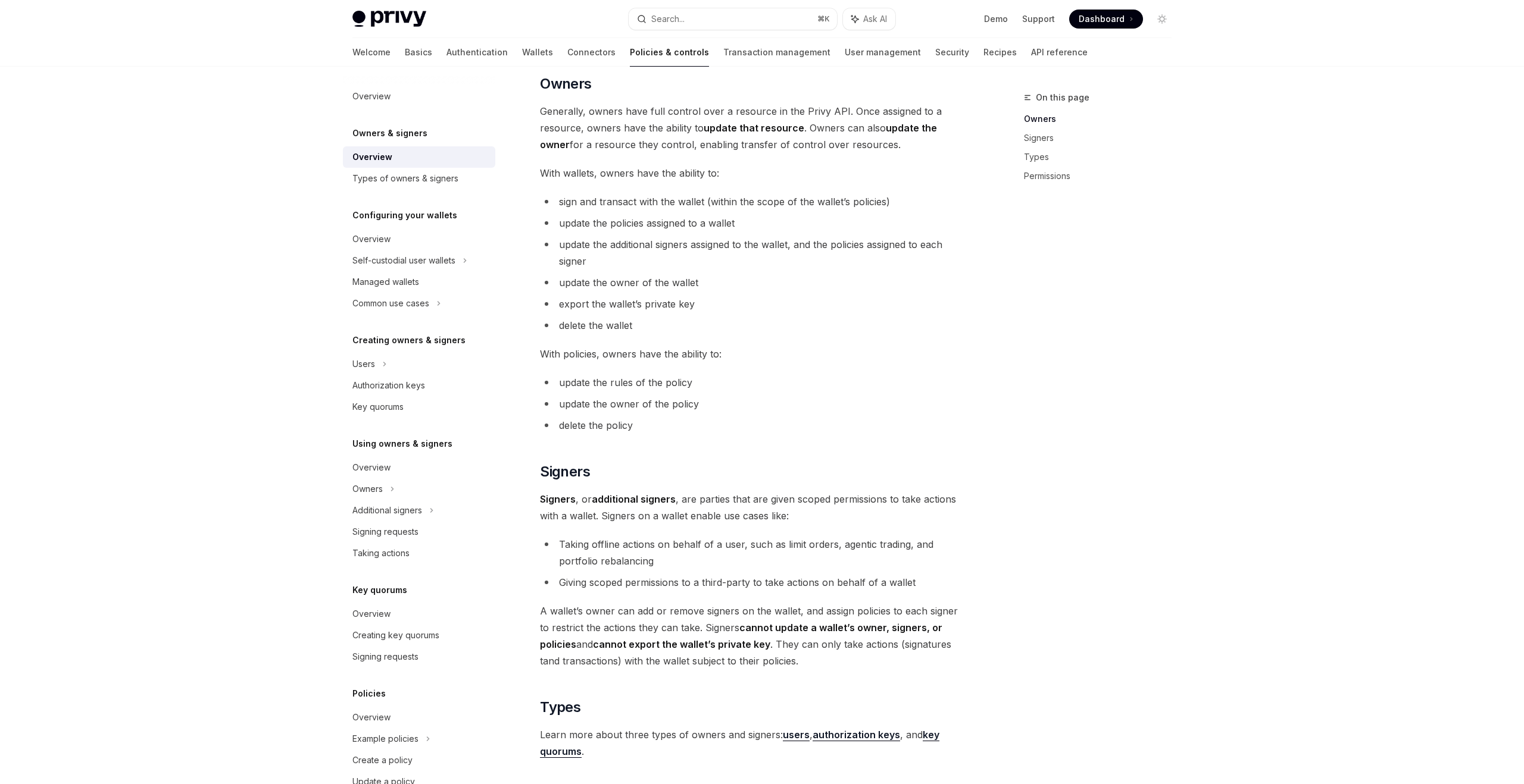
click at [847, 554] on li "Taking offline actions on behalf of a user, such as limit orders, agentic tradi…" at bounding box center [754, 553] width 429 height 33
click at [798, 544] on li "Taking offline actions on behalf of a user, such as limit orders, agentic tradi…" at bounding box center [754, 553] width 429 height 33
drag, startPoint x: 734, startPoint y: 545, endPoint x: 851, endPoint y: 545, distance: 117.0
click at [851, 545] on li "Taking offline actions on behalf of a user, such as limit orders, agentic tradi…" at bounding box center [754, 553] width 429 height 33
click at [914, 547] on li "Taking offline actions on behalf of a user, such as limit orders, agentic tradi…" at bounding box center [754, 553] width 429 height 33
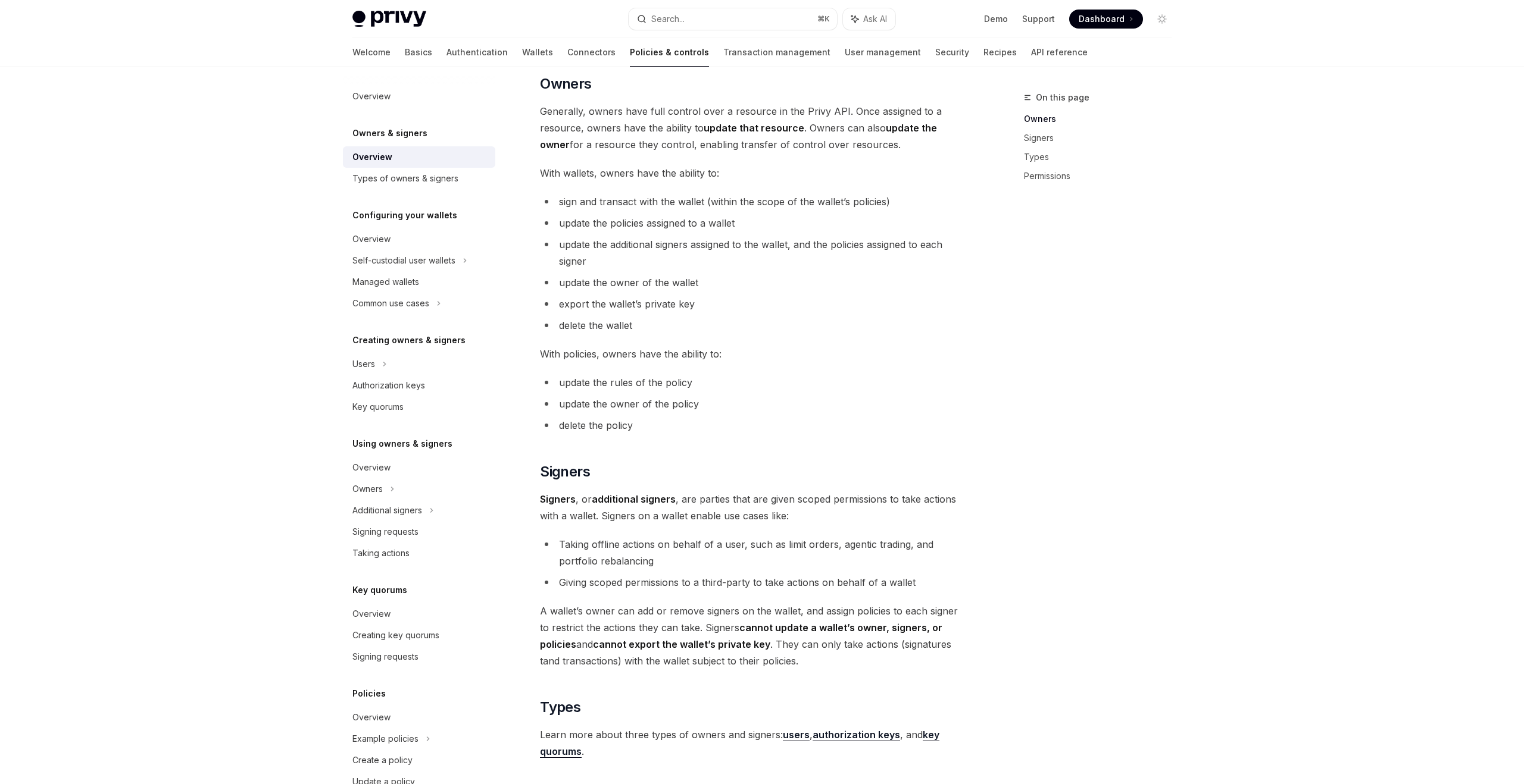
scroll to position [501, 0]
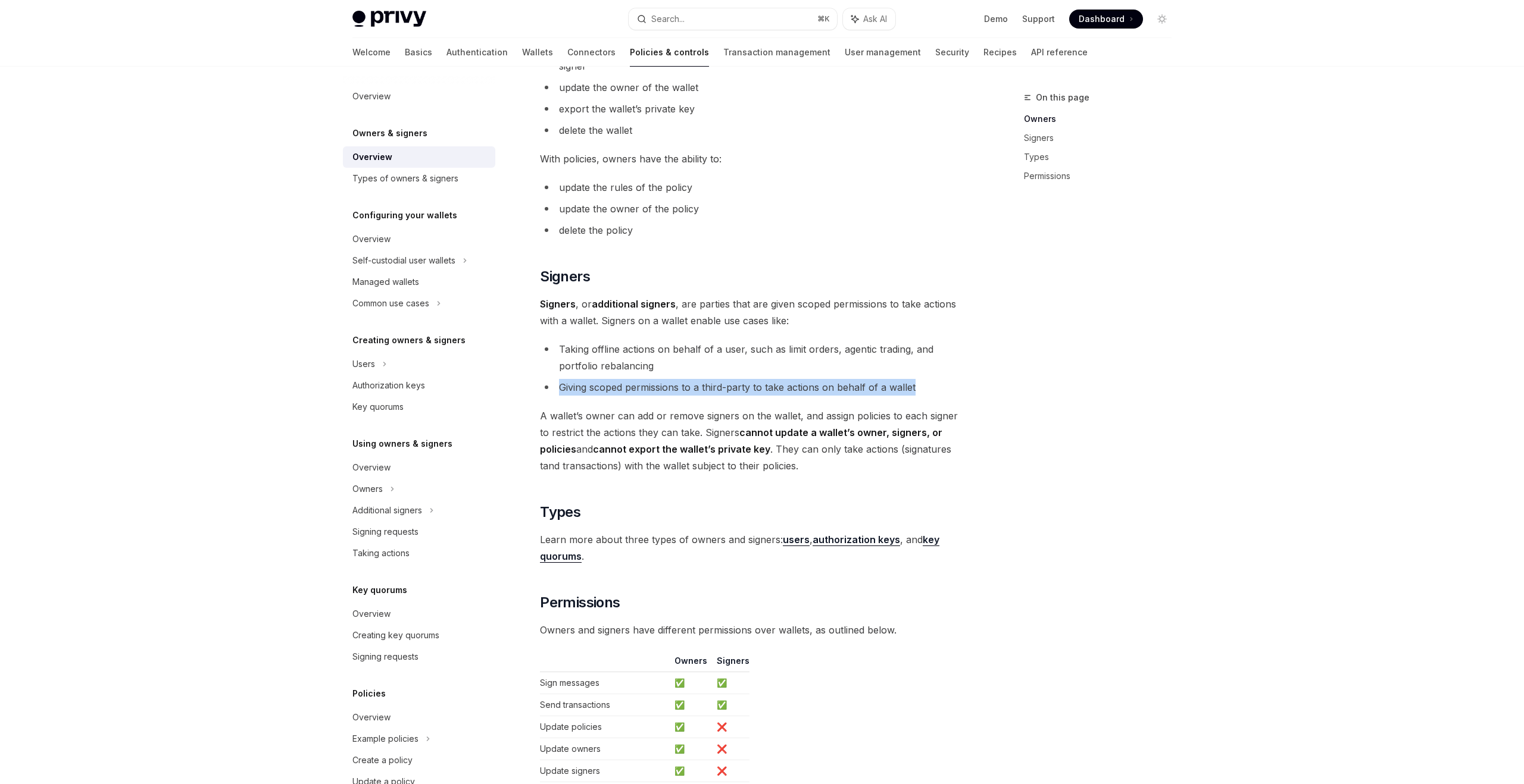
drag, startPoint x: 558, startPoint y: 386, endPoint x: 920, endPoint y: 390, distance: 362.0
click at [920, 390] on li "Giving scoped permissions to a third-party to take actions on behalf of a wallet" at bounding box center [754, 387] width 429 height 16
click at [1015, 400] on div "On this page Owners Signers Types Permissions" at bounding box center [1091, 438] width 181 height 694
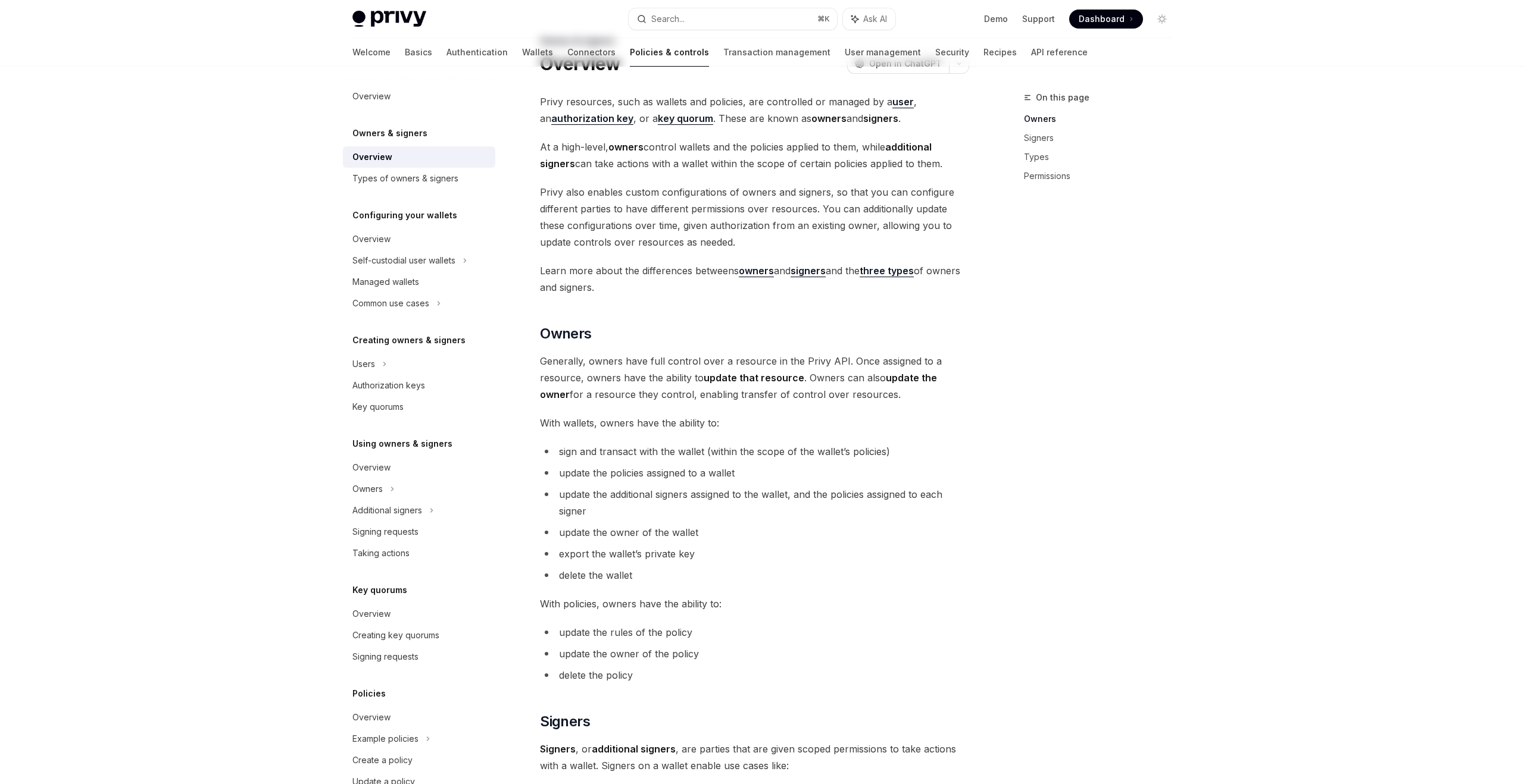
scroll to position [0, 0]
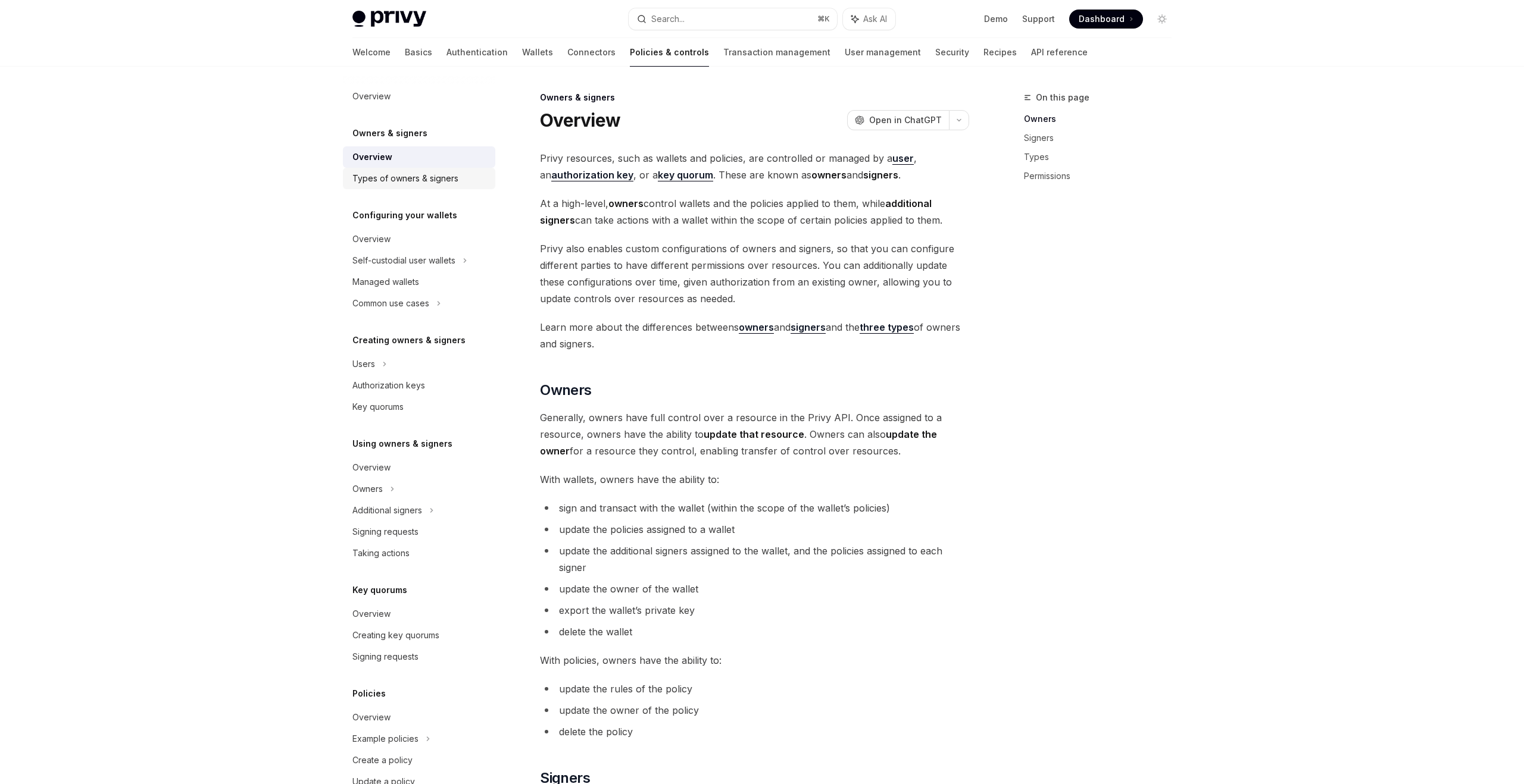
click at [431, 183] on div "Types of owners & signers" at bounding box center [405, 178] width 106 height 14
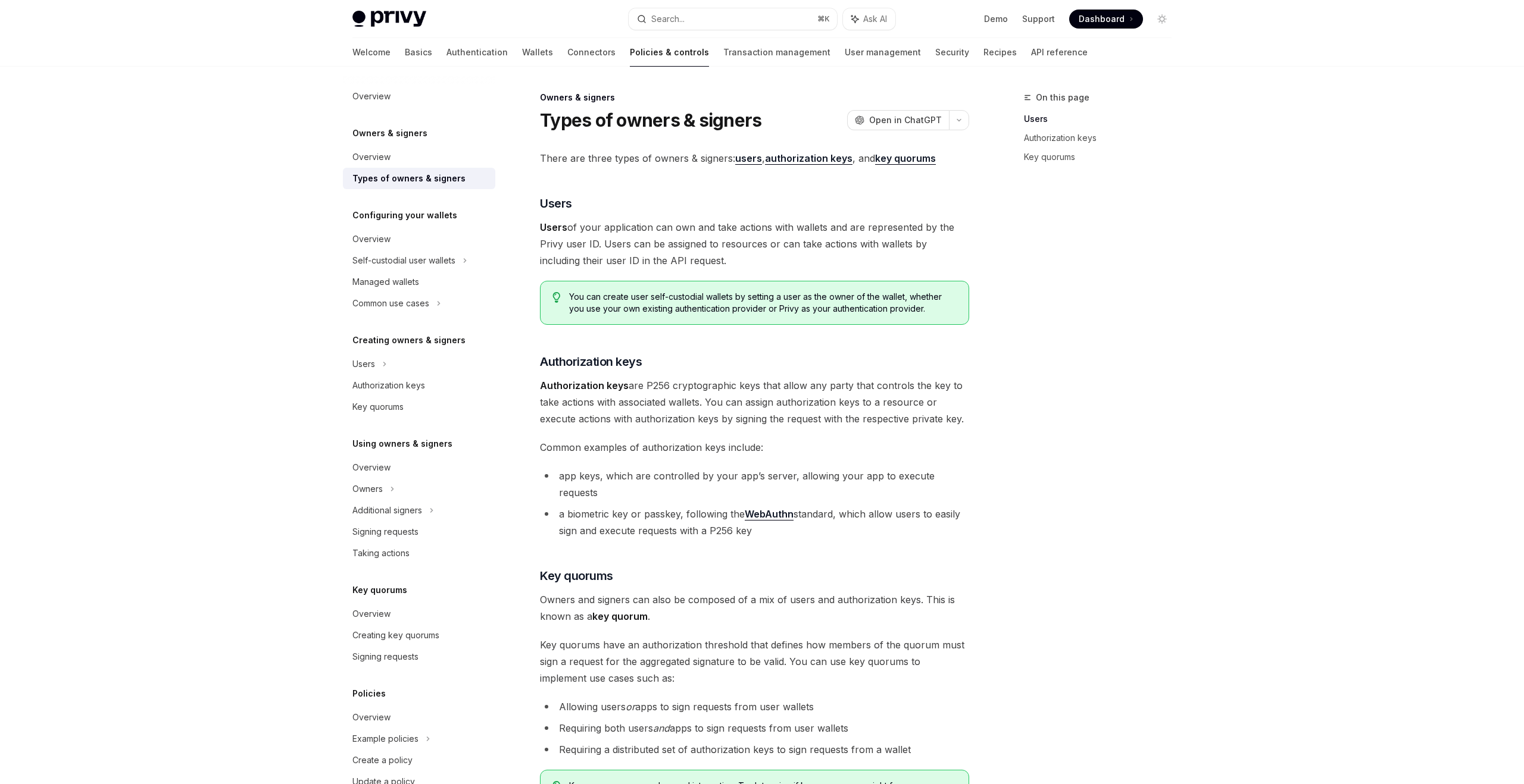
click at [526, 578] on div "Owners & signers Types of owners & signers OpenAI Open in ChatGPT OpenAI Open i…" at bounding box center [643, 541] width 657 height 900
drag, startPoint x: 552, startPoint y: 578, endPoint x: 708, endPoint y: 578, distance: 156.0
click at [708, 591] on span "Owners and signers can also be composed of a mix of users and authorization key…" at bounding box center [754, 608] width 429 height 33
click at [781, 591] on span "Owners and signers can also be composed of a mix of users and authorization key…" at bounding box center [754, 608] width 429 height 33
drag, startPoint x: 668, startPoint y: 582, endPoint x: 797, endPoint y: 582, distance: 129.0
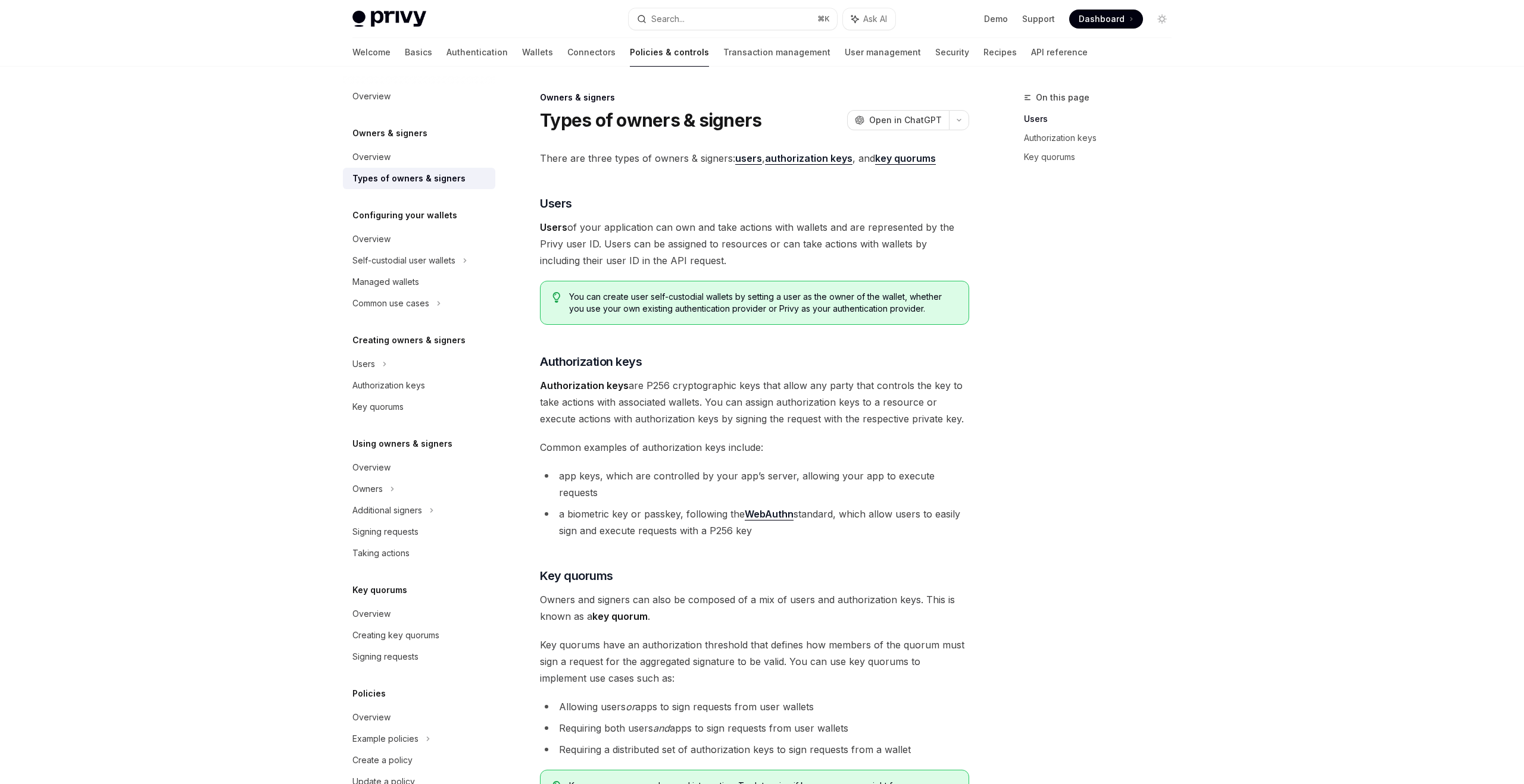
click at [797, 591] on span "Owners and signers can also be composed of a mix of users and authorization key…" at bounding box center [754, 608] width 429 height 33
drag, startPoint x: 851, startPoint y: 583, endPoint x: 764, endPoint y: 583, distance: 87.0
click at [764, 591] on span "Owners and signers can also be composed of a mix of users and authorization key…" at bounding box center [754, 608] width 429 height 33
click at [867, 591] on span "Owners and signers can also be composed of a mix of users and authorization key…" at bounding box center [754, 608] width 429 height 33
drag, startPoint x: 860, startPoint y: 587, endPoint x: 732, endPoint y: 584, distance: 128.0
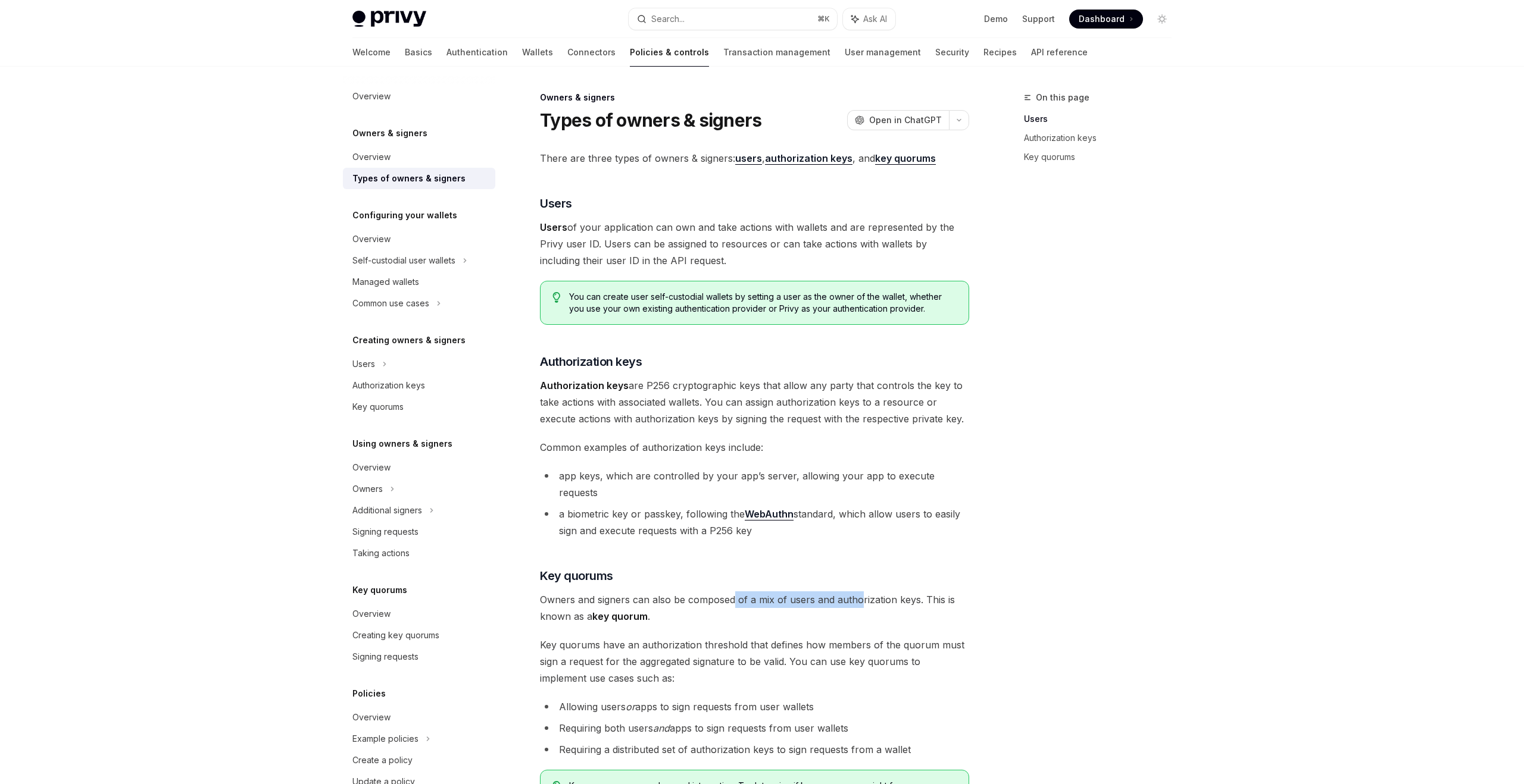
click at [732, 591] on span "Owners and signers can also be composed of a mix of users and authorization key…" at bounding box center [754, 608] width 429 height 33
click at [860, 591] on span "Owners and signers can also be composed of a mix of users and authorization key…" at bounding box center [754, 608] width 429 height 33
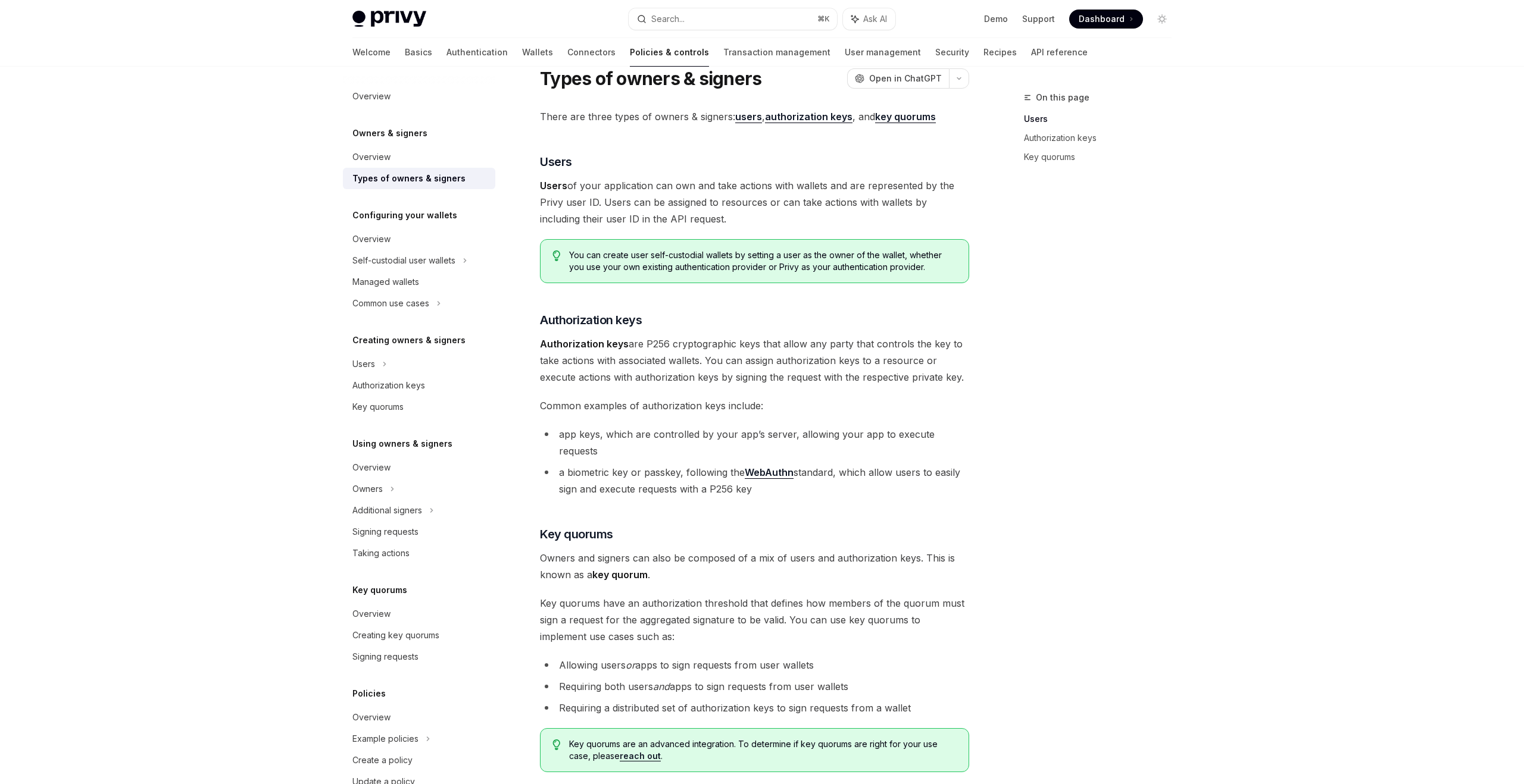
scroll to position [81, 0]
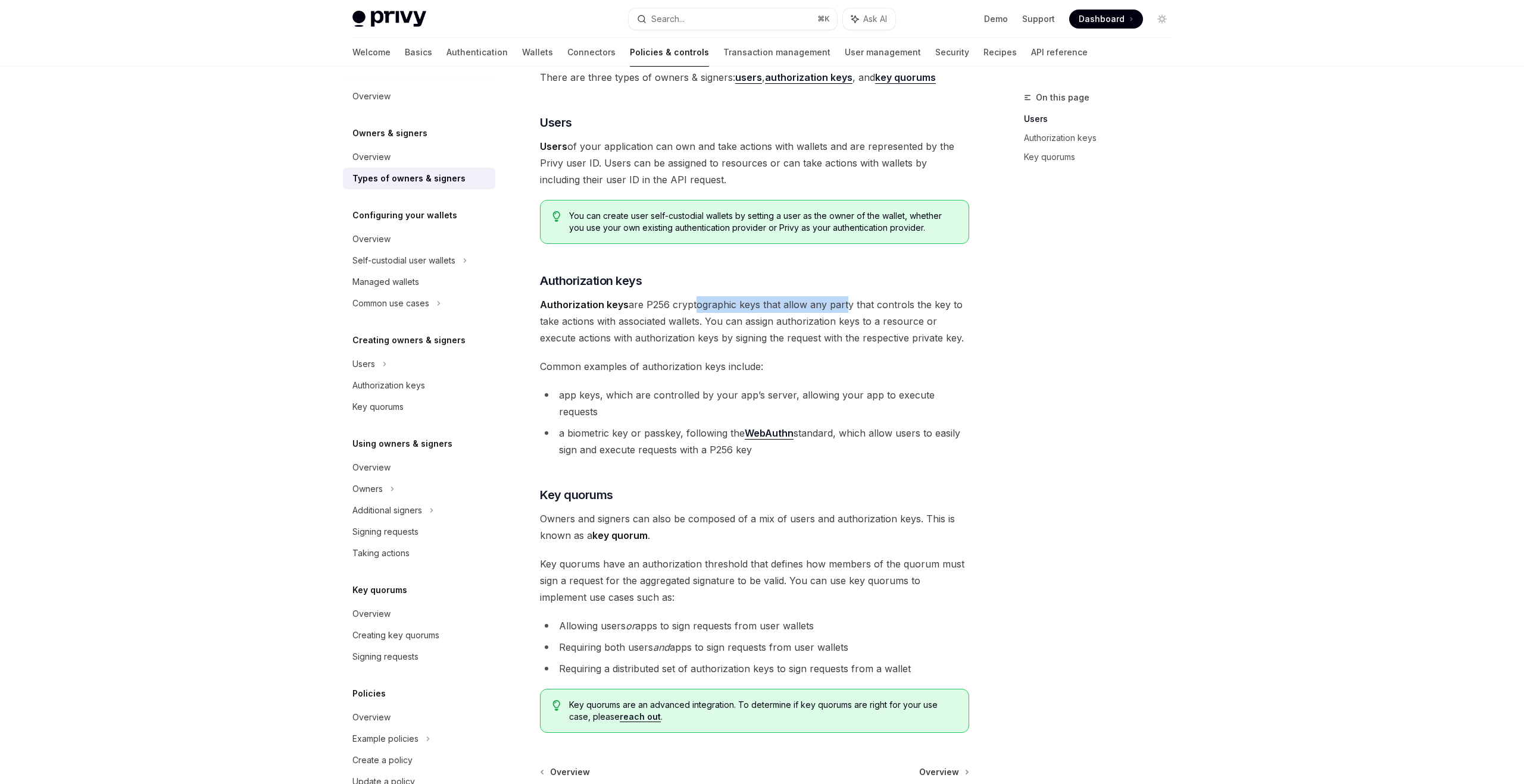
drag, startPoint x: 692, startPoint y: 302, endPoint x: 842, endPoint y: 303, distance: 150.0
click at [842, 303] on span "Authorization keys are P256 cryptographic keys that allow any party that contro…" at bounding box center [754, 321] width 429 height 50
click at [911, 307] on span "Authorization keys are P256 cryptographic keys that allow any party that contro…" at bounding box center [754, 321] width 429 height 50
drag, startPoint x: 568, startPoint y: 317, endPoint x: 791, endPoint y: 327, distance: 223.2
click at [791, 327] on span "Authorization keys are P256 cryptographic keys that allow any party that contro…" at bounding box center [754, 321] width 429 height 50
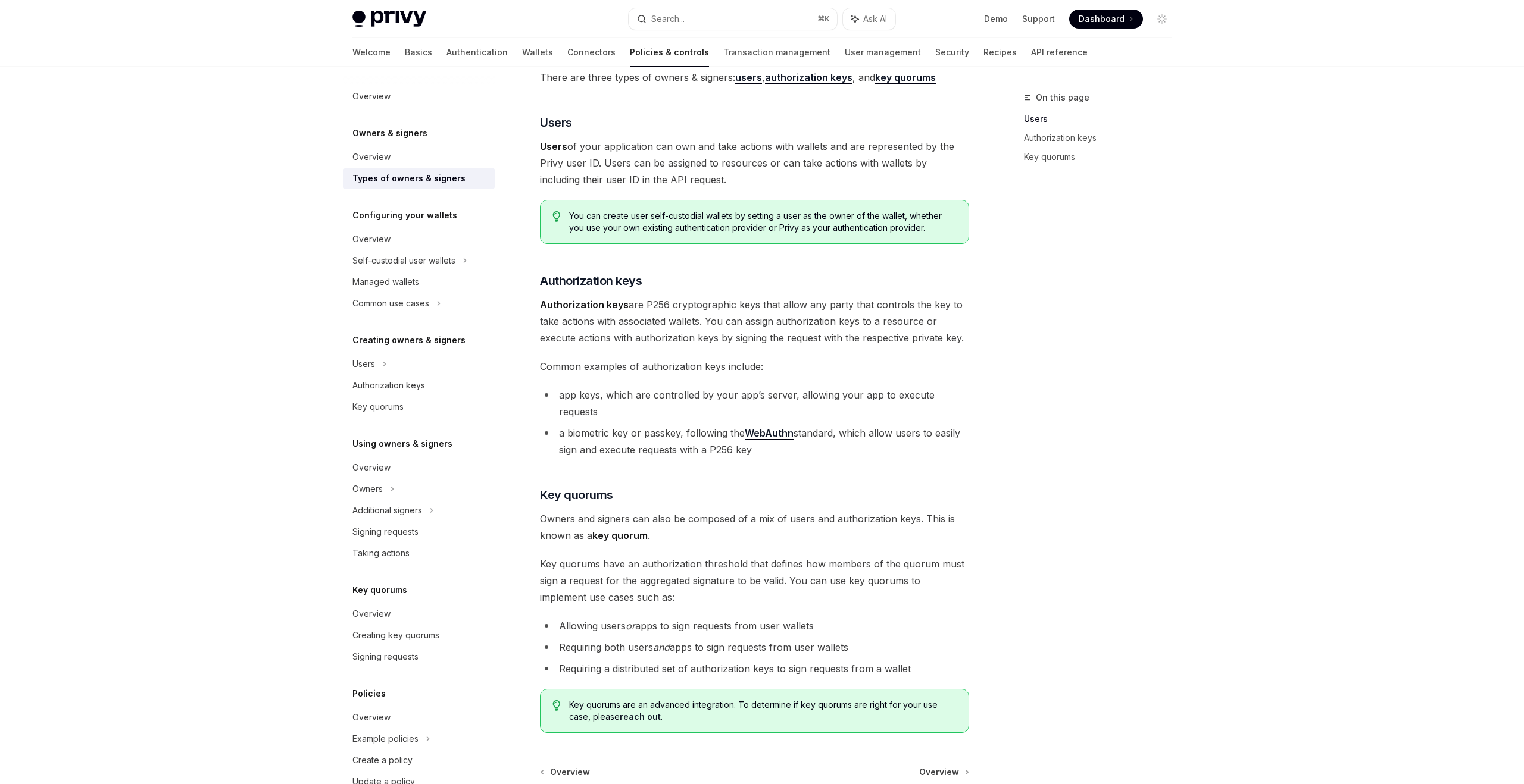
click at [889, 330] on span "Authorization keys are P256 cryptographic keys that allow any party that contro…" at bounding box center [754, 321] width 429 height 50
drag, startPoint x: 865, startPoint y: 321, endPoint x: 722, endPoint y: 314, distance: 143.2
click at [722, 314] on span "Authorization keys are P256 cryptographic keys that allow any party that contro…" at bounding box center [754, 321] width 429 height 50
click at [890, 334] on span "Authorization keys are P256 cryptographic keys that allow any party that contro…" at bounding box center [754, 321] width 429 height 50
drag, startPoint x: 883, startPoint y: 321, endPoint x: 676, endPoint y: 308, distance: 207.4
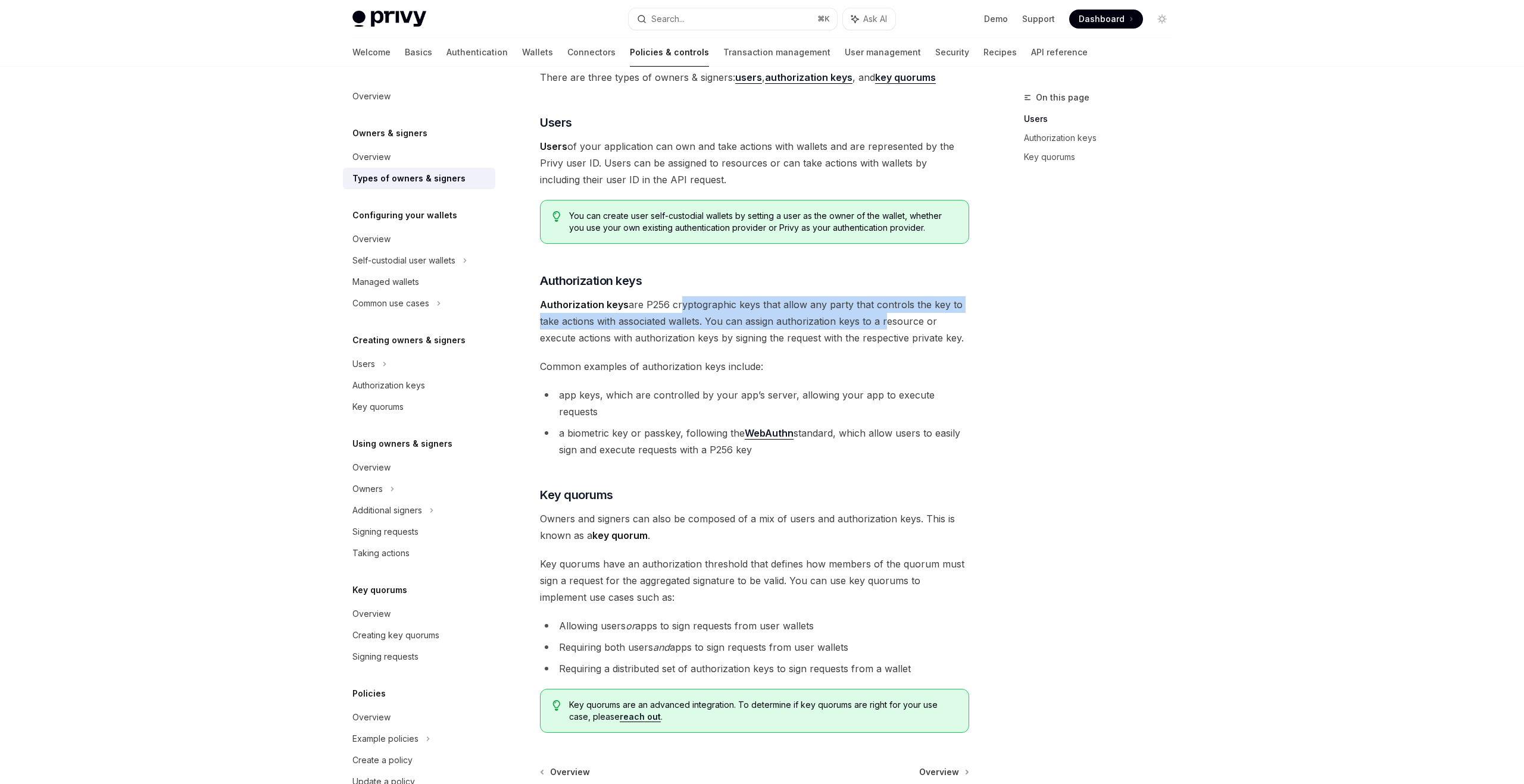
click at [676, 308] on span "Authorization keys are P256 cryptographic keys that allow any party that contro…" at bounding box center [754, 321] width 429 height 50
click at [534, 324] on div "Owners & signers Types of owners & signers OpenAI Open in ChatGPT OpenAI Open i…" at bounding box center [643, 460] width 657 height 900
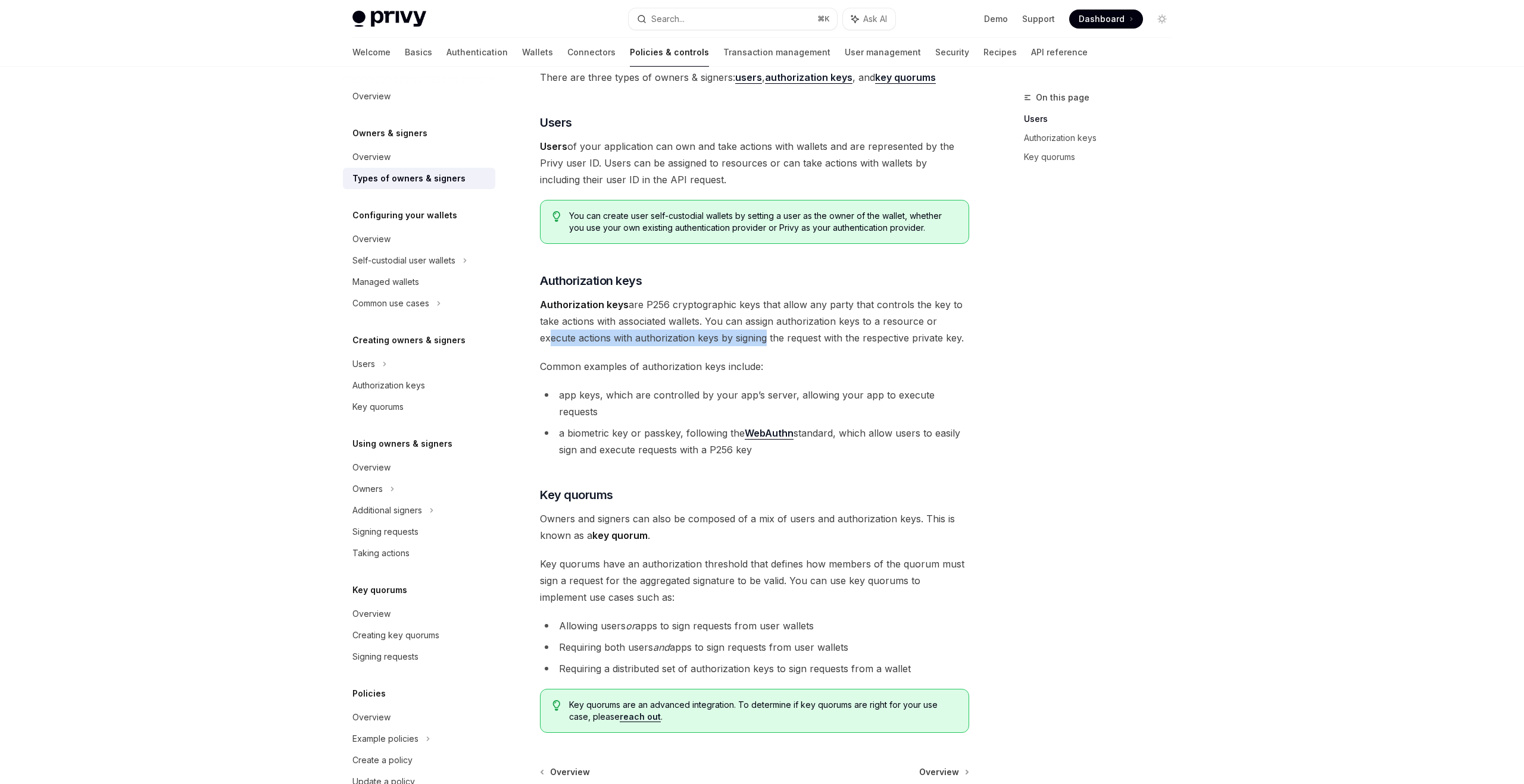
drag, startPoint x: 545, startPoint y: 341, endPoint x: 763, endPoint y: 346, distance: 218.1
click at [763, 346] on div "There are three types of owners & signers: users , authorization keys , and key…" at bounding box center [754, 401] width 429 height 664
click at [842, 345] on span "Authorization keys are P256 cryptographic keys that allow any party that contro…" at bounding box center [754, 321] width 429 height 50
drag, startPoint x: 736, startPoint y: 335, endPoint x: 855, endPoint y: 338, distance: 119.0
click at [855, 338] on span "Authorization keys are P256 cryptographic keys that allow any party that contro…" at bounding box center [754, 321] width 429 height 50
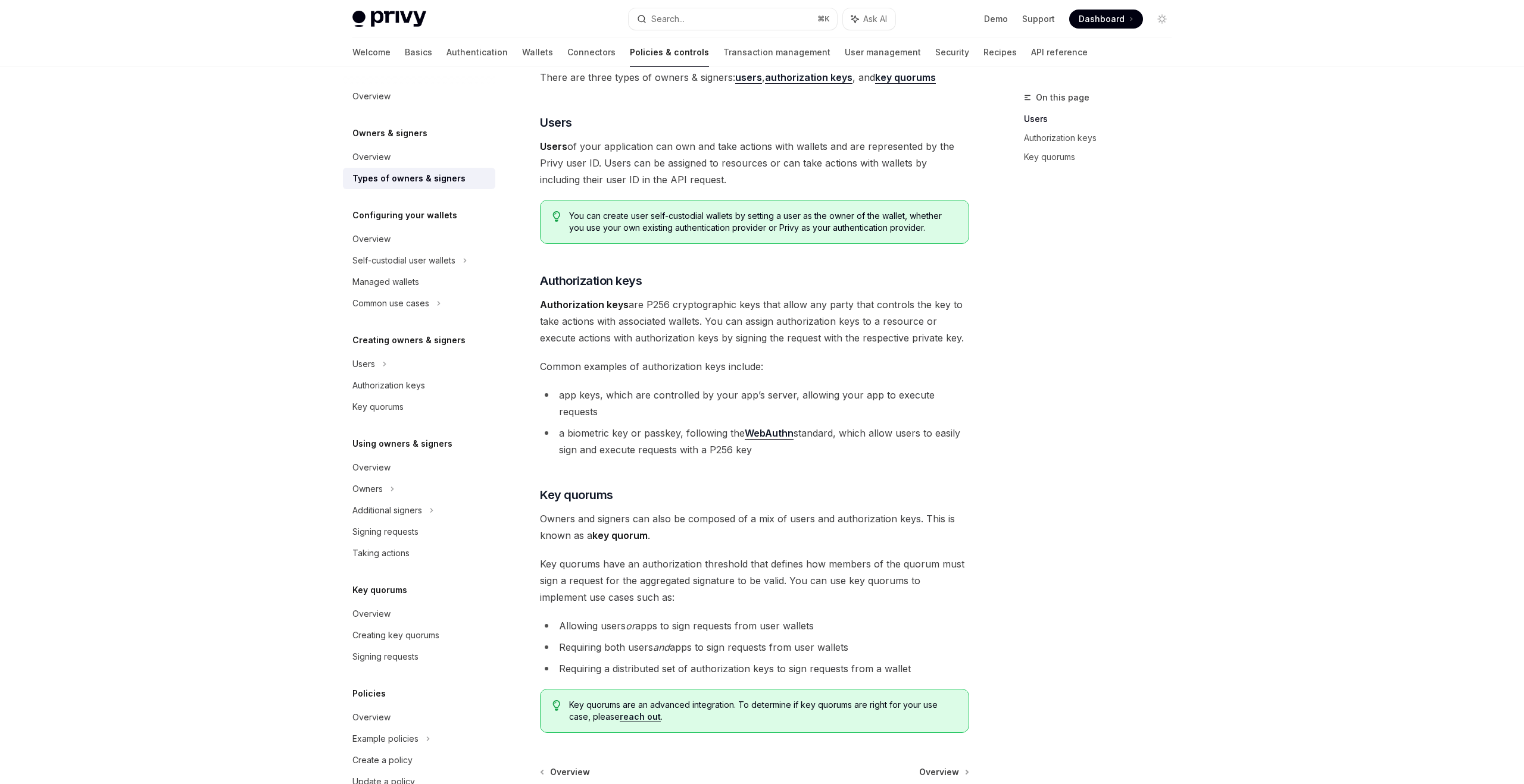
click at [946, 339] on span "Authorization keys are P256 cryptographic keys that allow any party that contro…" at bounding box center [754, 321] width 429 height 50
drag, startPoint x: 556, startPoint y: 394, endPoint x: 567, endPoint y: 394, distance: 11.0
click at [567, 394] on li "app keys, which are controlled by your app’s server, allowing your app to execu…" at bounding box center [754, 403] width 429 height 33
click at [618, 368] on span "Common examples of authorization keys include:" at bounding box center [754, 367] width 429 height 16
drag, startPoint x: 563, startPoint y: 395, endPoint x: 620, endPoint y: 395, distance: 57.0
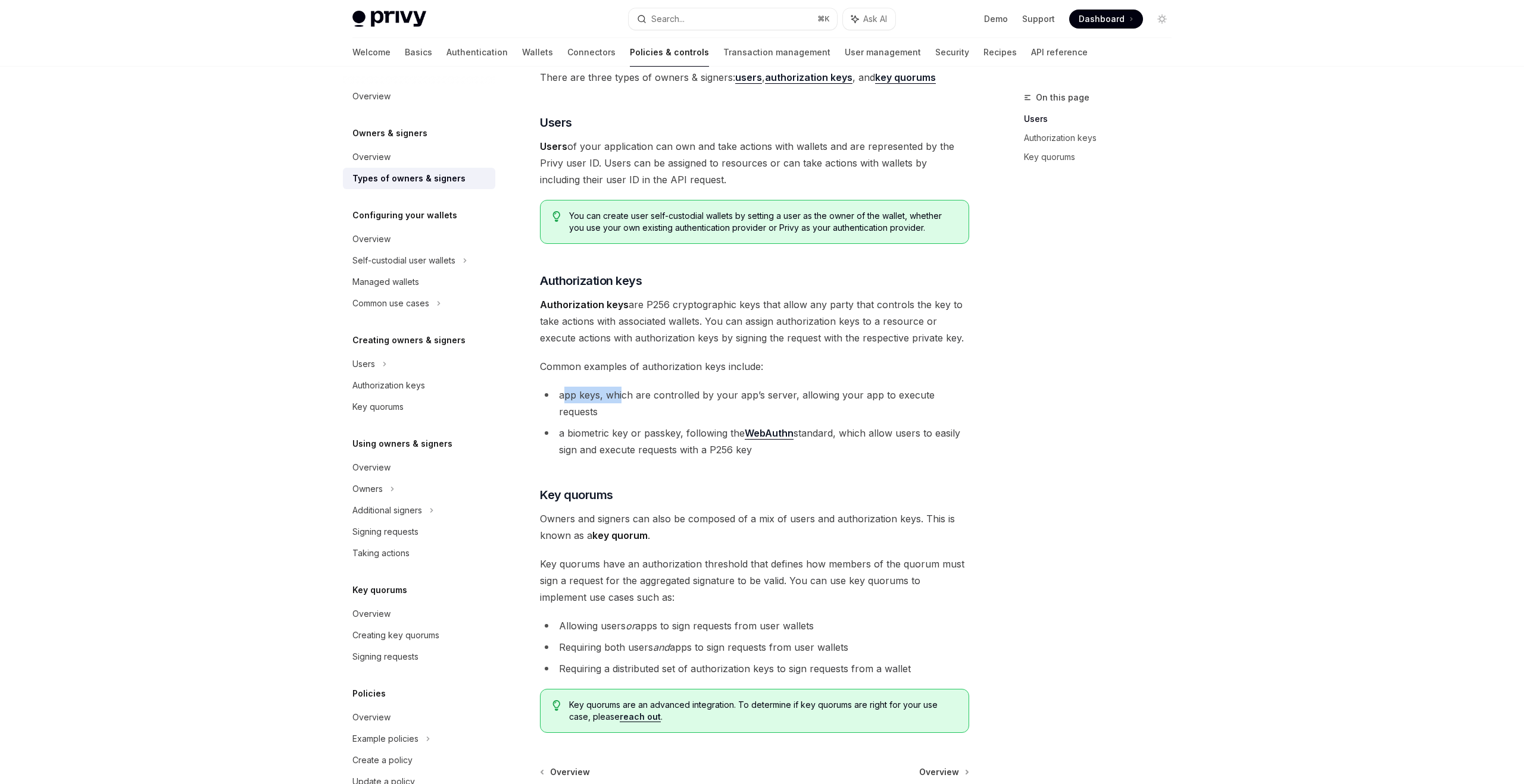
click at [620, 395] on li "app keys, which are controlled by your app’s server, allowing your app to execu…" at bounding box center [754, 403] width 429 height 33
click at [672, 397] on li "app keys, which are controlled by your app’s server, allowing your app to execu…" at bounding box center [754, 403] width 429 height 33
drag, startPoint x: 621, startPoint y: 397, endPoint x: 722, endPoint y: 397, distance: 101.0
click at [722, 397] on li "app keys, which are controlled by your app’s server, allowing your app to execu…" at bounding box center [754, 403] width 429 height 33
click at [795, 399] on li "app keys, which are controlled by your app’s server, allowing your app to execu…" at bounding box center [754, 403] width 429 height 33
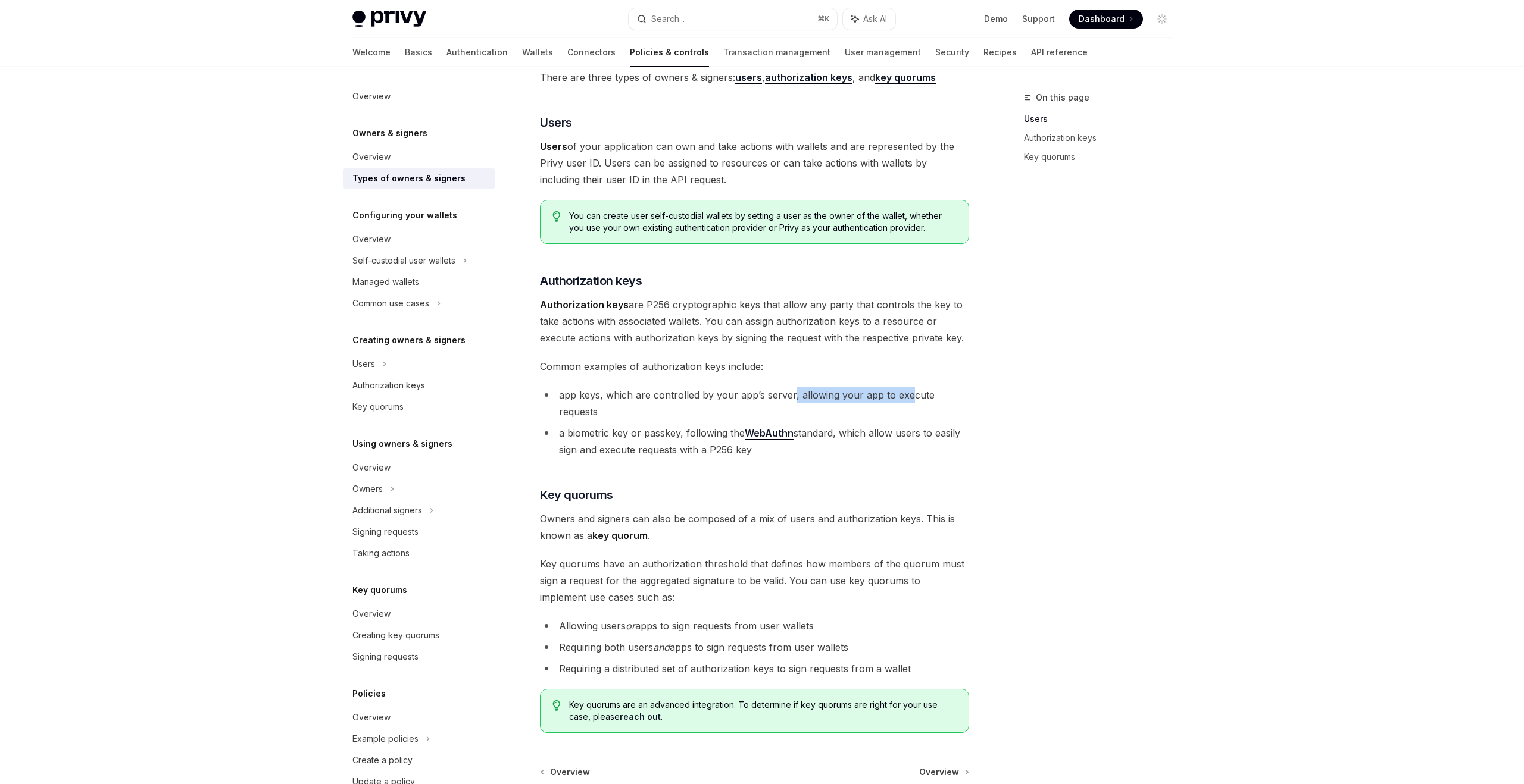
drag, startPoint x: 789, startPoint y: 393, endPoint x: 905, endPoint y: 394, distance: 116.0
click at [906, 394] on li "app keys, which are controlled by your app’s server, allowing your app to execu…" at bounding box center [754, 403] width 429 height 33
click at [945, 394] on li "app keys, which are controlled by your app’s server, allowing your app to execu…" at bounding box center [754, 403] width 429 height 33
drag, startPoint x: 561, startPoint y: 414, endPoint x: 649, endPoint y: 414, distance: 88.0
click at [649, 425] on li "a biometric key or passkey, following the WebAuthn standard, which allow users …" at bounding box center [754, 441] width 429 height 33
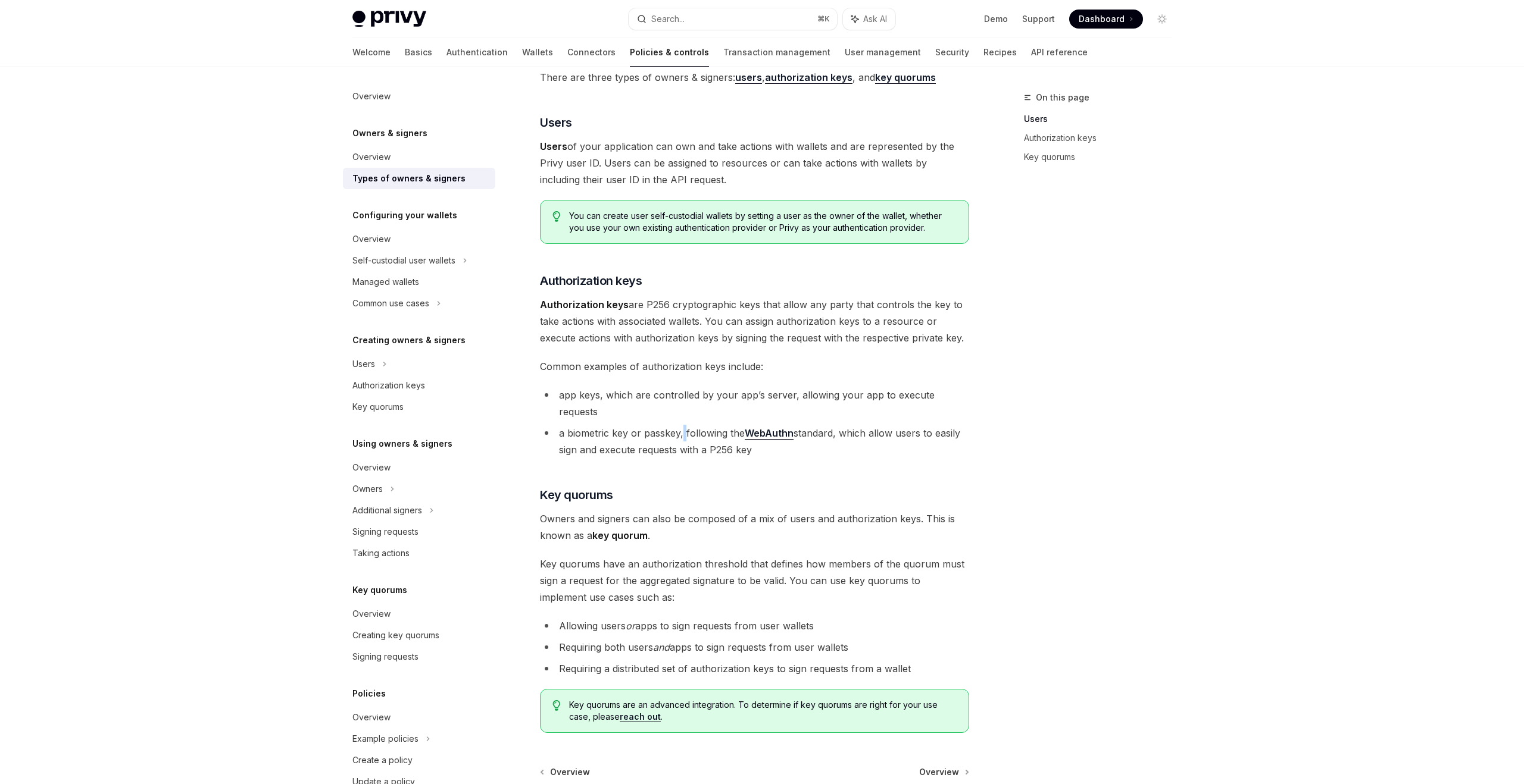
click at [683, 425] on li "a biometric key or passkey, following the WebAuthn standard, which allow users …" at bounding box center [754, 441] width 429 height 33
drag, startPoint x: 656, startPoint y: 413, endPoint x: 730, endPoint y: 413, distance: 74.0
click at [730, 425] on li "a biometric key or passkey, following the WebAuthn standard, which allow users …" at bounding box center [754, 441] width 429 height 33
drag, startPoint x: 822, startPoint y: 411, endPoint x: 912, endPoint y: 413, distance: 90.0
click at [912, 425] on li "a biometric key or passkey, following the WebAuthn standard, which allow users …" at bounding box center [754, 441] width 429 height 33
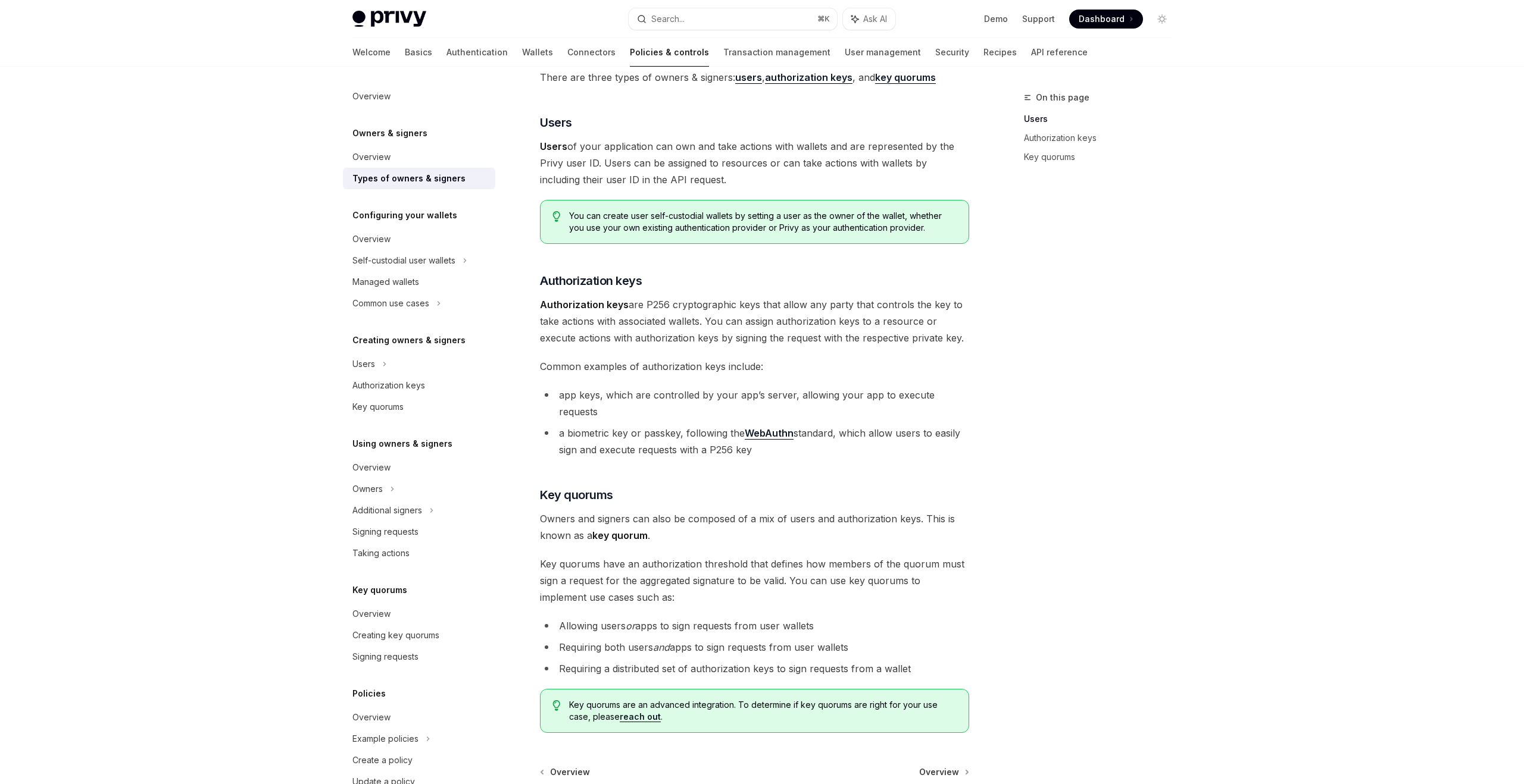
click at [946, 425] on li "a biometric key or passkey, following the WebAuthn standard, which allow users …" at bounding box center [754, 441] width 429 height 33
drag, startPoint x: 559, startPoint y: 433, endPoint x: 642, endPoint y: 433, distance: 83.0
click at [642, 433] on li "a biometric key or passkey, following the WebAuthn standard, which allow users …" at bounding box center [754, 441] width 429 height 33
click at [686, 437] on li "a biometric key or passkey, following the WebAuthn standard, which allow users …" at bounding box center [754, 441] width 429 height 33
drag, startPoint x: 583, startPoint y: 437, endPoint x: 688, endPoint y: 437, distance: 105.0
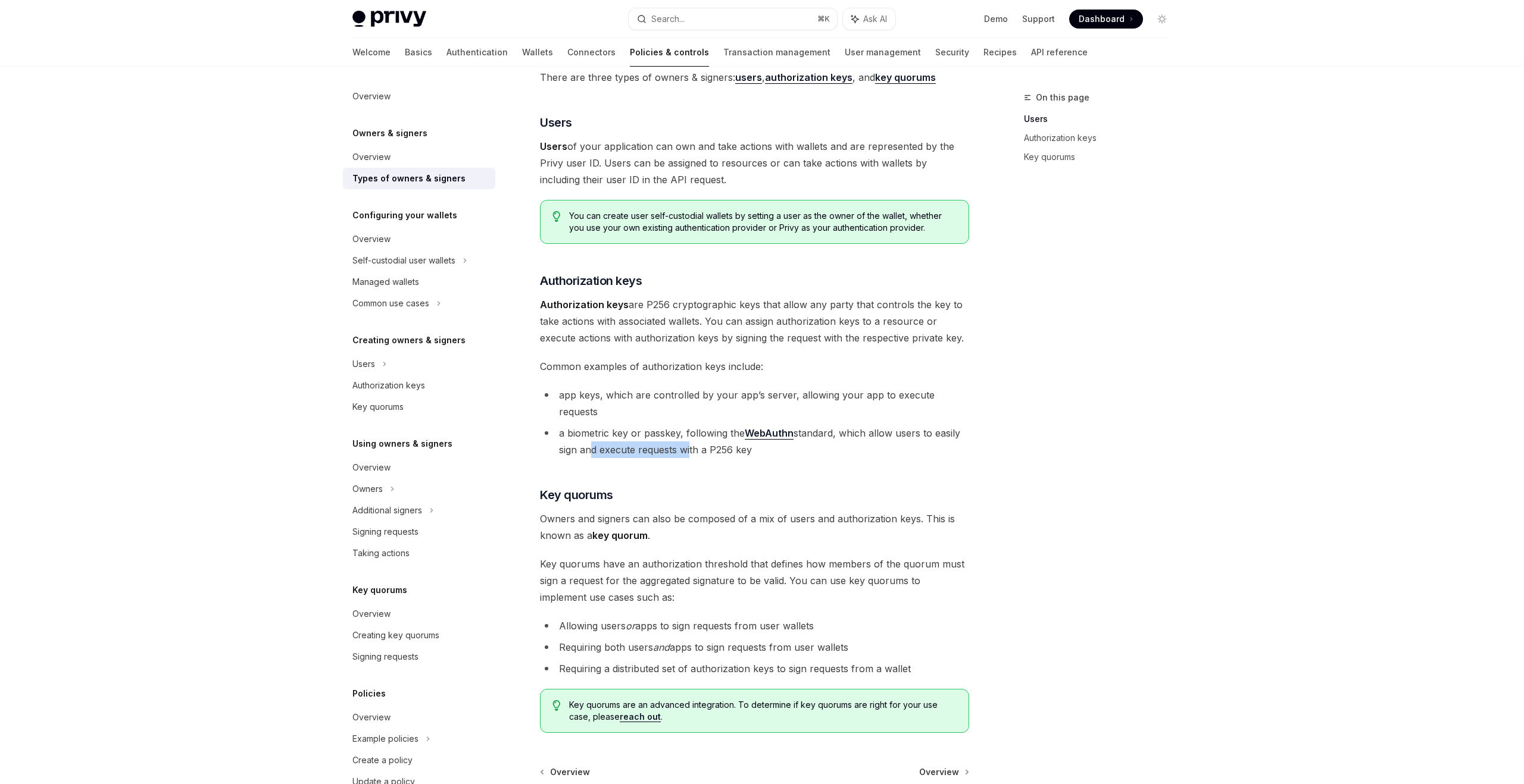
click at [689, 437] on li "a biometric key or passkey, following the WebAuthn standard, which allow users …" at bounding box center [754, 441] width 429 height 33
click at [721, 437] on li "a biometric key or passkey, following the WebAuthn standard, which allow users …" at bounding box center [754, 441] width 429 height 33
drag, startPoint x: 579, startPoint y: 426, endPoint x: 710, endPoint y: 426, distance: 131.0
click at [710, 426] on li "a biometric key or passkey, following the WebAuthn standard, which allow users …" at bounding box center [754, 441] width 429 height 33
click at [846, 452] on div "There are three types of owners & signers: users , authorization keys , and key…" at bounding box center [754, 401] width 429 height 664
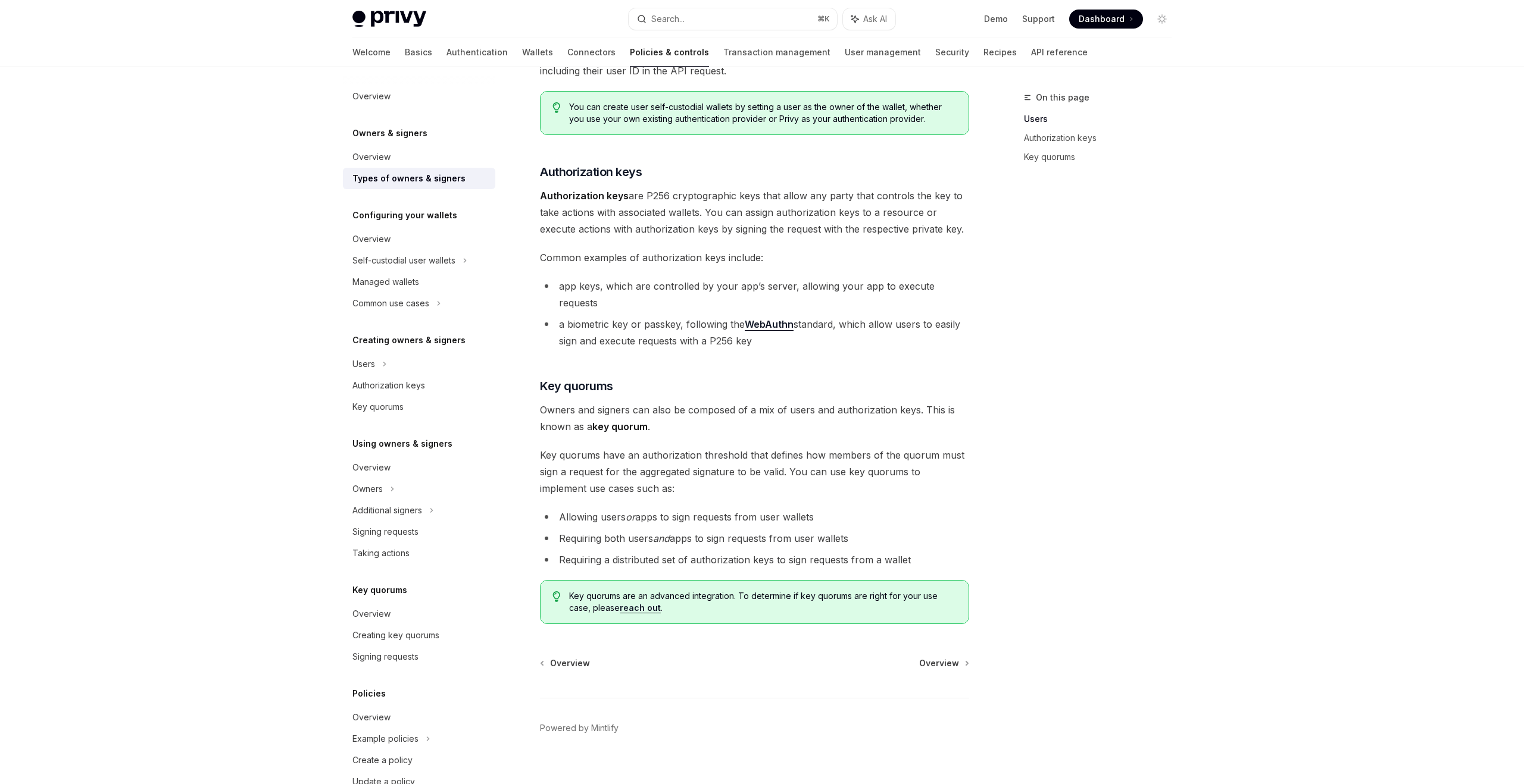
scroll to position [0, 0]
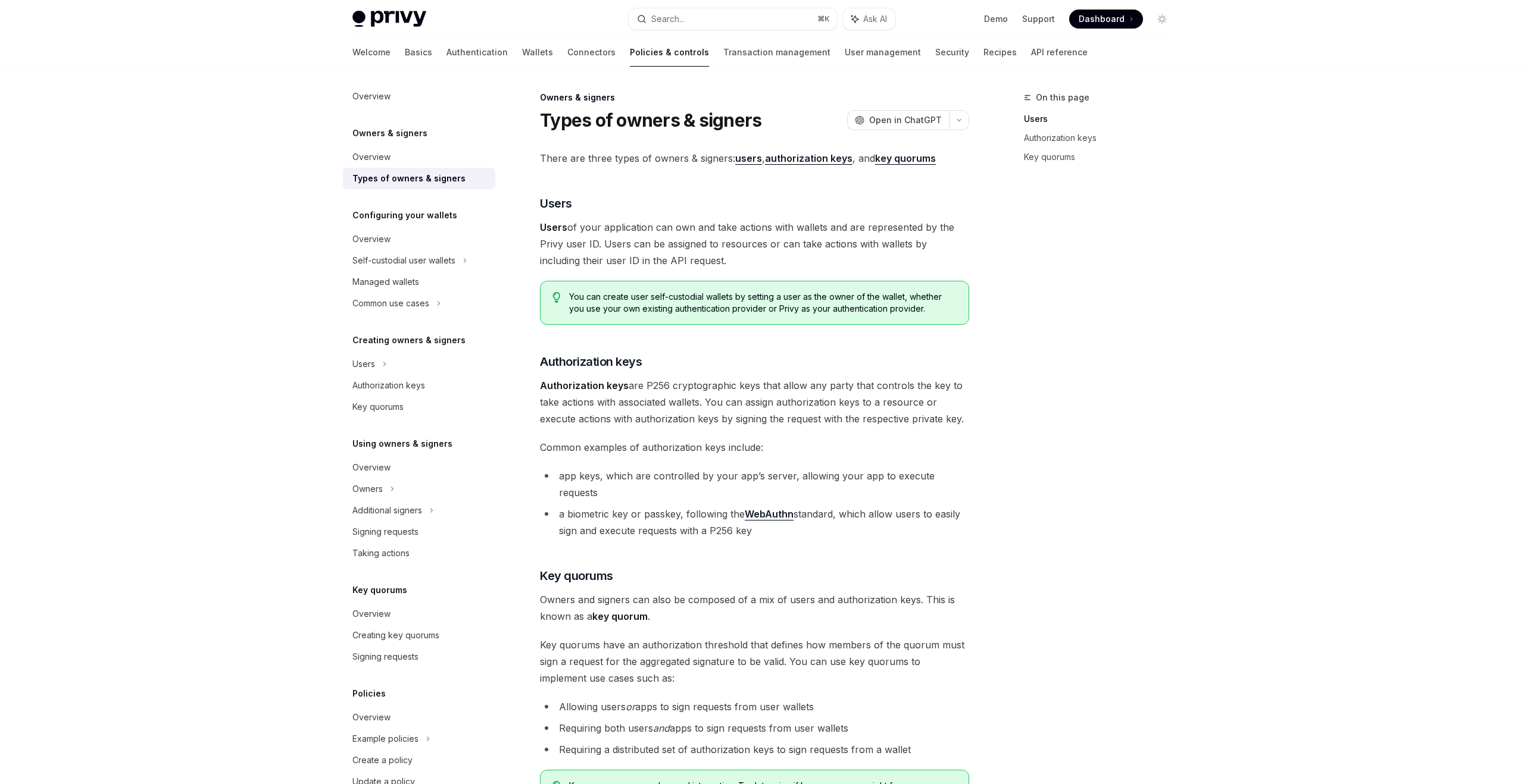
type textarea "*"
